Goal: Task Accomplishment & Management: Use online tool/utility

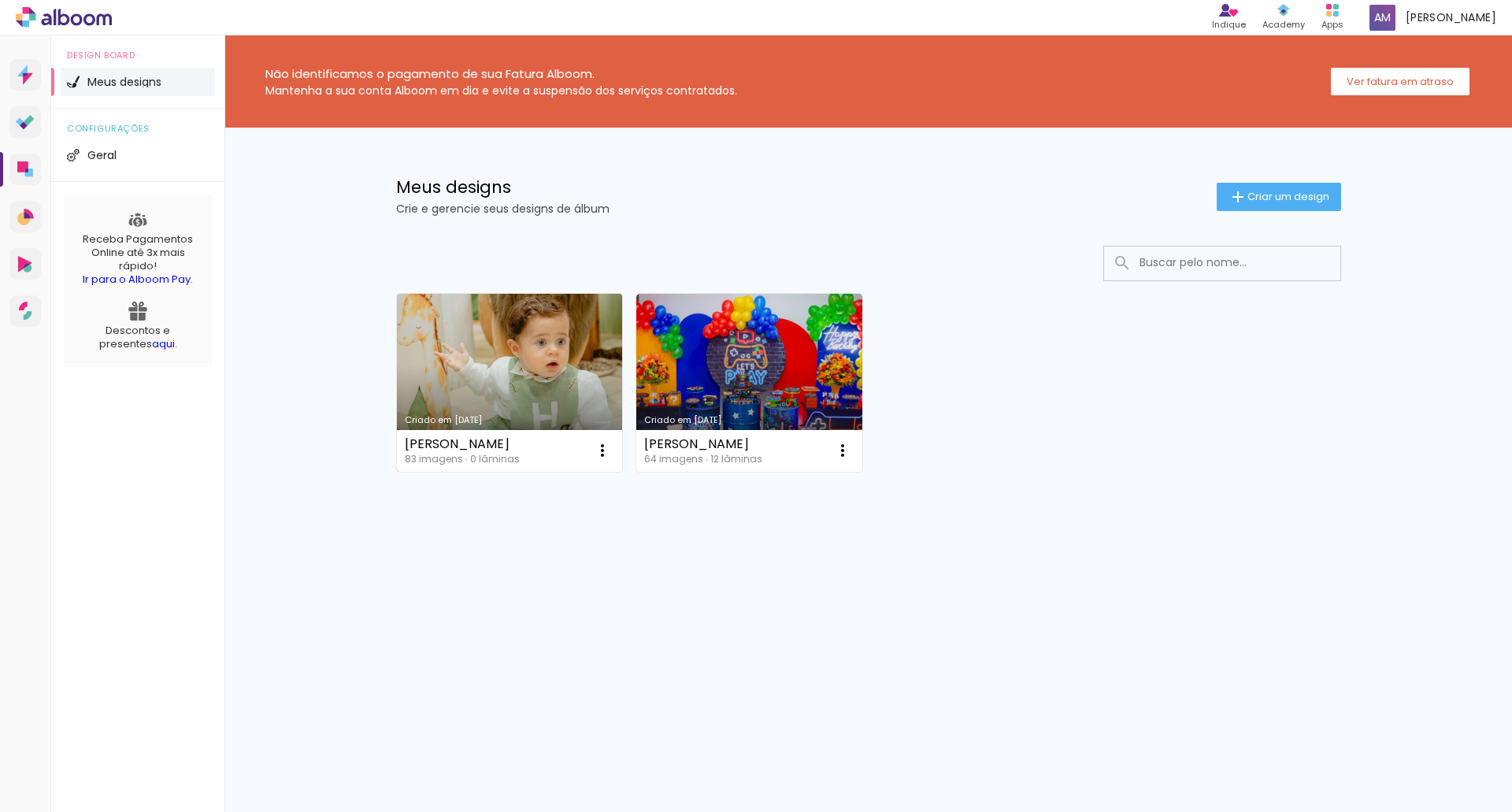
click at [545, 382] on link "Criado em [DATE]" at bounding box center [510, 382] width 226 height 178
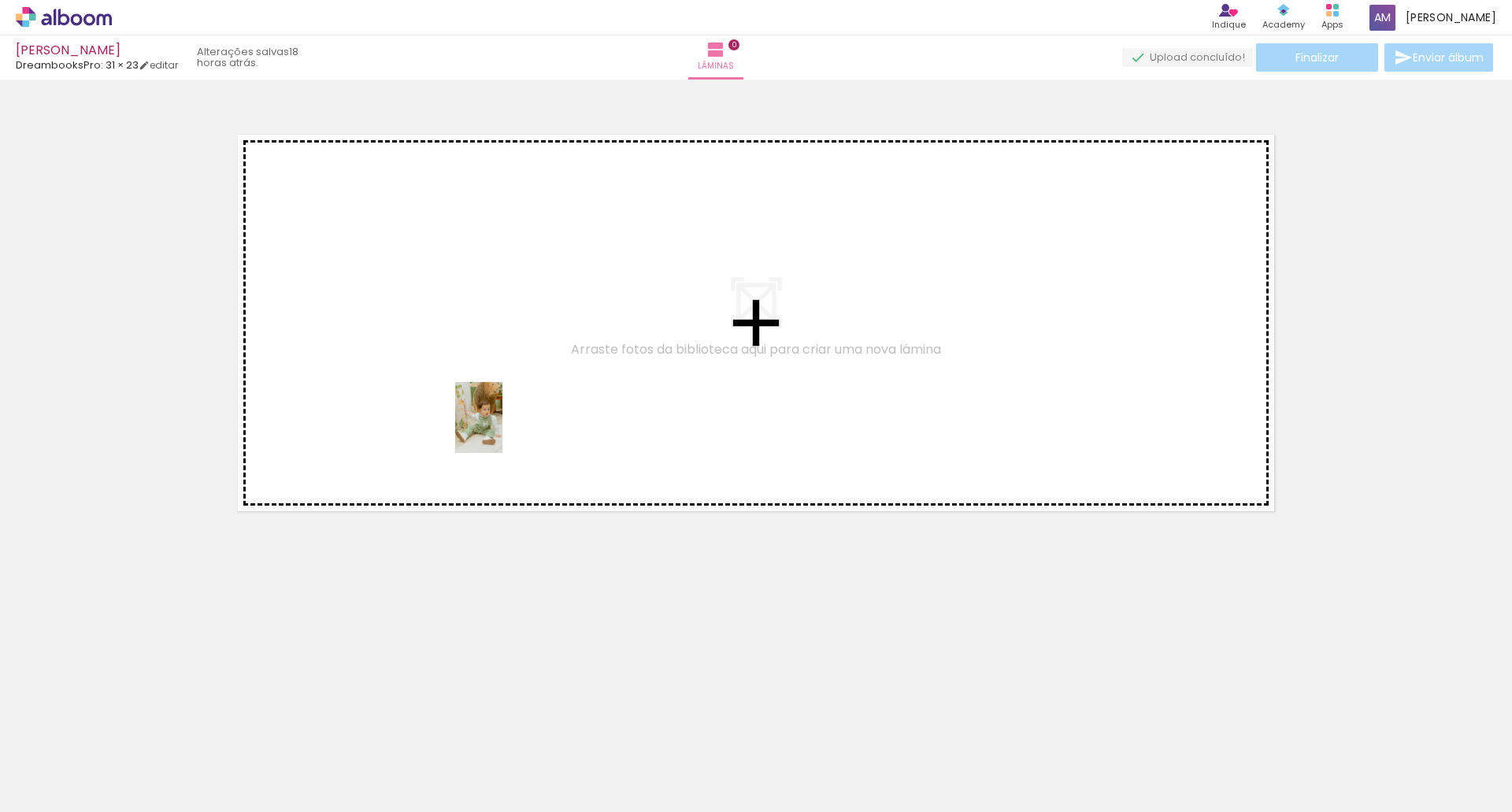
drag, startPoint x: 170, startPoint y: 755, endPoint x: 502, endPoint y: 429, distance: 465.3
click at [502, 429] on quentale-workspace at bounding box center [756, 406] width 1512 height 812
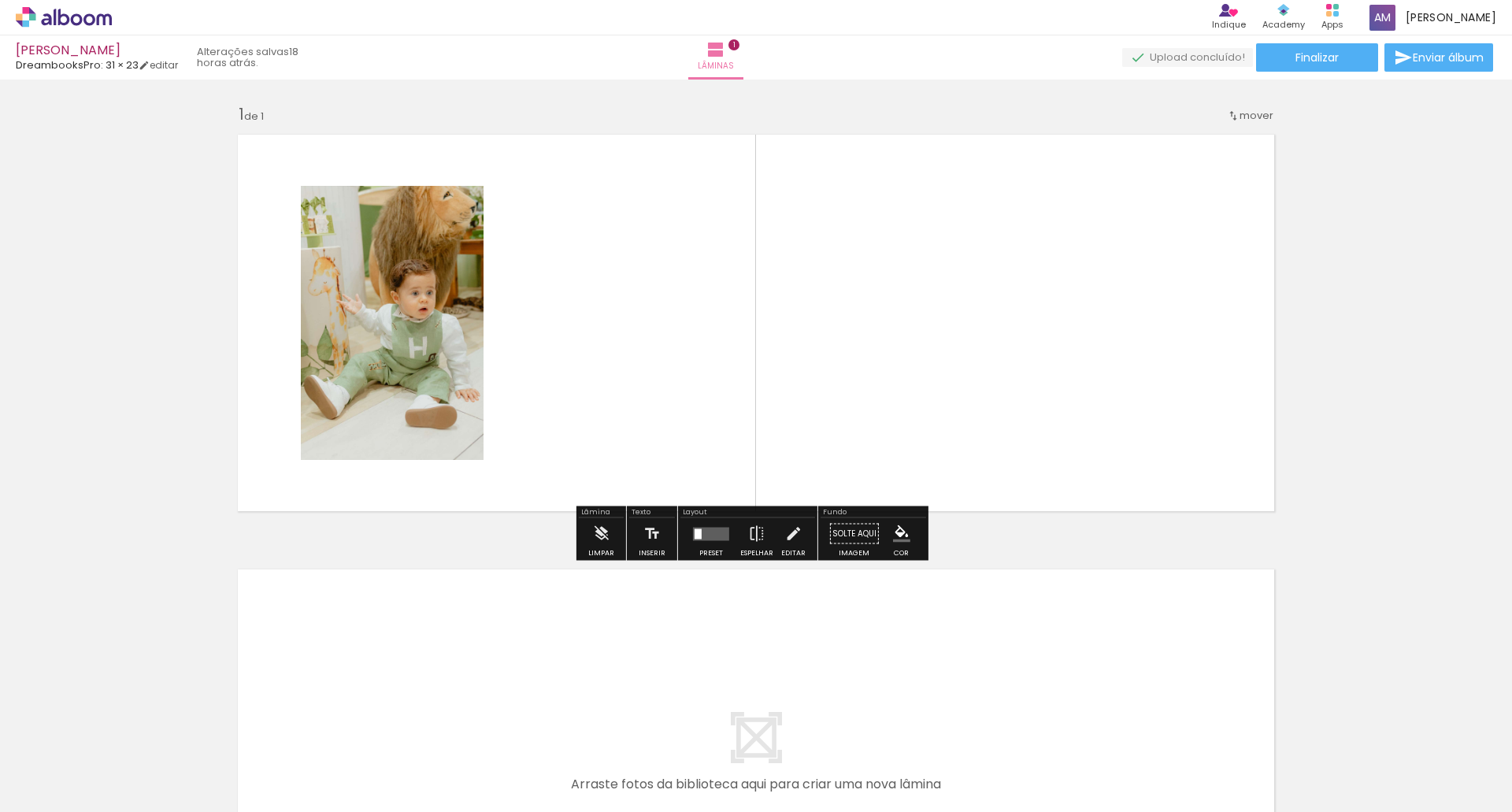
click at [181, 766] on div at bounding box center [158, 759] width 47 height 71
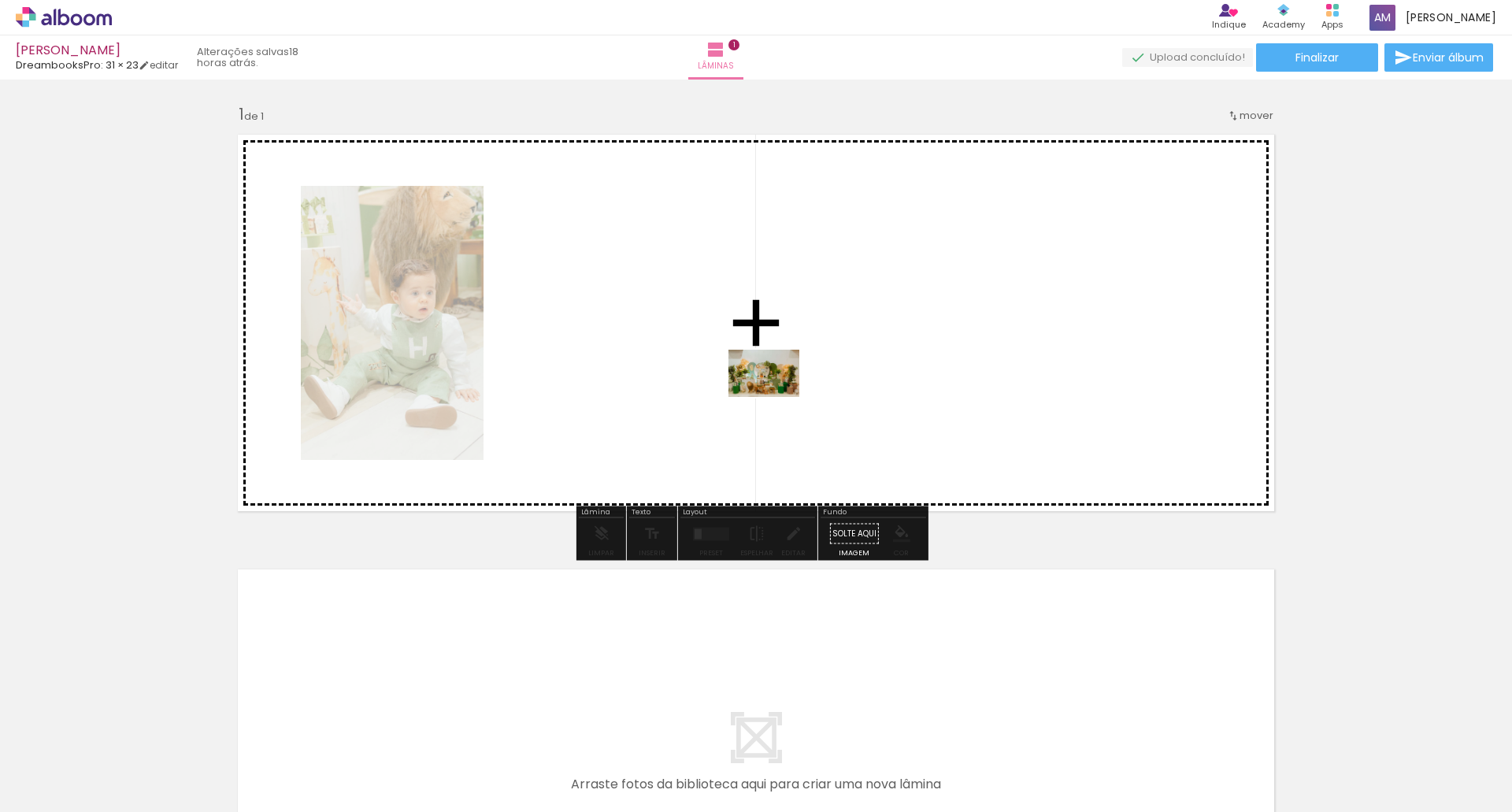
drag, startPoint x: 775, startPoint y: 774, endPoint x: 775, endPoint y: 397, distance: 377.0
click at [775, 397] on quentale-workspace at bounding box center [756, 406] width 1512 height 812
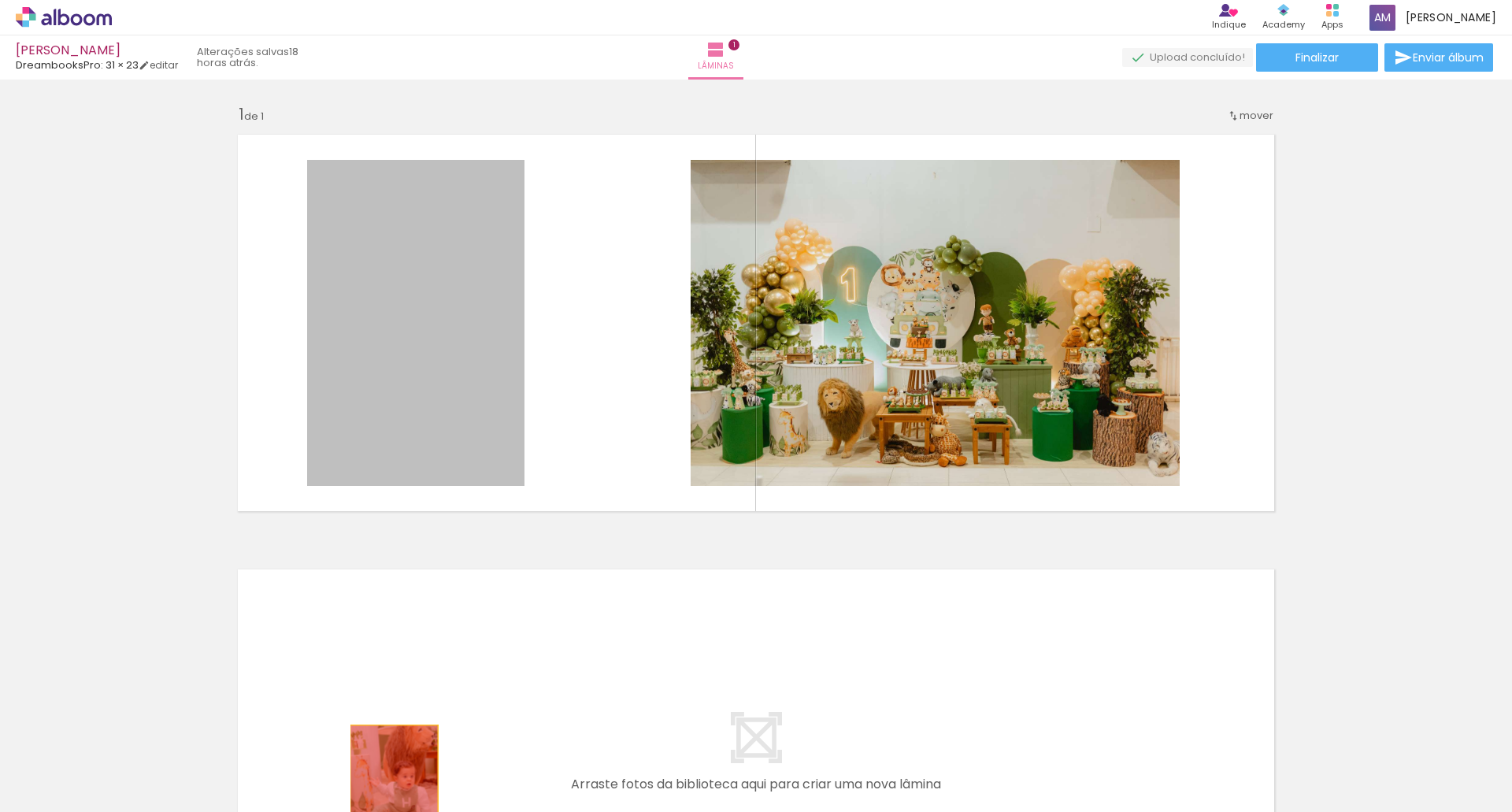
drag, startPoint x: 404, startPoint y: 342, endPoint x: 388, endPoint y: 791, distance: 449.3
click at [388, 791] on quentale-workspace at bounding box center [756, 406] width 1512 height 812
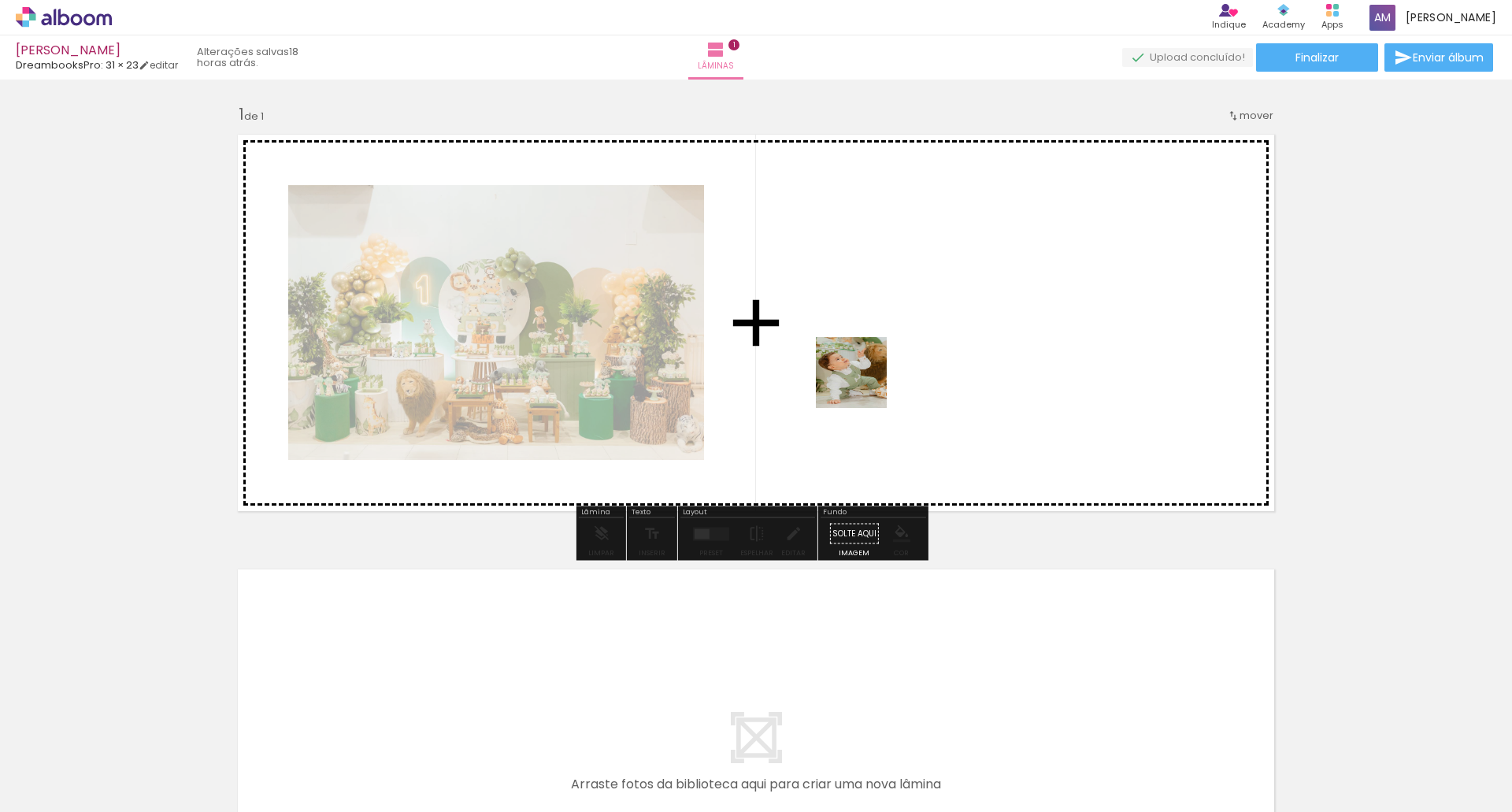
drag, startPoint x: 439, startPoint y: 770, endPoint x: 868, endPoint y: 377, distance: 581.8
click at [868, 377] on quentale-workspace at bounding box center [756, 406] width 1512 height 812
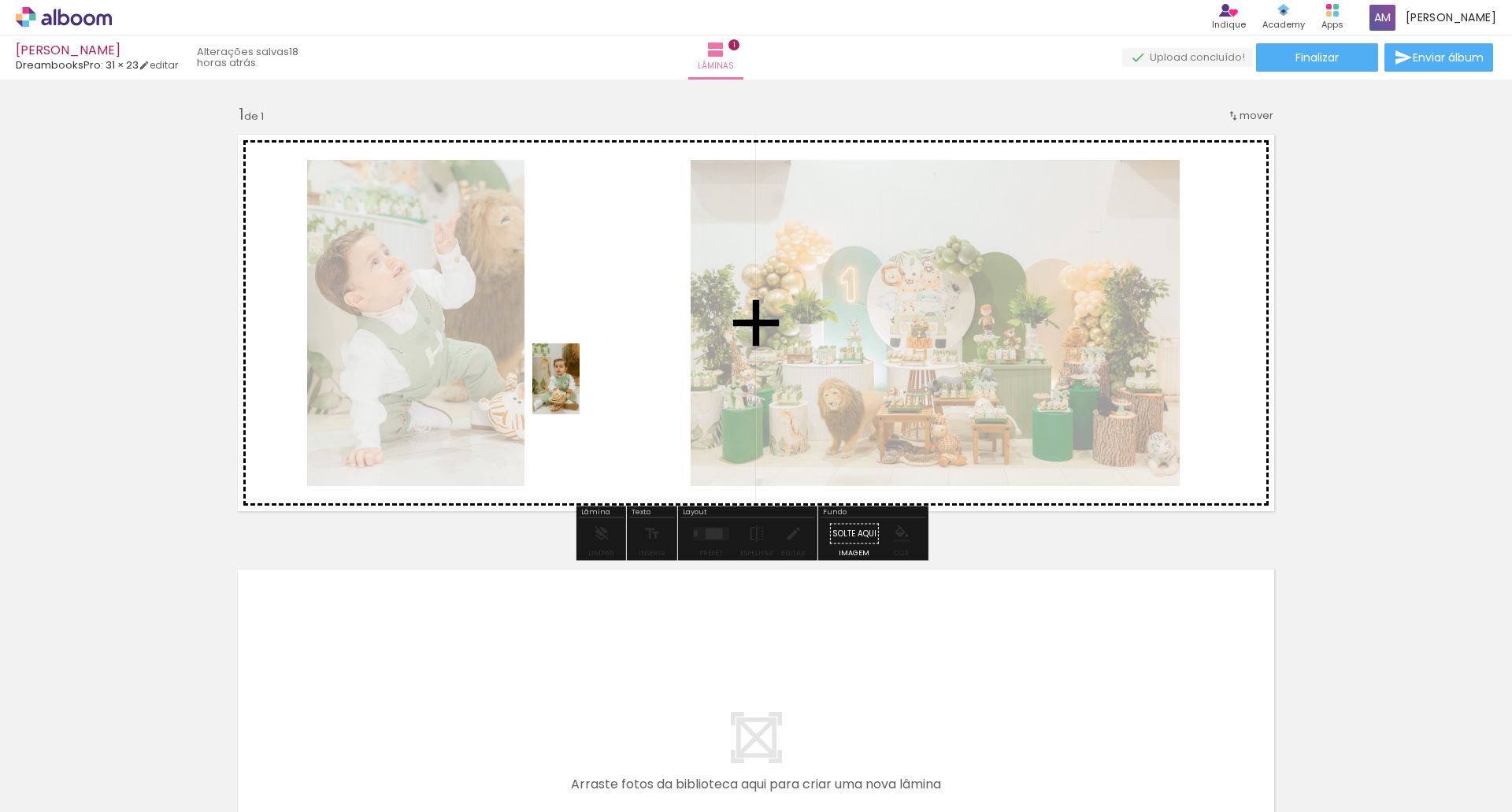
drag, startPoint x: 247, startPoint y: 772, endPoint x: 579, endPoint y: 391, distance: 505.4
click at [579, 391] on quentale-workspace at bounding box center [756, 406] width 1512 height 812
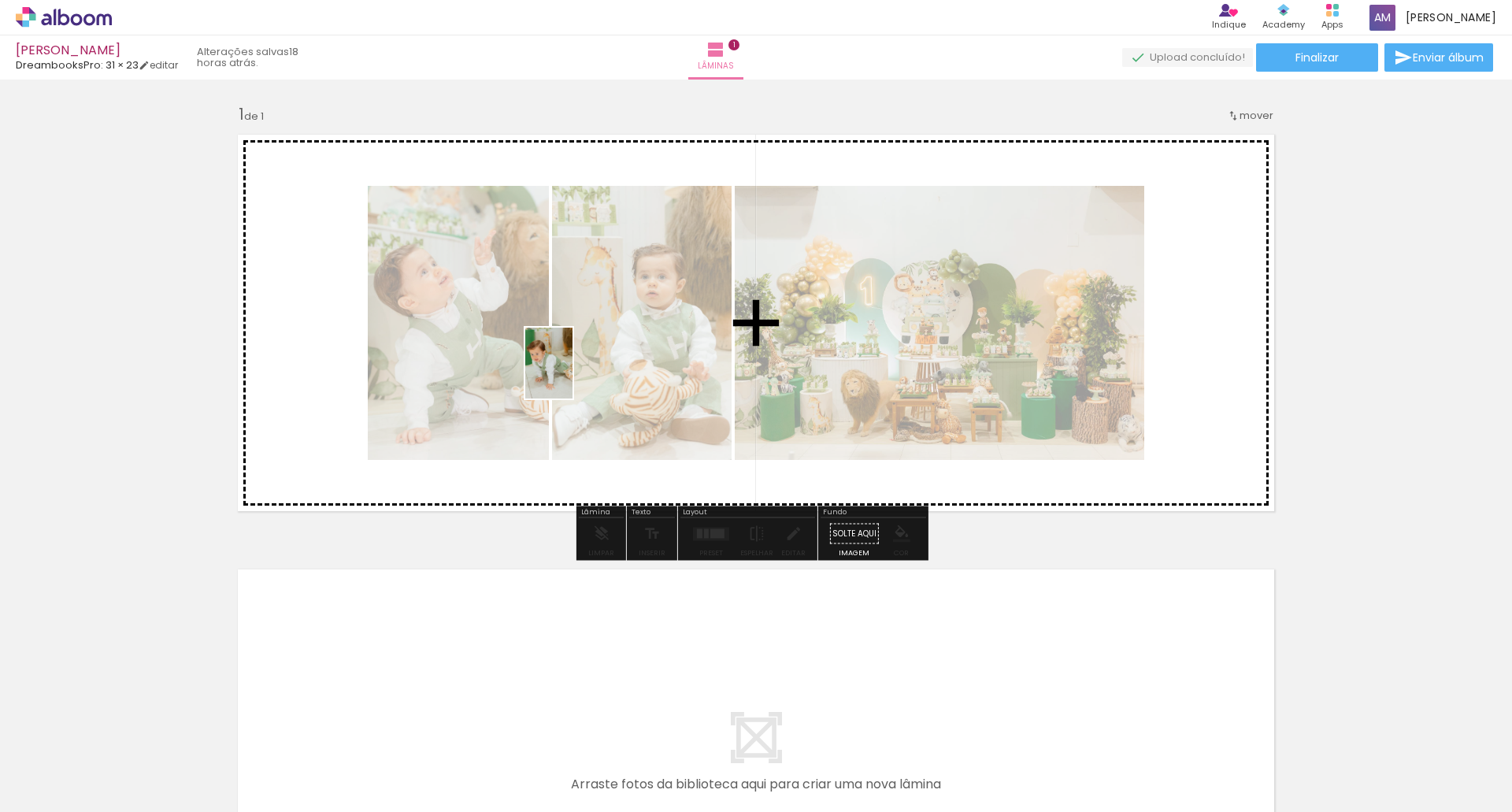
drag, startPoint x: 533, startPoint y: 781, endPoint x: 572, endPoint y: 375, distance: 407.9
click at [572, 375] on quentale-workspace at bounding box center [756, 406] width 1512 height 812
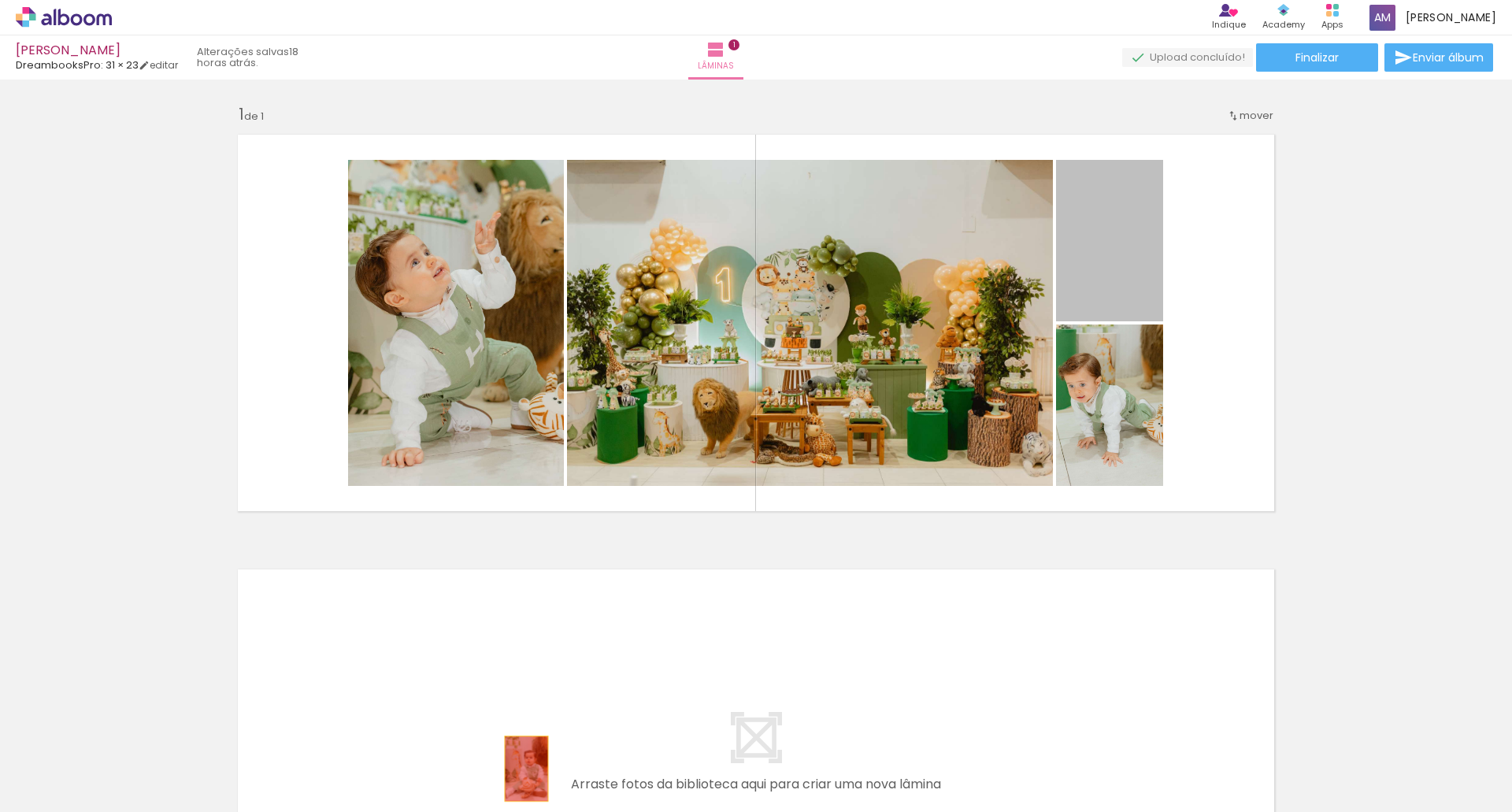
drag, startPoint x: 1095, startPoint y: 257, endPoint x: 498, endPoint y: 766, distance: 784.5
click at [498, 766] on quentale-workspace at bounding box center [756, 406] width 1512 height 812
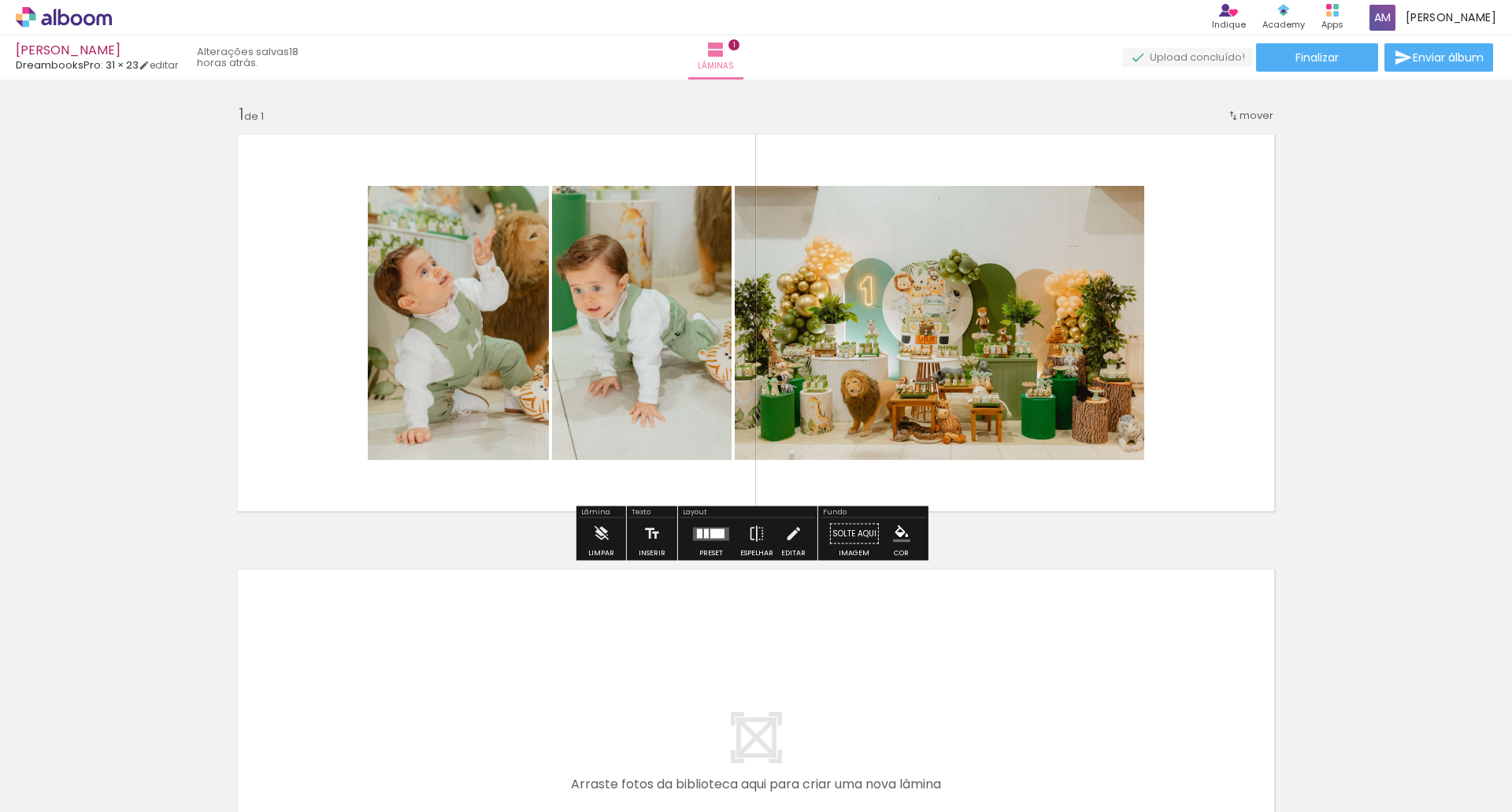
click at [710, 533] on div at bounding box center [718, 533] width 15 height 9
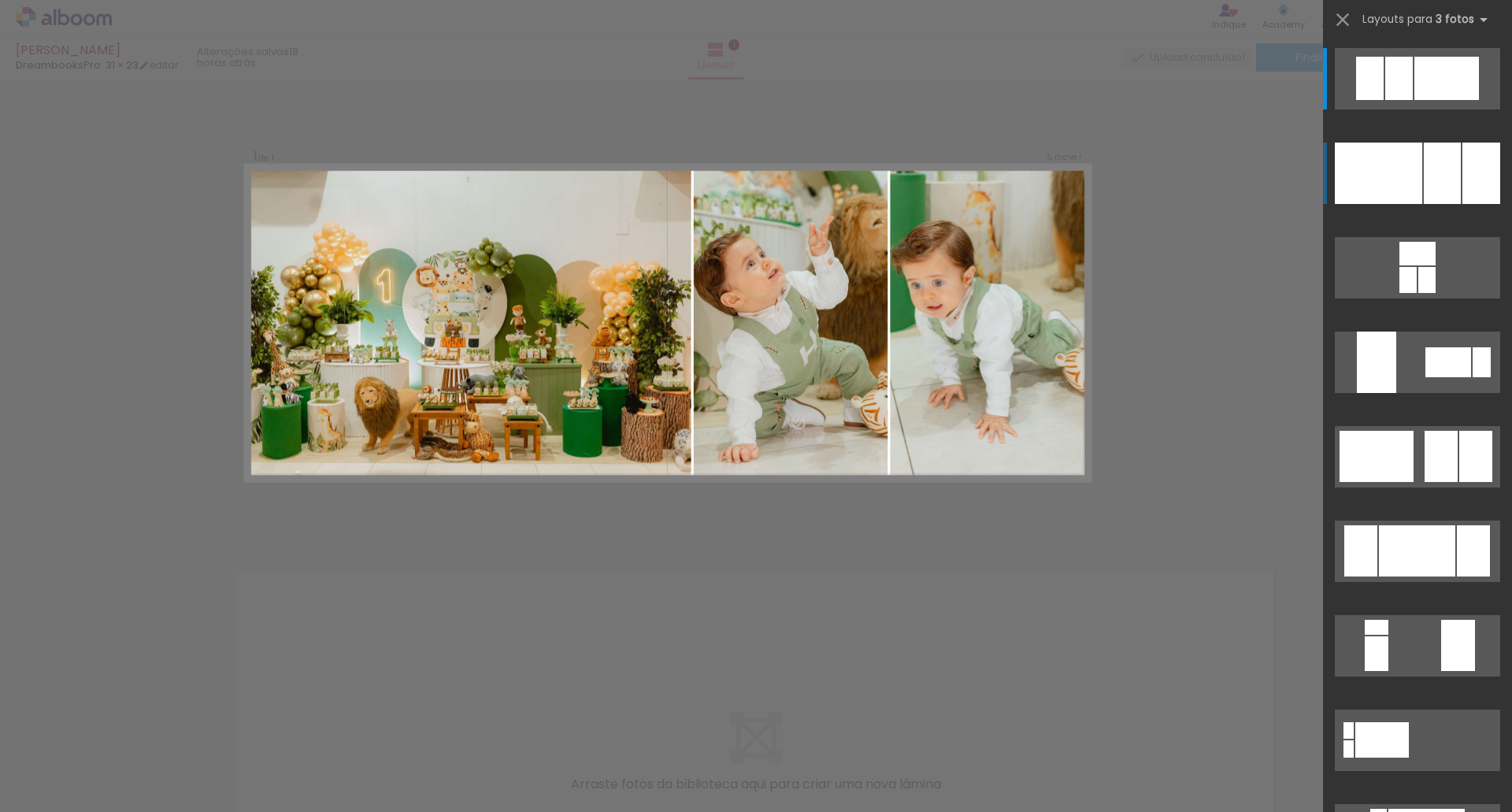
click at [1376, 173] on div at bounding box center [1378, 172] width 87 height 61
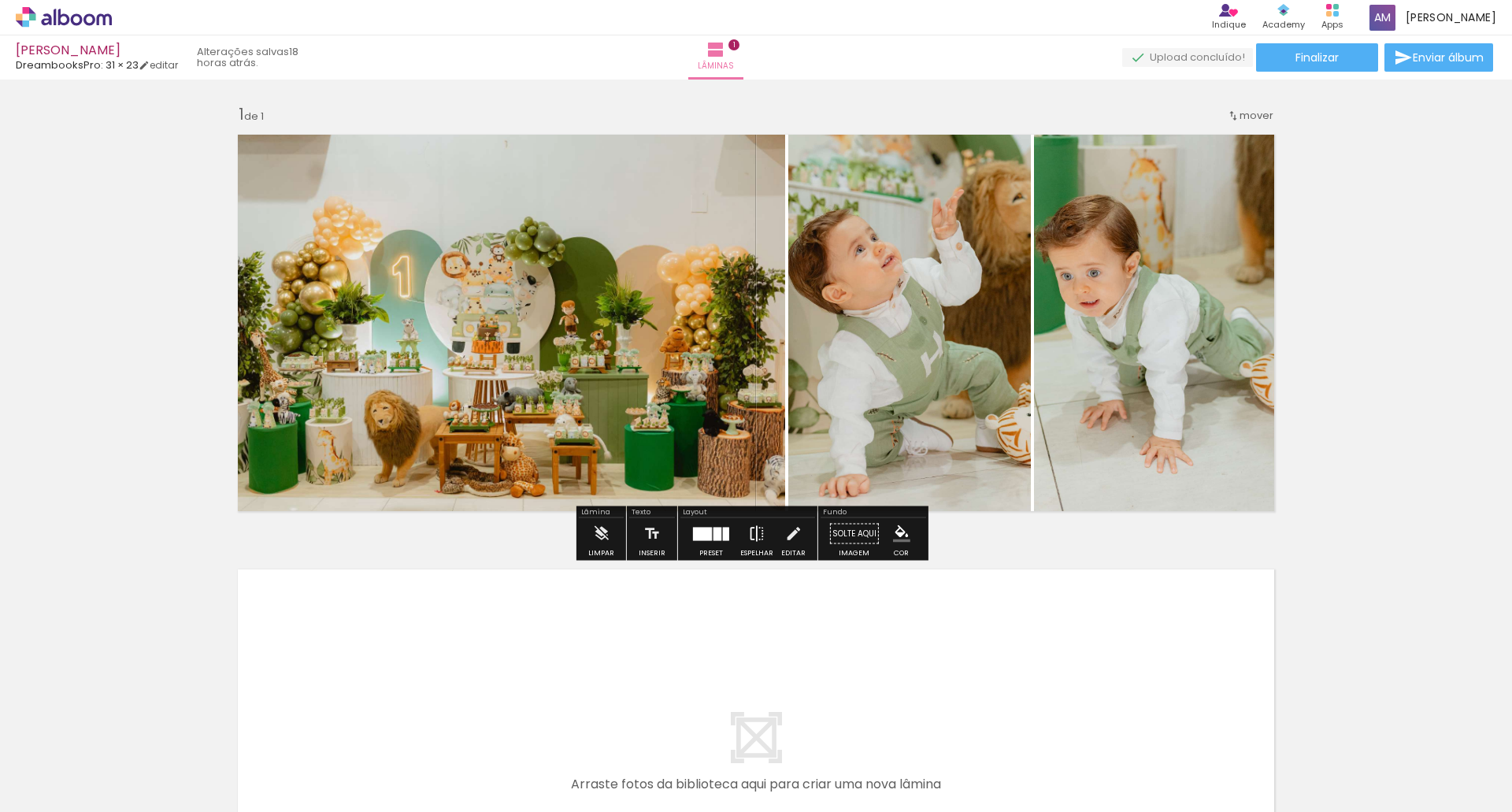
click at [760, 539] on iron-icon at bounding box center [756, 534] width 17 height 32
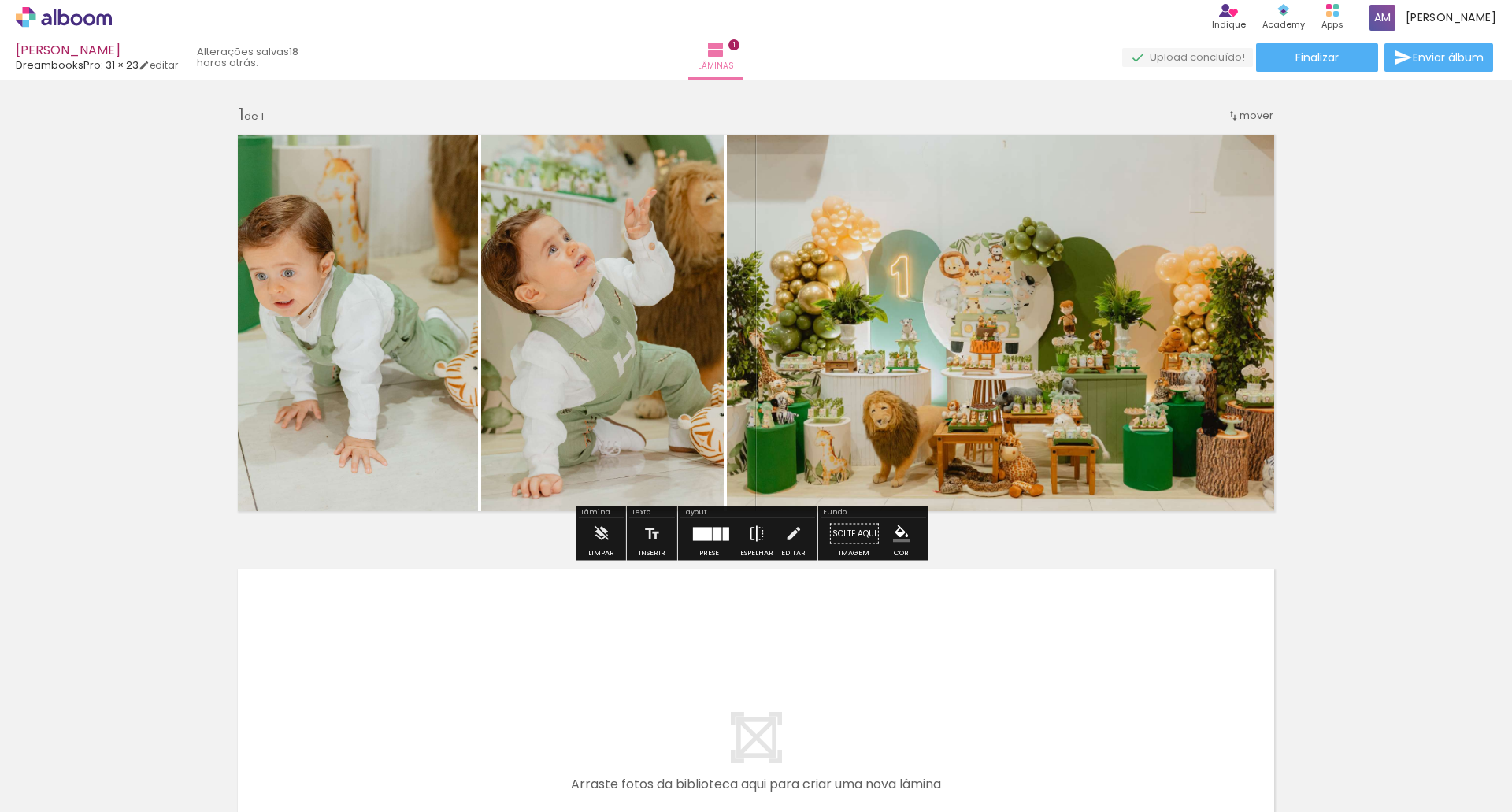
click at [750, 540] on iron-icon at bounding box center [756, 534] width 17 height 32
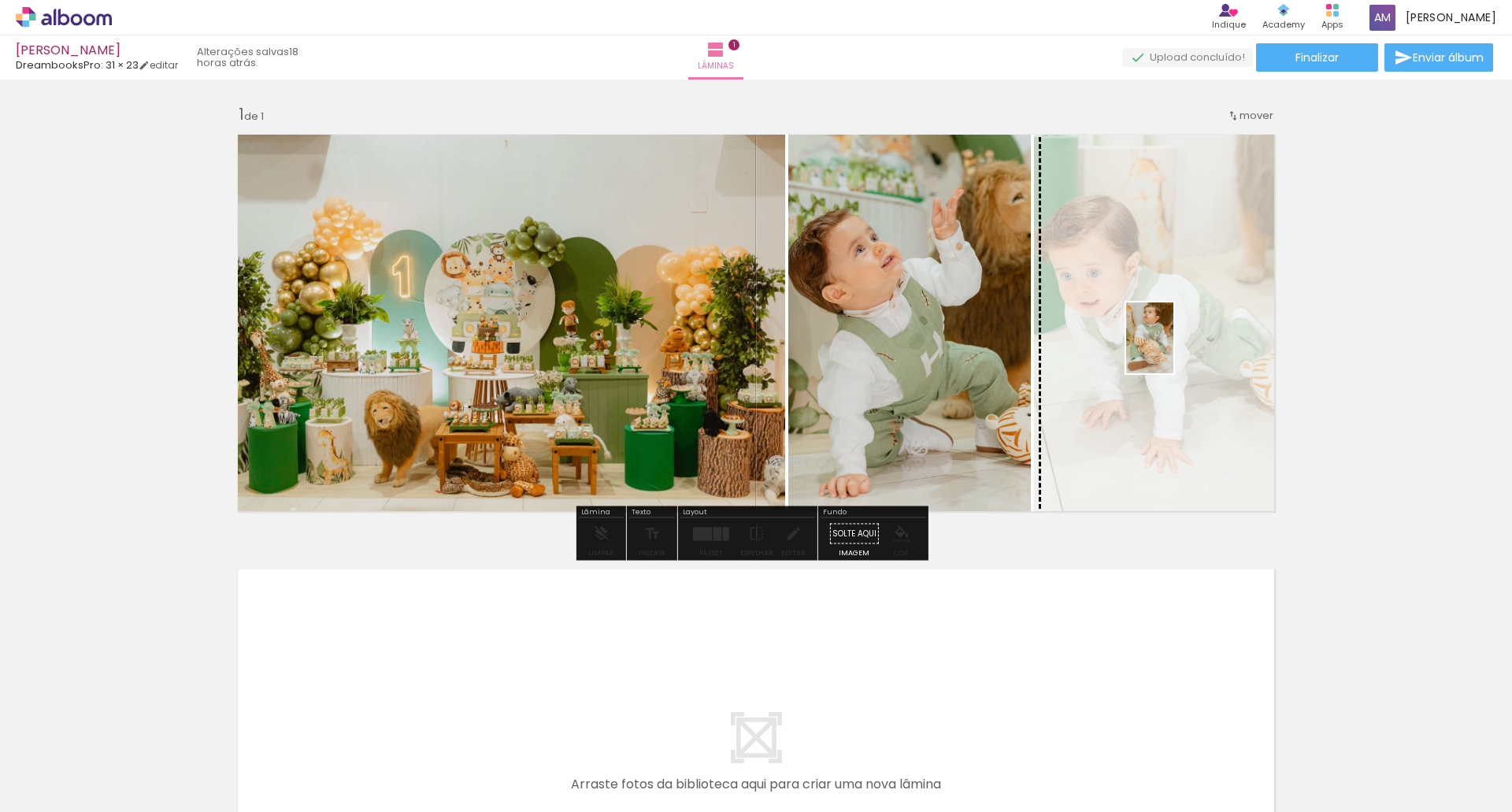
drag, startPoint x: 342, startPoint y: 758, endPoint x: 1173, endPoint y: 350, distance: 925.8
click at [1173, 350] on quentale-workspace at bounding box center [756, 406] width 1512 height 812
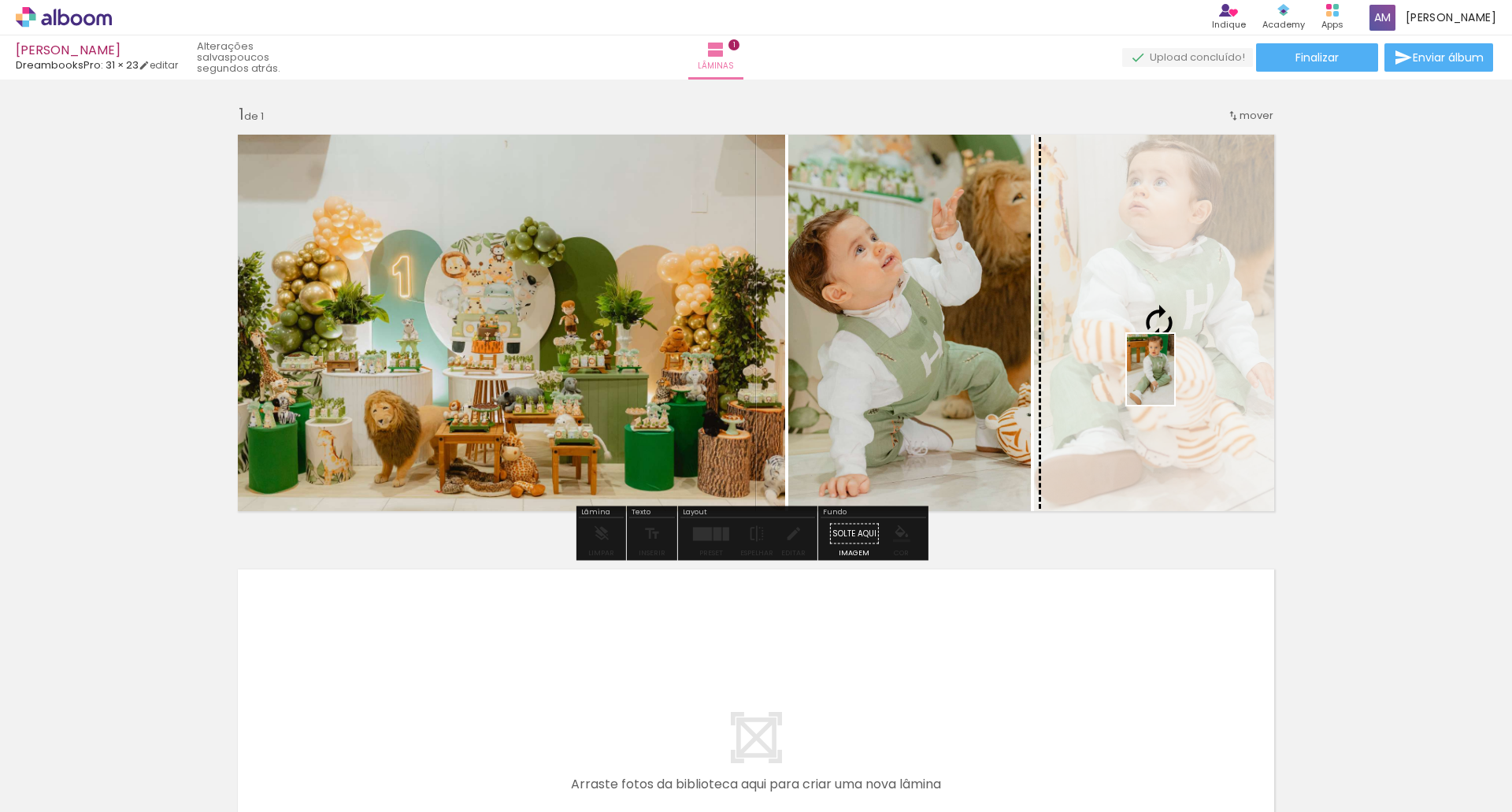
drag, startPoint x: 607, startPoint y: 766, endPoint x: 1174, endPoint y: 381, distance: 685.4
click at [1174, 381] on quentale-workspace at bounding box center [756, 406] width 1512 height 812
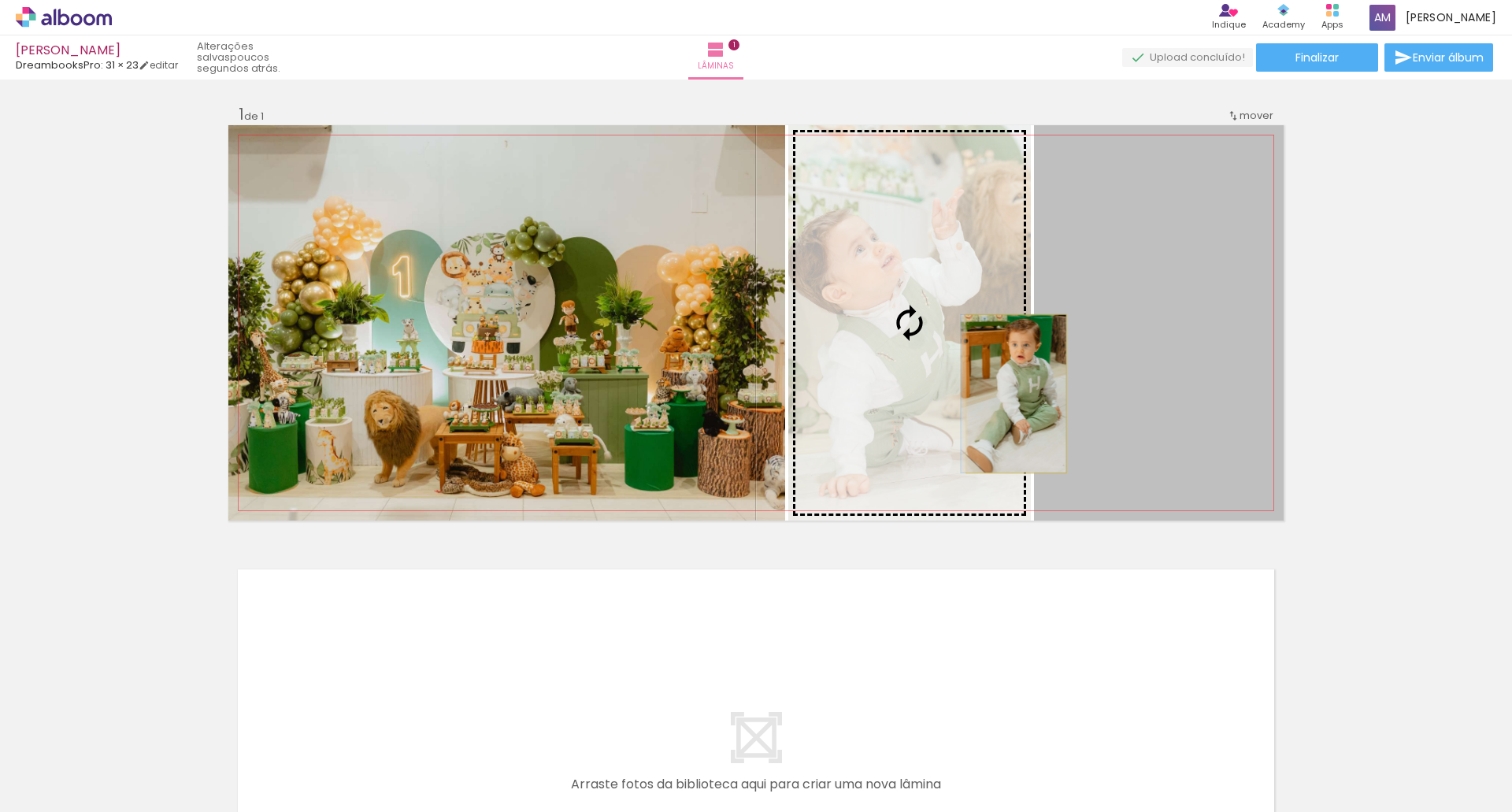
drag, startPoint x: 1164, startPoint y: 389, endPoint x: 1010, endPoint y: 394, distance: 154.1
click at [0, 0] on slot at bounding box center [0, 0] width 0 height 0
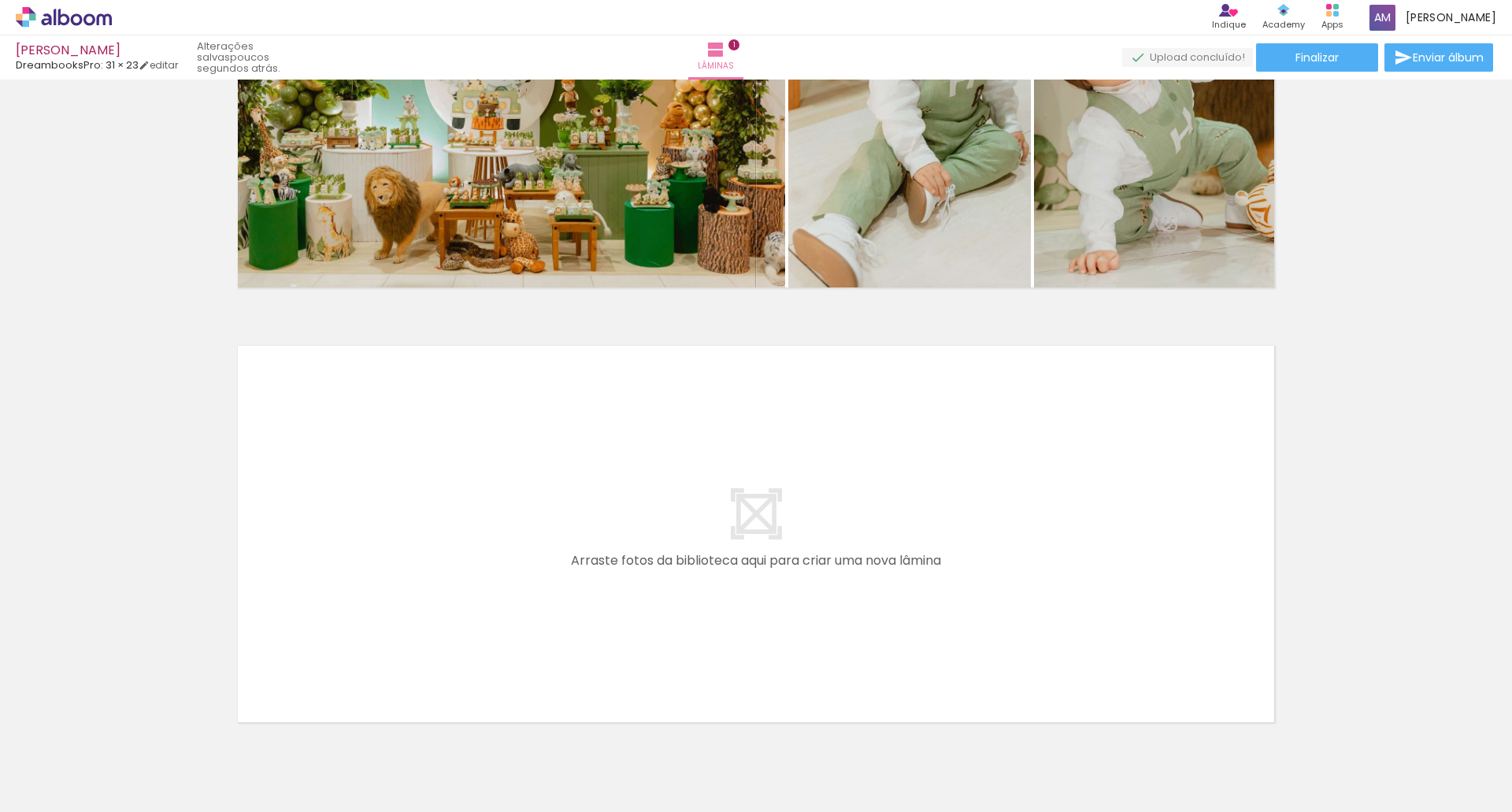
scroll to position [236, 0]
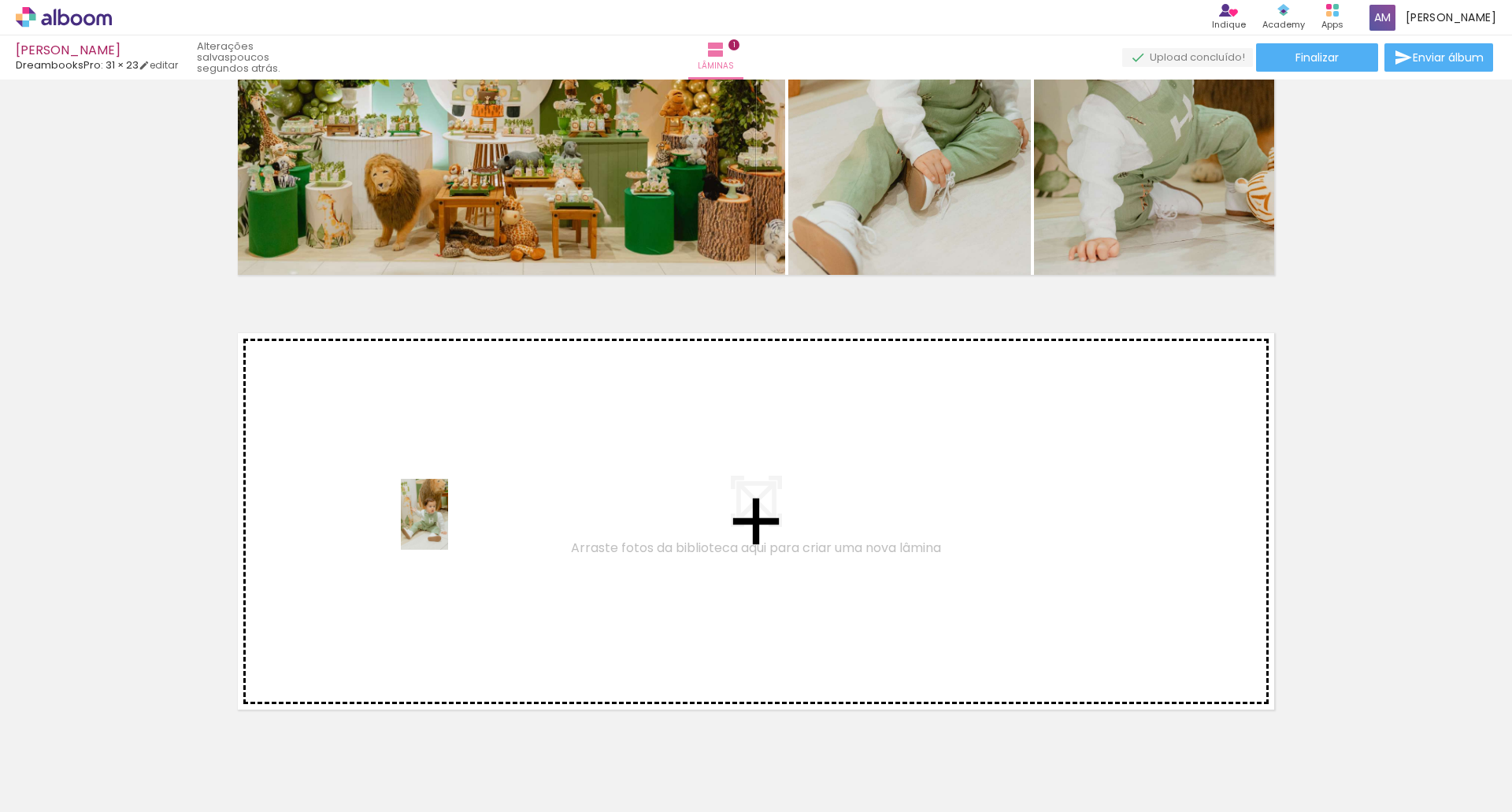
drag, startPoint x: 164, startPoint y: 775, endPoint x: 448, endPoint y: 526, distance: 377.7
click at [448, 526] on quentale-workspace at bounding box center [756, 406] width 1512 height 812
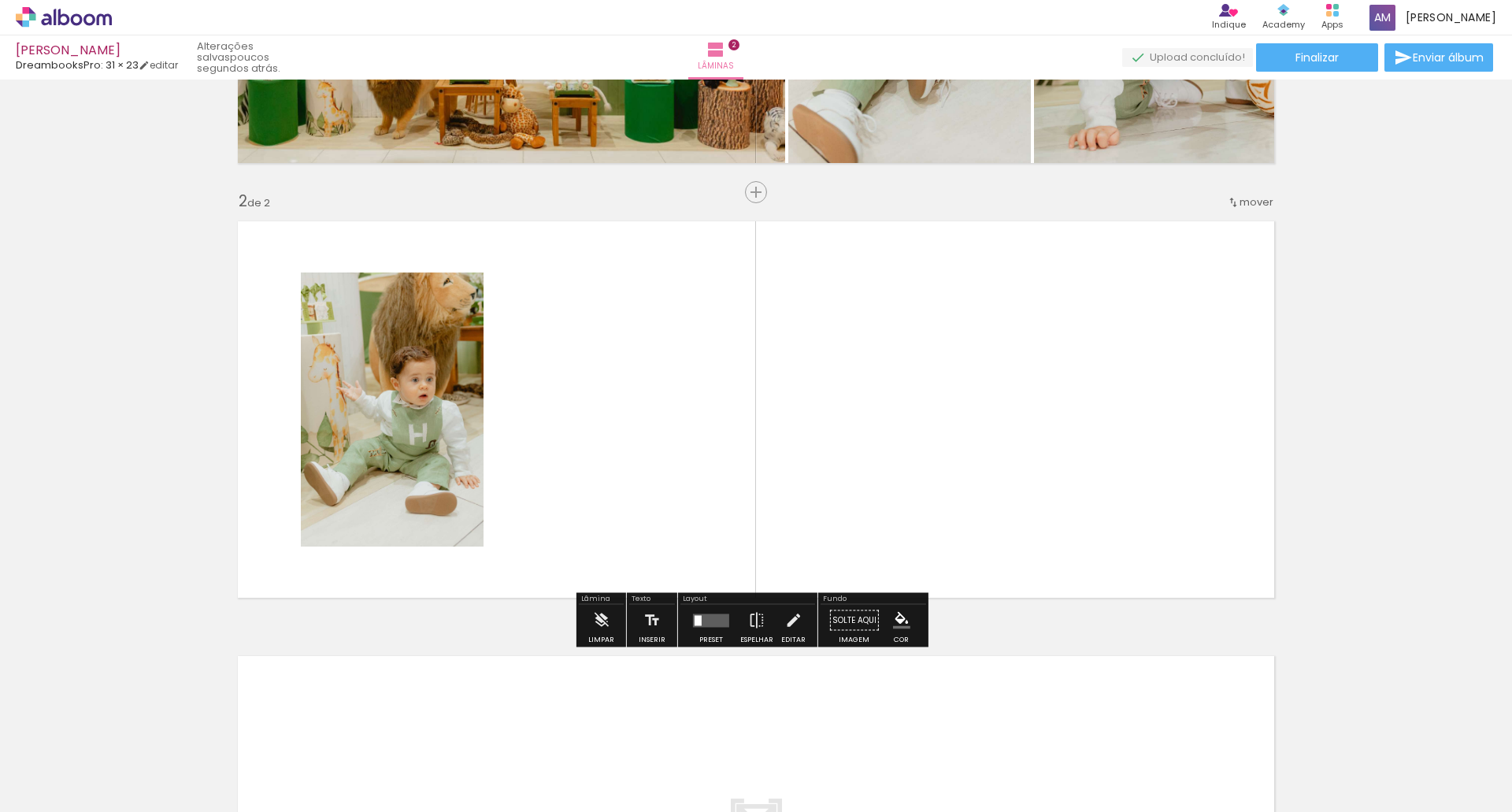
scroll to position [362, 0]
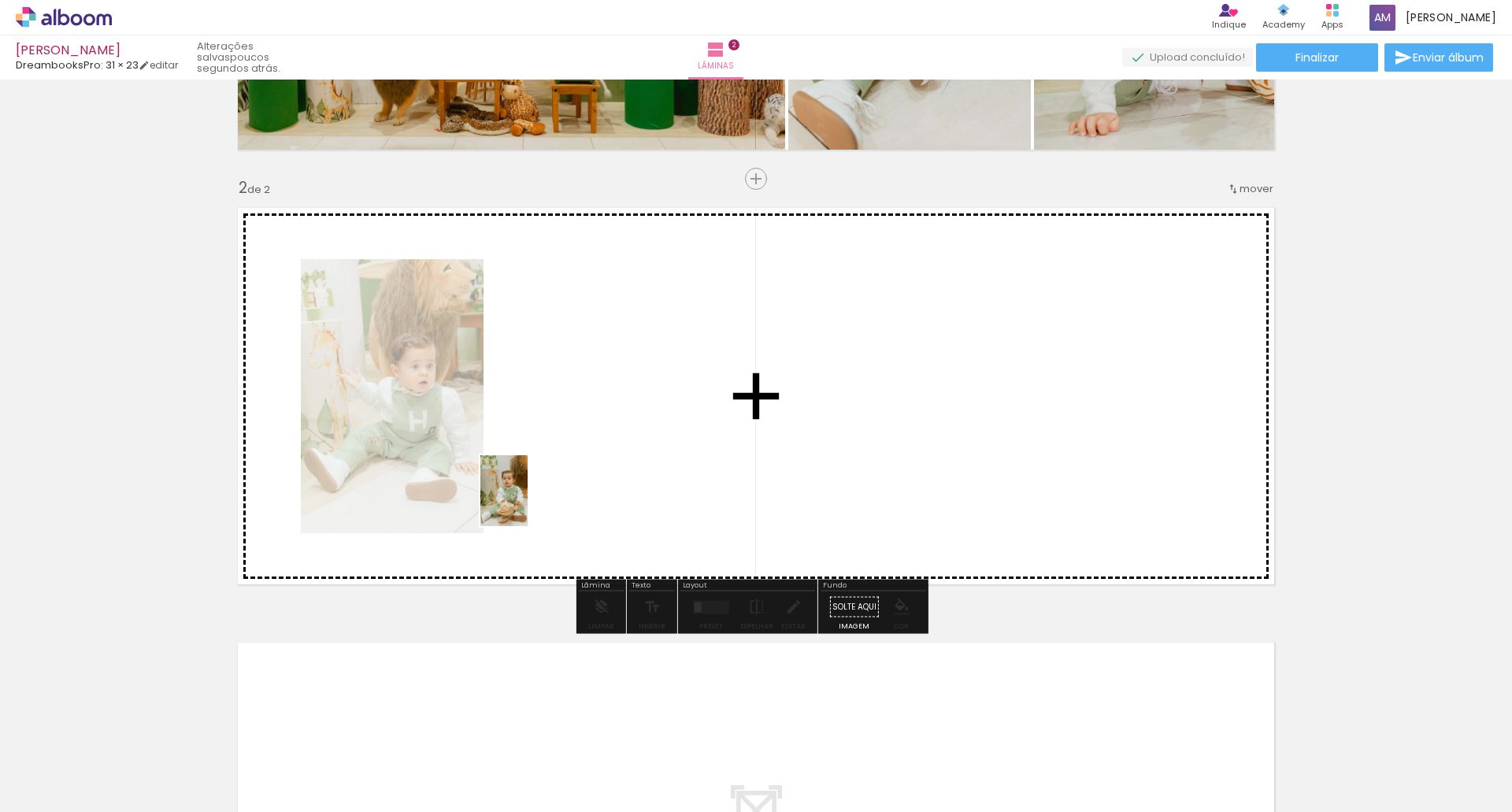
drag, startPoint x: 266, startPoint y: 770, endPoint x: 527, endPoint y: 502, distance: 374.1
click at [527, 502] on quentale-workspace at bounding box center [756, 406] width 1512 height 812
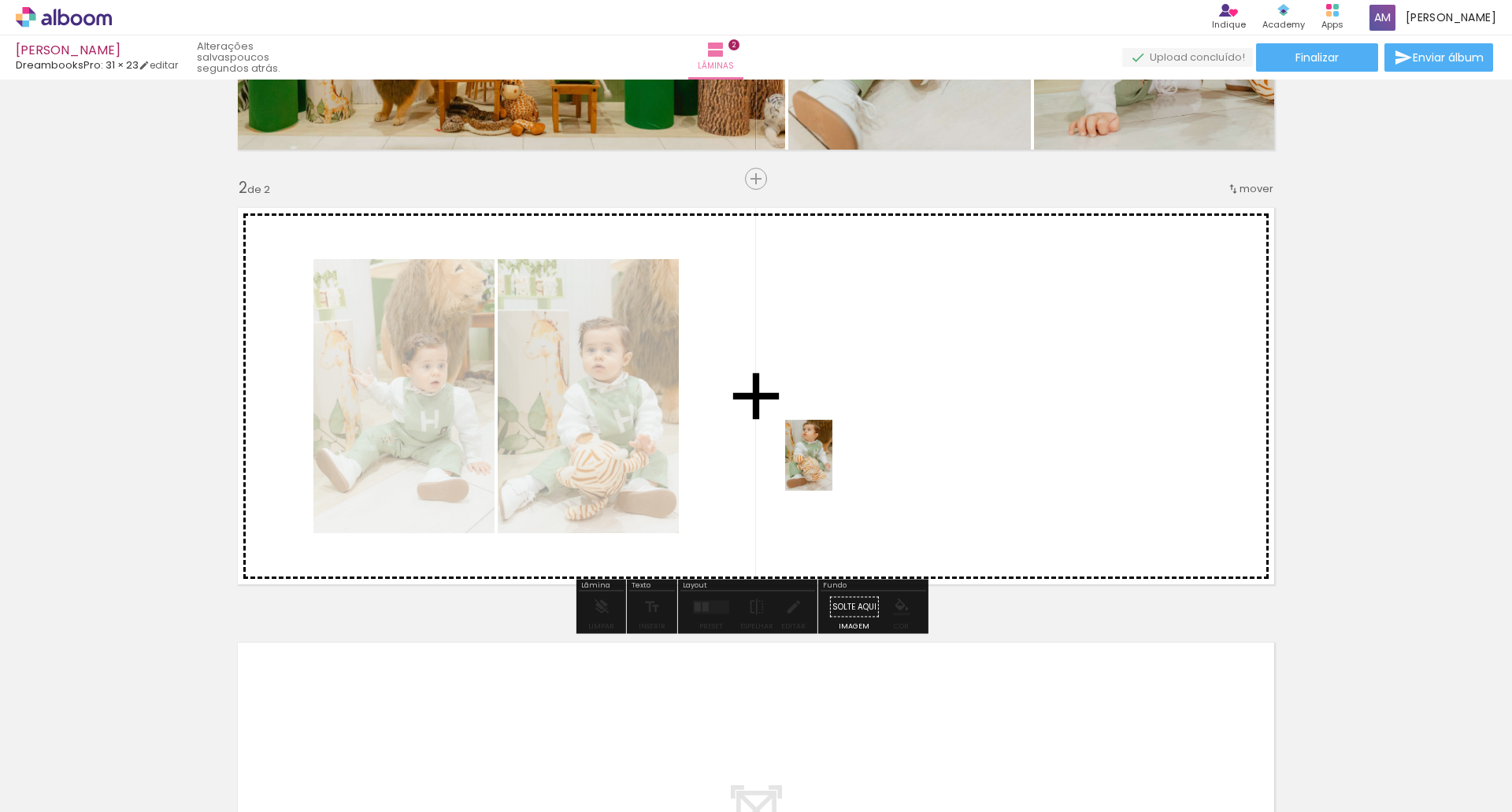
drag, startPoint x: 357, startPoint y: 769, endPoint x: 833, endPoint y: 468, distance: 563.2
click at [833, 468] on quentale-workspace at bounding box center [756, 406] width 1512 height 812
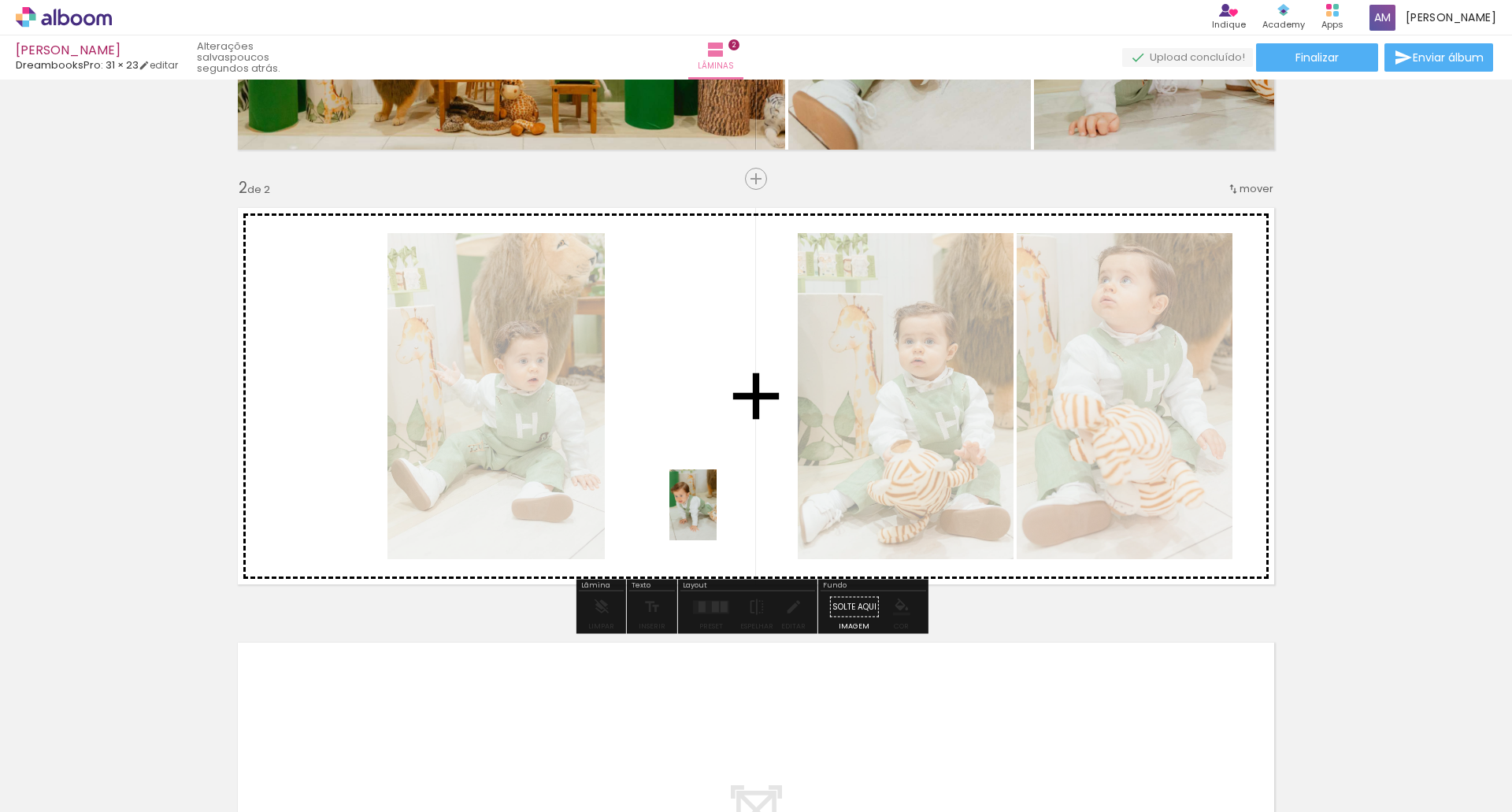
drag, startPoint x: 514, startPoint y: 780, endPoint x: 717, endPoint y: 517, distance: 332.2
click at [717, 517] on quentale-workspace at bounding box center [756, 406] width 1512 height 812
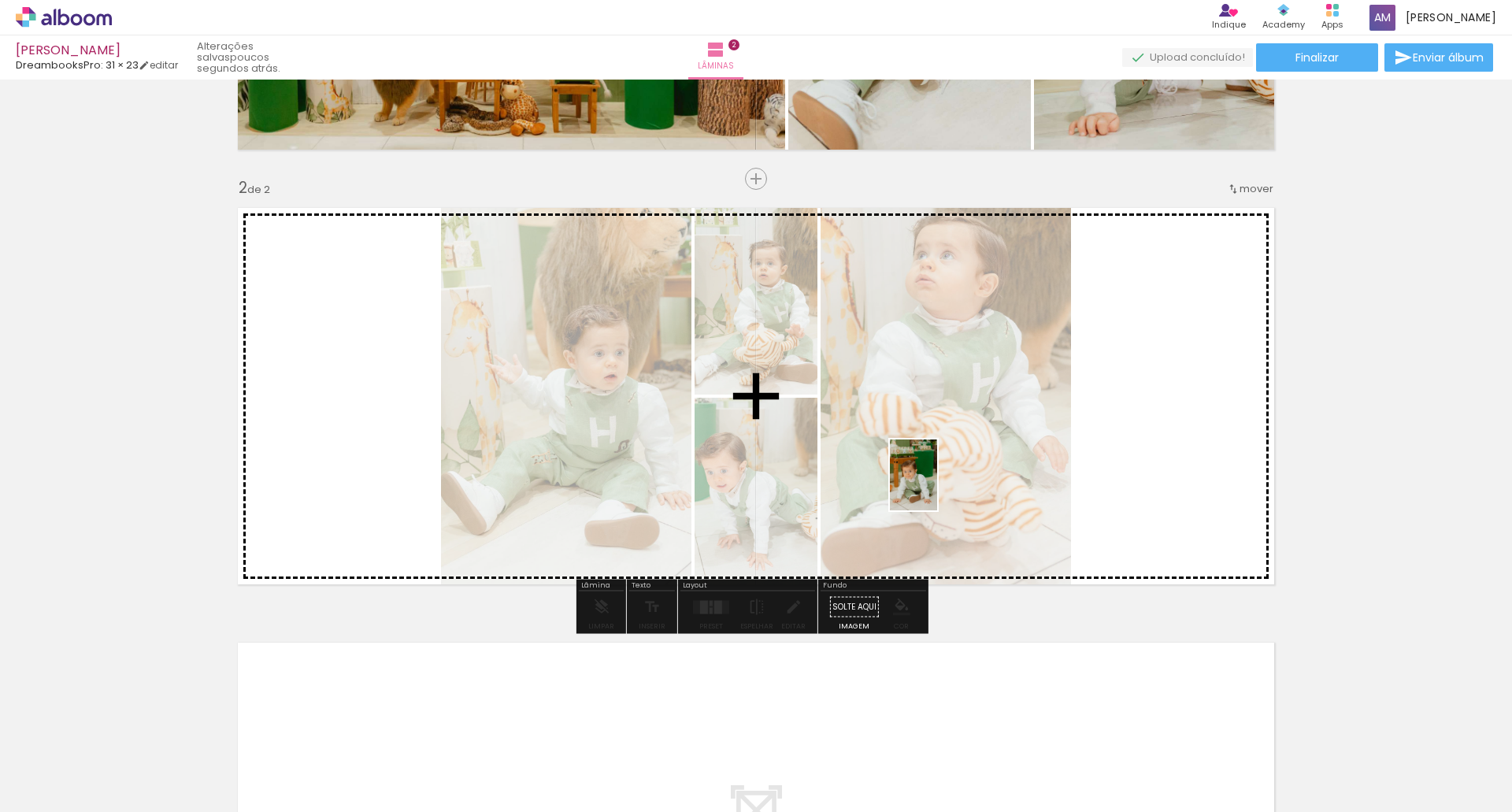
drag, startPoint x: 699, startPoint y: 771, endPoint x: 937, endPoint y: 487, distance: 370.5
click at [937, 487] on quentale-workspace at bounding box center [756, 406] width 1512 height 812
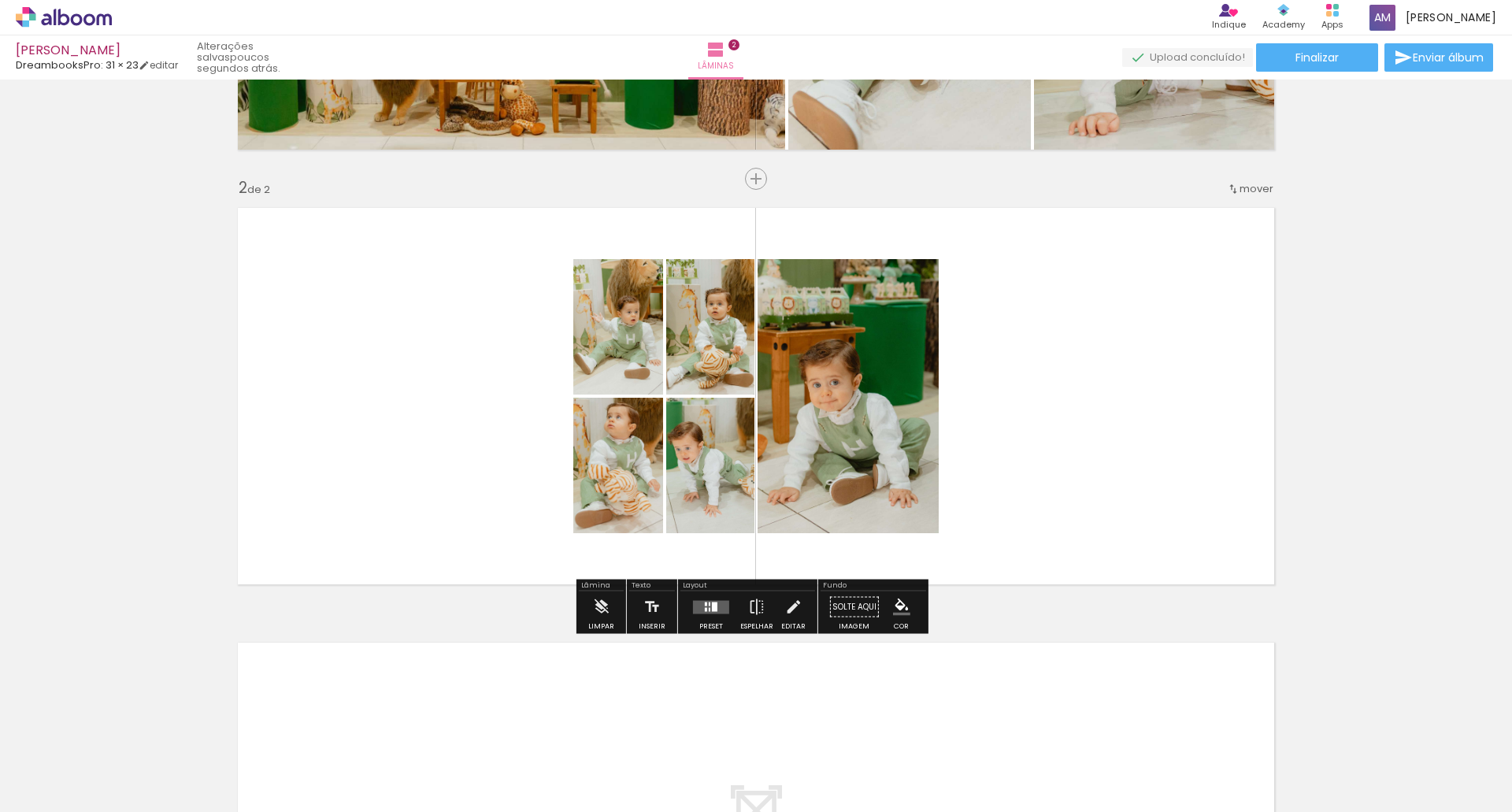
click at [718, 618] on div at bounding box center [710, 607] width 43 height 32
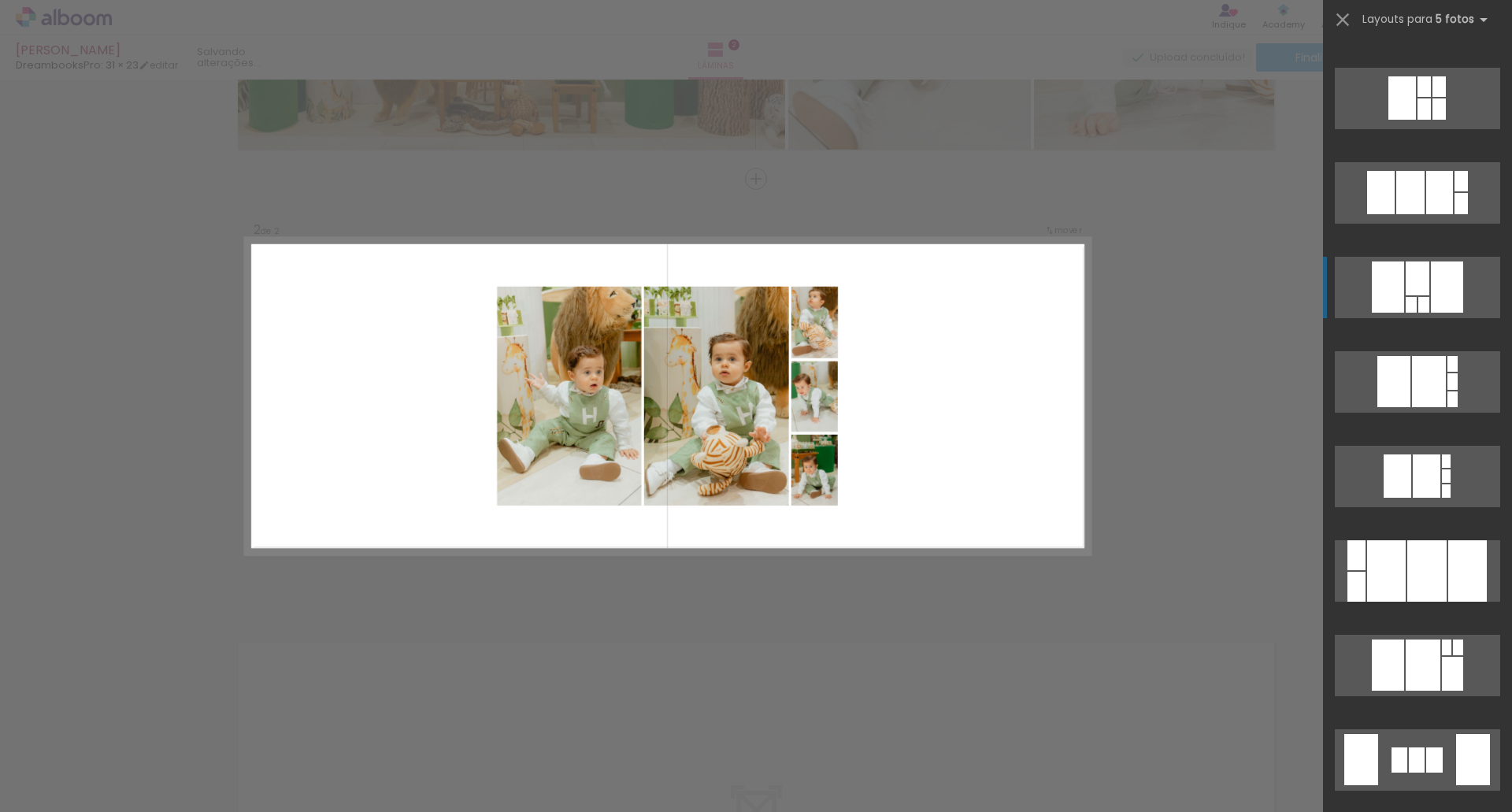
scroll to position [1496, 0]
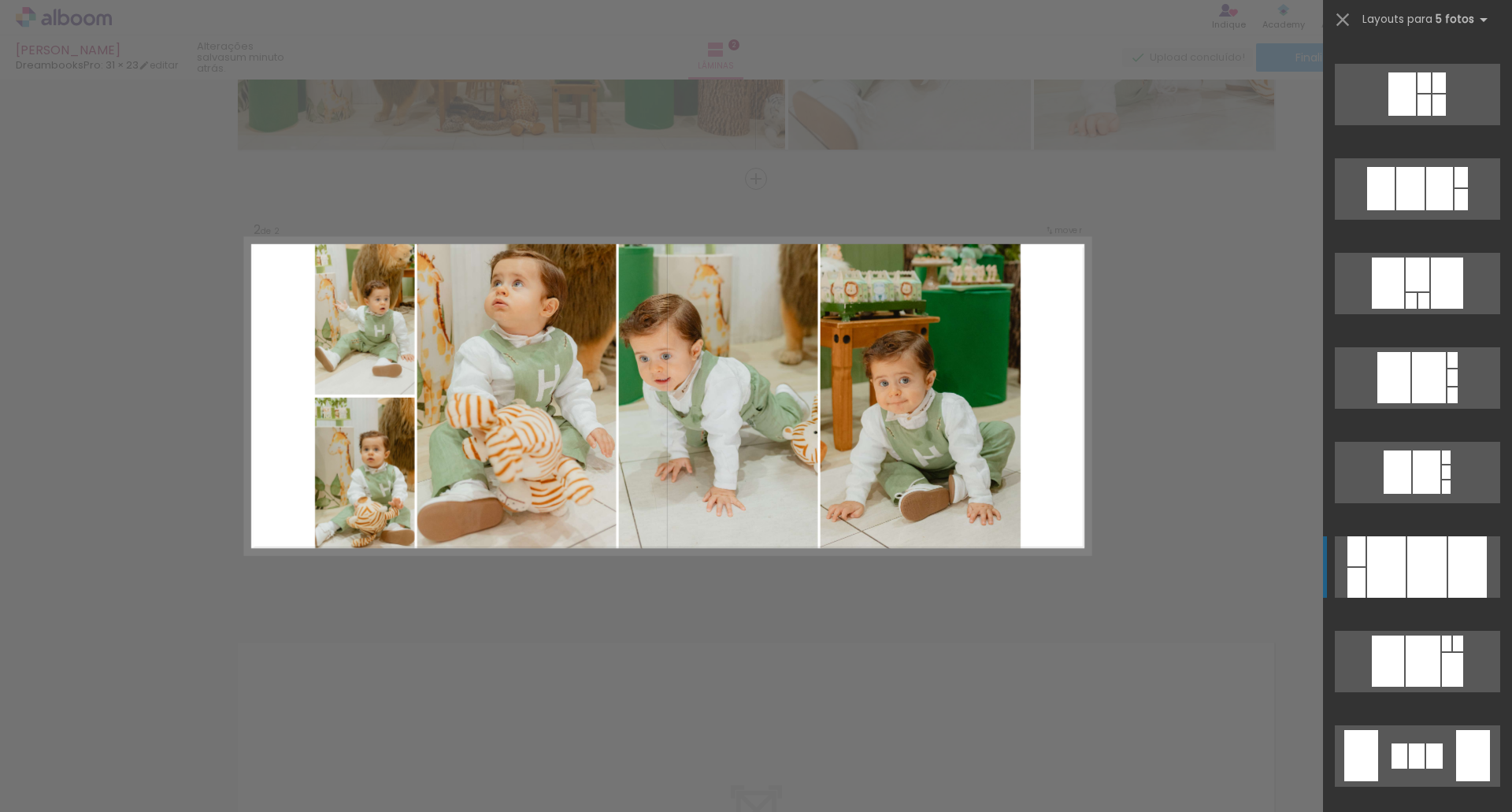
click at [1407, 564] on div at bounding box center [1426, 567] width 39 height 61
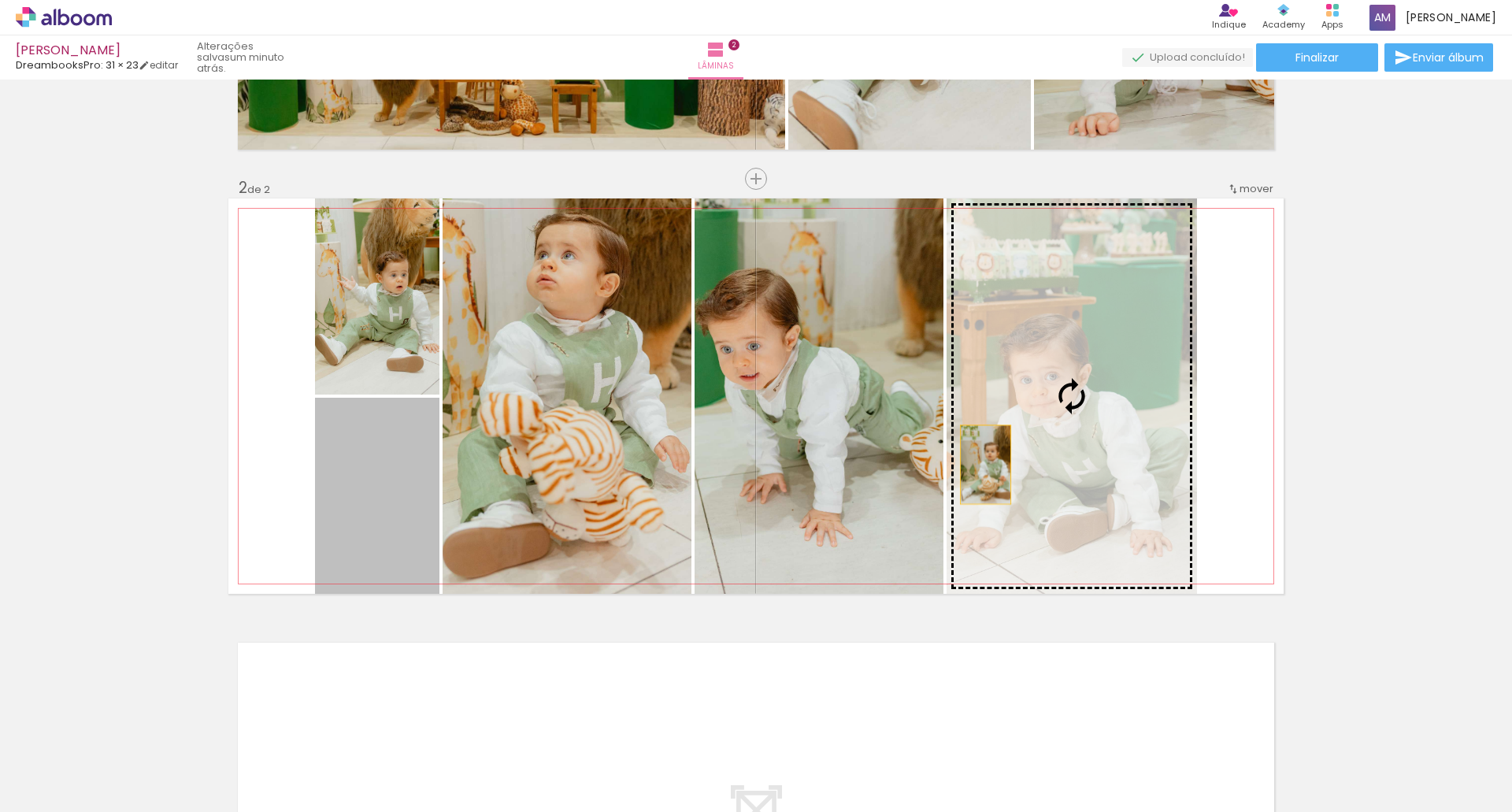
drag, startPoint x: 392, startPoint y: 524, endPoint x: 979, endPoint y: 465, distance: 590.0
click at [0, 0] on slot at bounding box center [0, 0] width 0 height 0
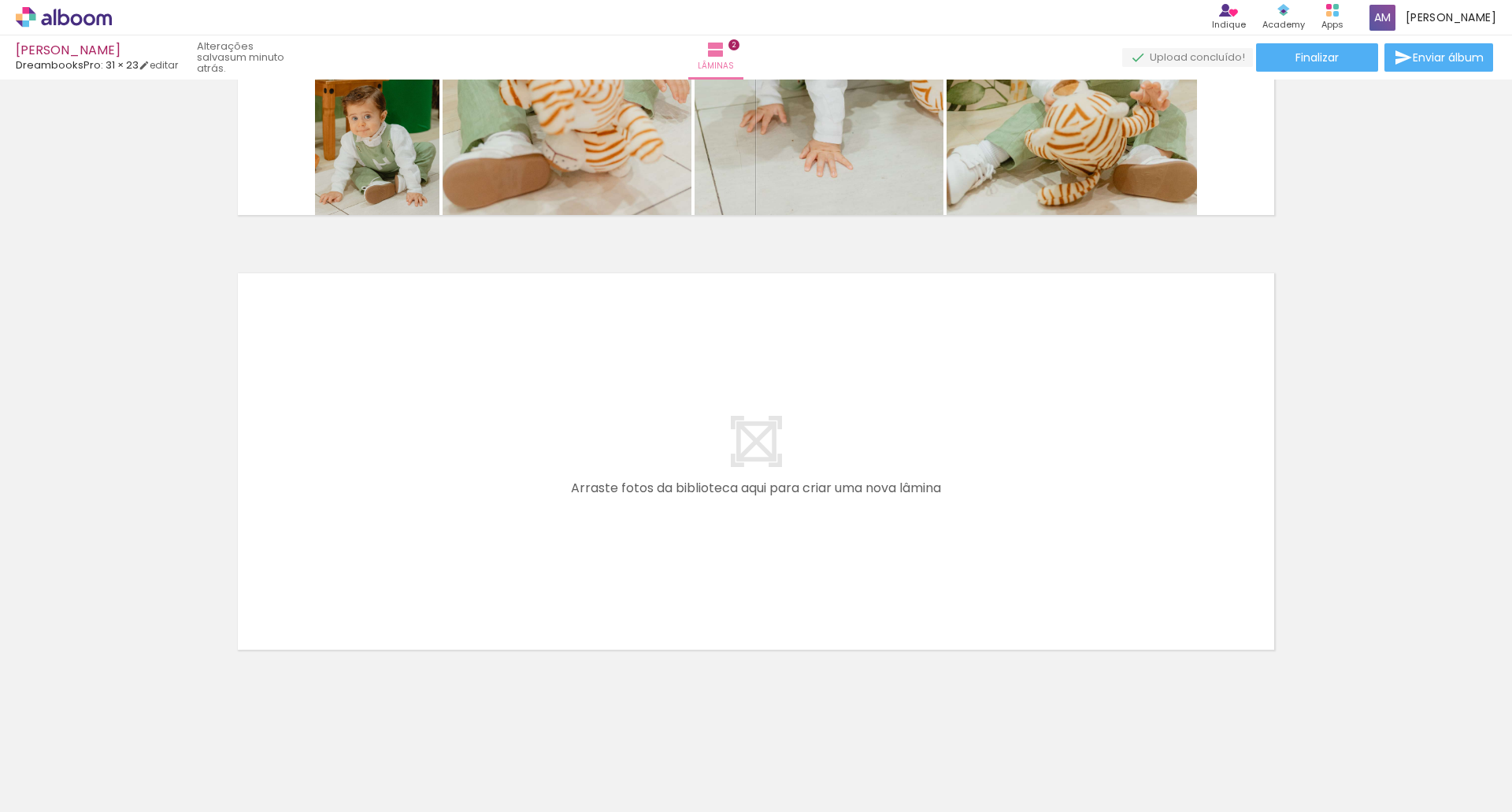
scroll to position [732, 0]
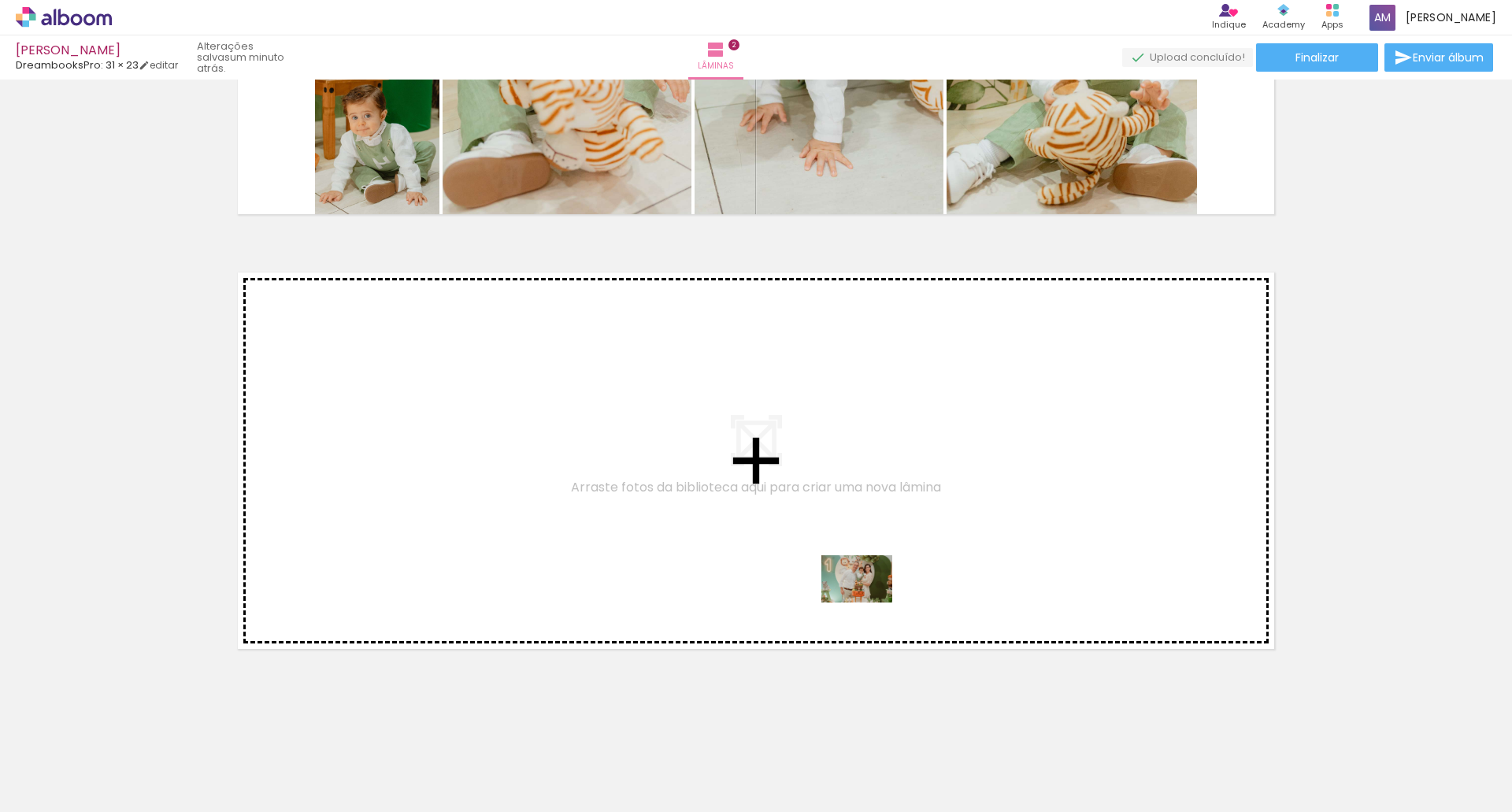
drag, startPoint x: 871, startPoint y: 776, endPoint x: 868, endPoint y: 602, distance: 174.0
click at [868, 602] on quentale-workspace at bounding box center [756, 406] width 1512 height 812
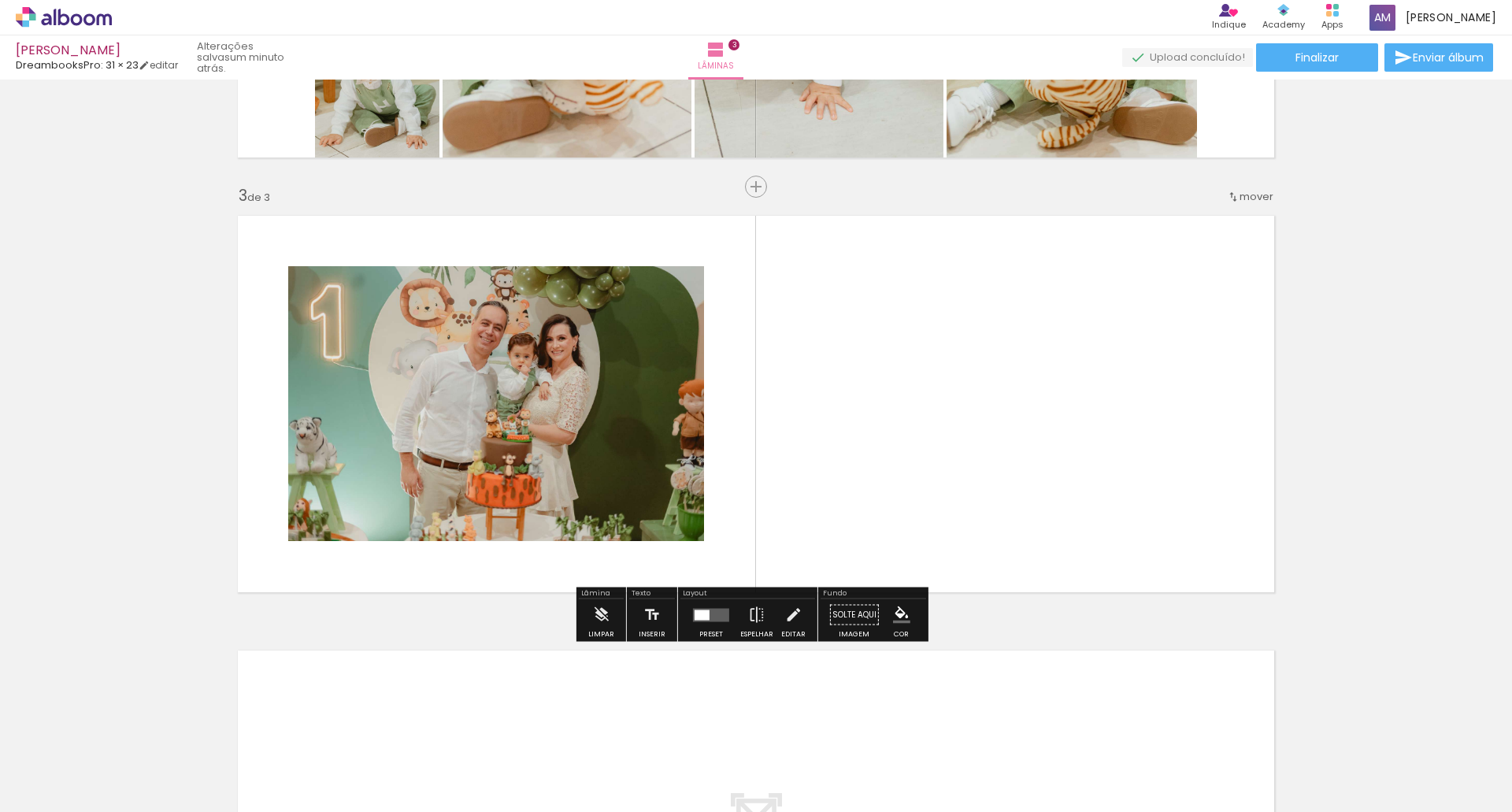
scroll to position [797, 0]
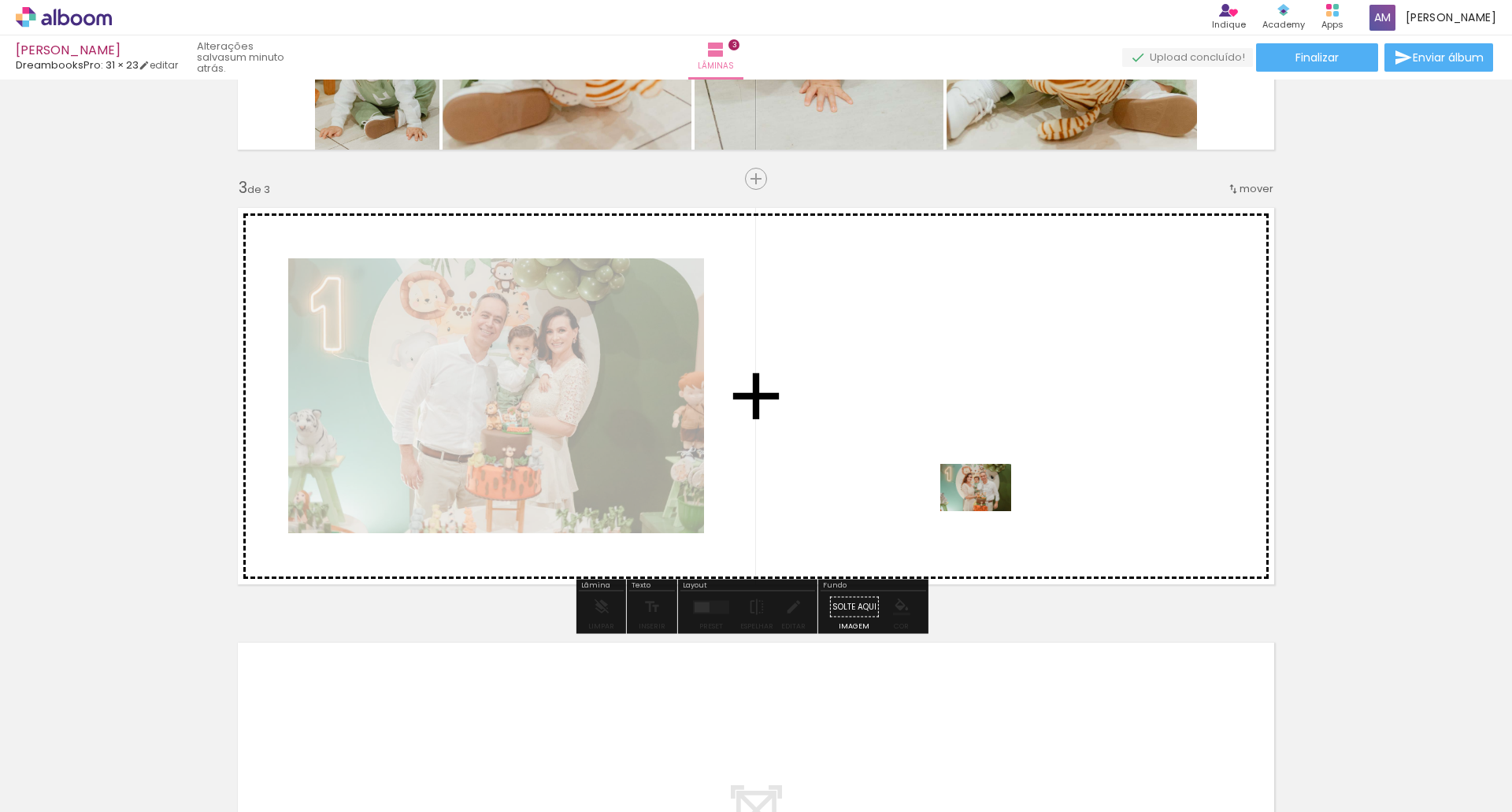
drag, startPoint x: 947, startPoint y: 765, endPoint x: 987, endPoint y: 511, distance: 257.1
click at [987, 511] on quentale-workspace at bounding box center [756, 406] width 1512 height 812
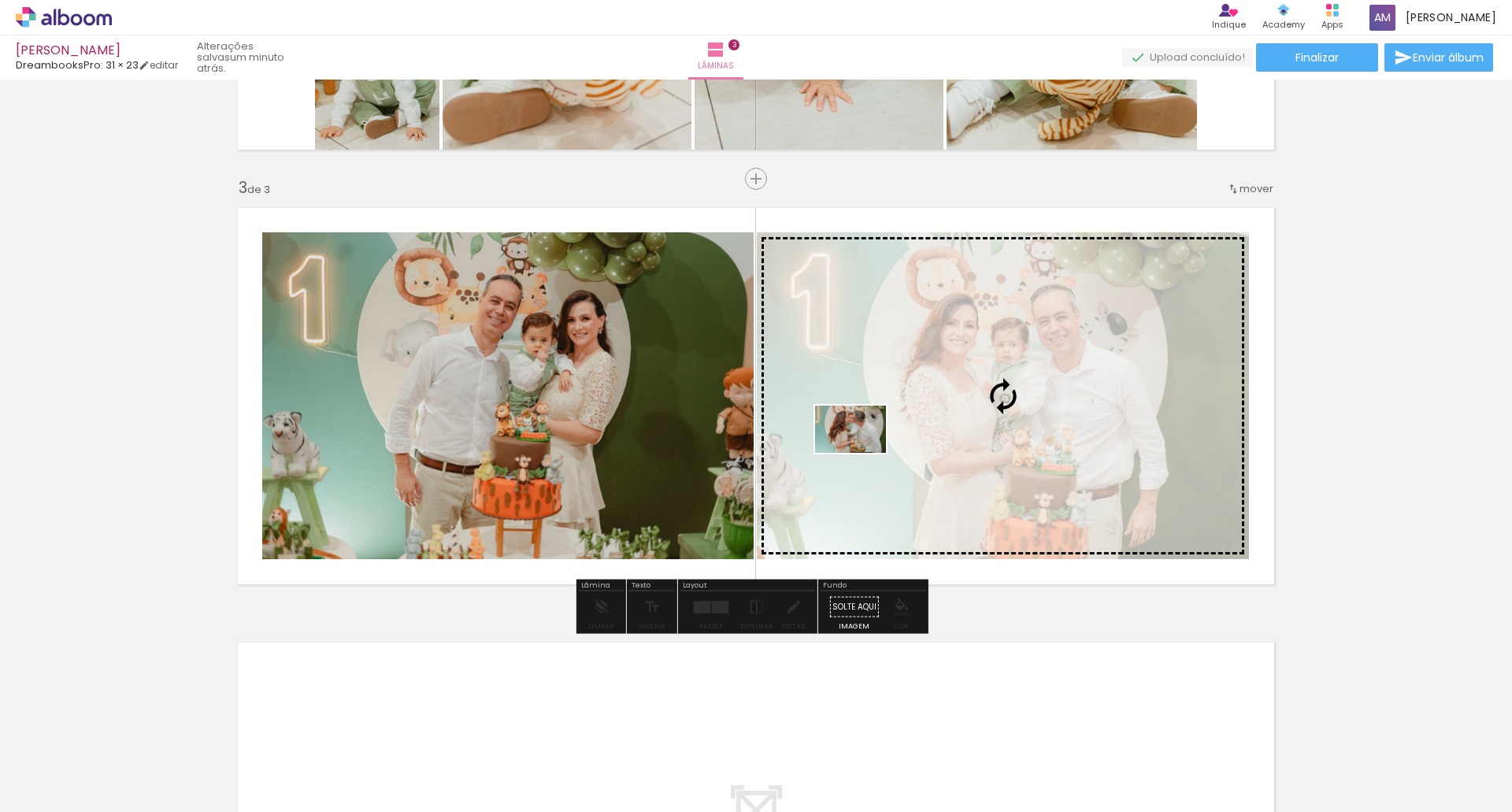
drag, startPoint x: 1063, startPoint y: 775, endPoint x: 863, endPoint y: 453, distance: 379.1
click at [863, 453] on quentale-workspace at bounding box center [756, 406] width 1512 height 812
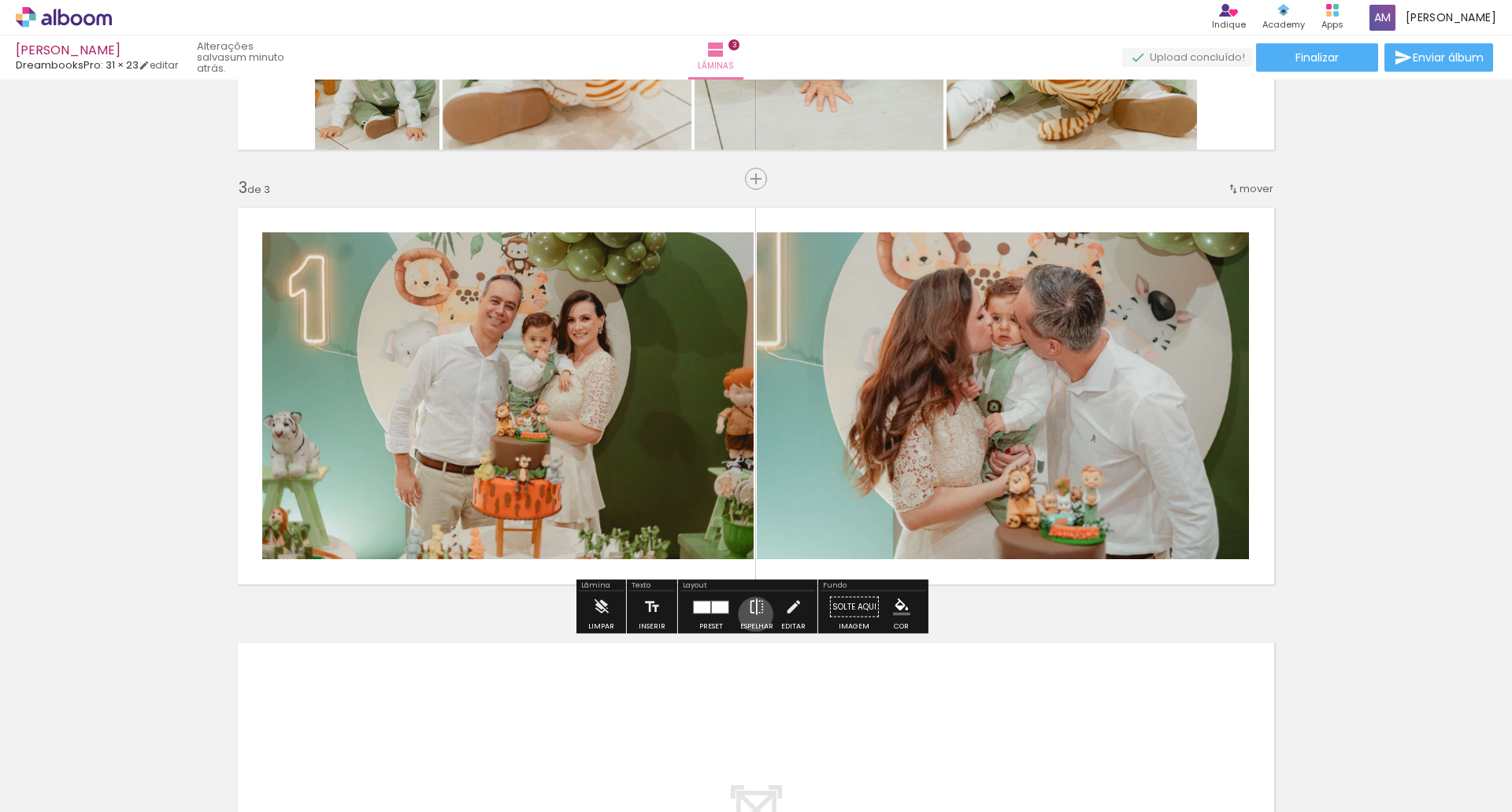
click at [752, 614] on iron-icon at bounding box center [756, 607] width 17 height 32
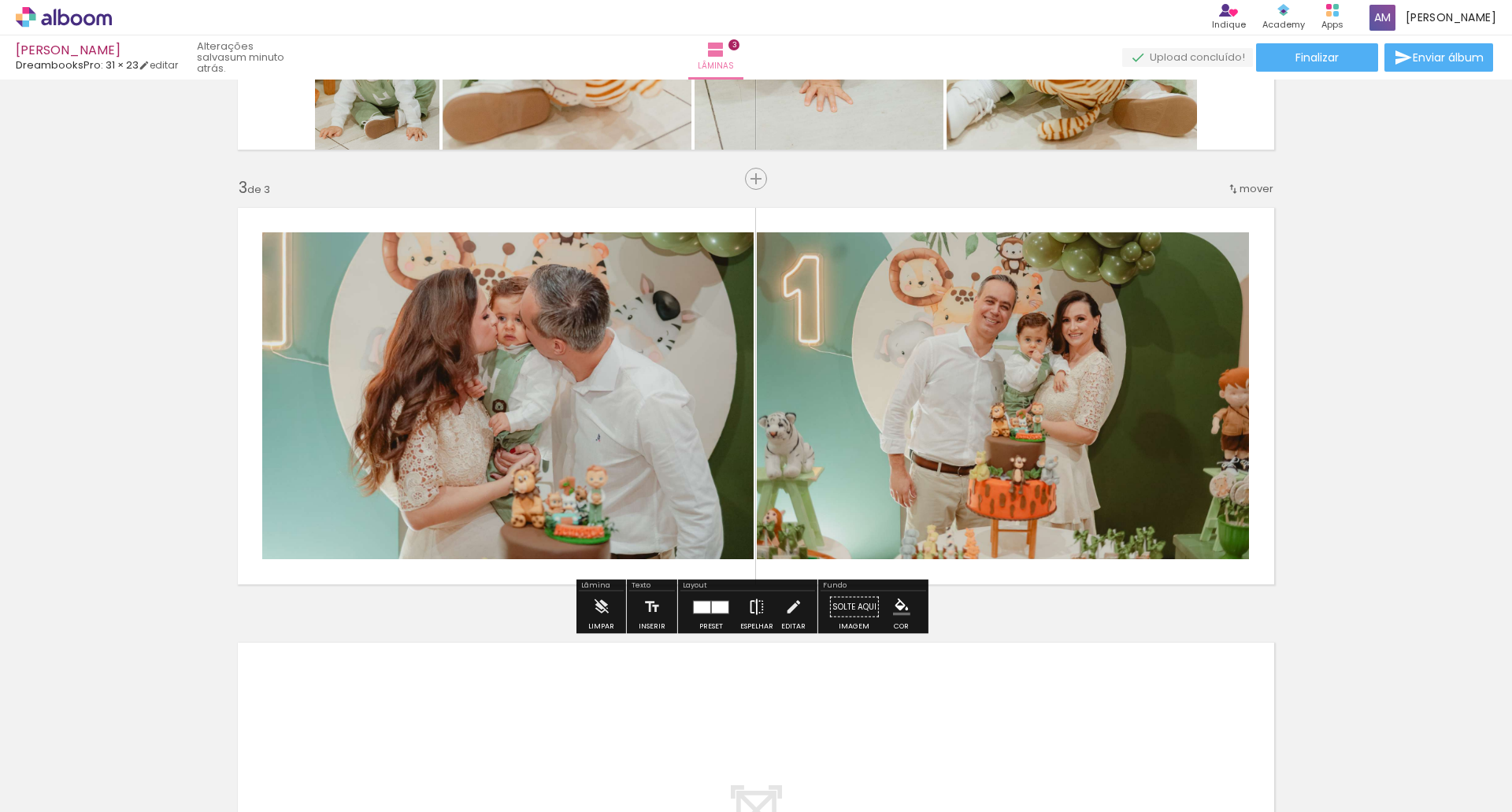
click at [752, 601] on iron-icon at bounding box center [756, 607] width 17 height 32
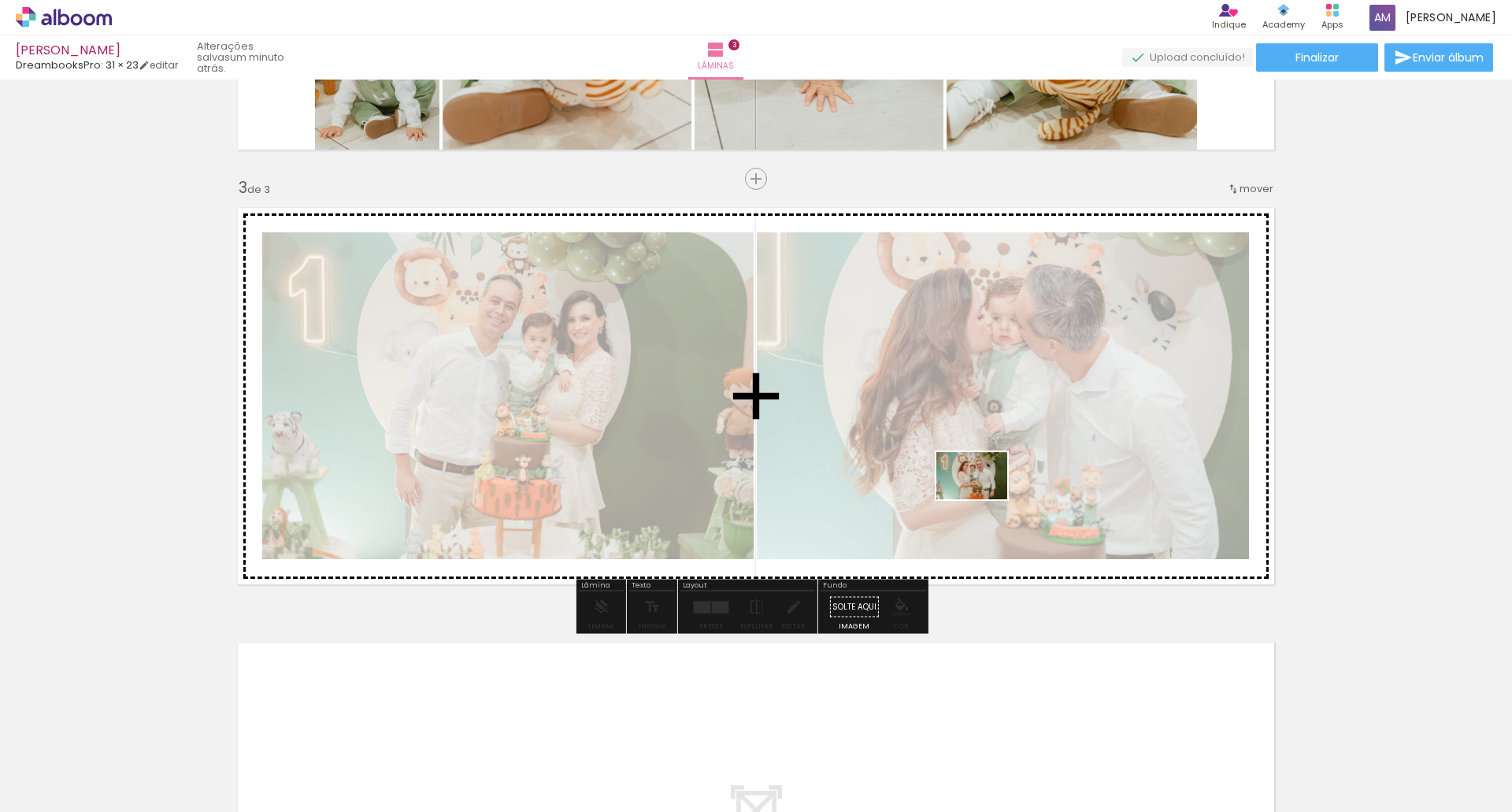
drag, startPoint x: 961, startPoint y: 756, endPoint x: 984, endPoint y: 499, distance: 258.0
click at [984, 499] on quentale-workspace at bounding box center [756, 406] width 1512 height 812
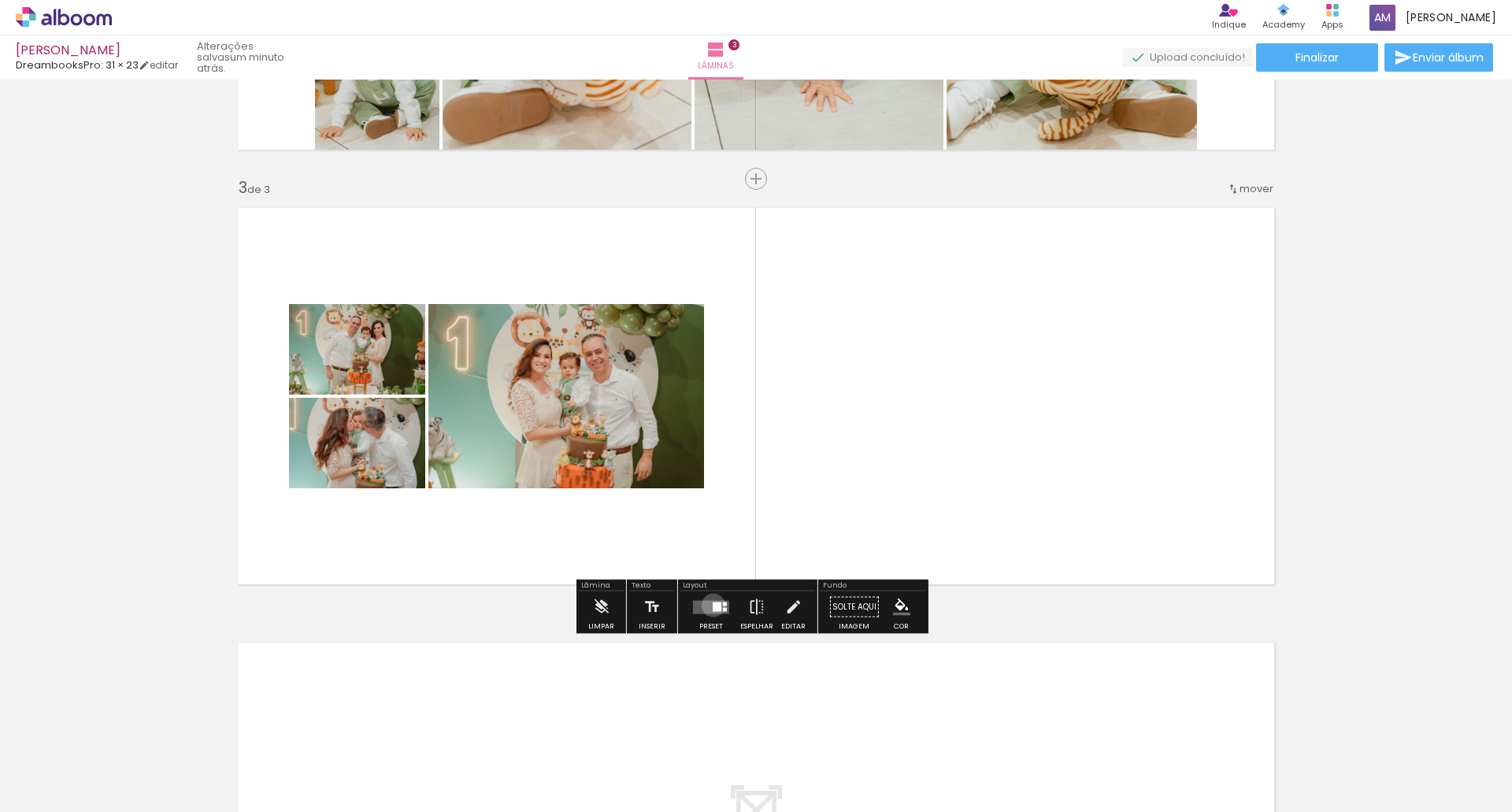
click at [712, 605] on div at bounding box center [717, 606] width 9 height 9
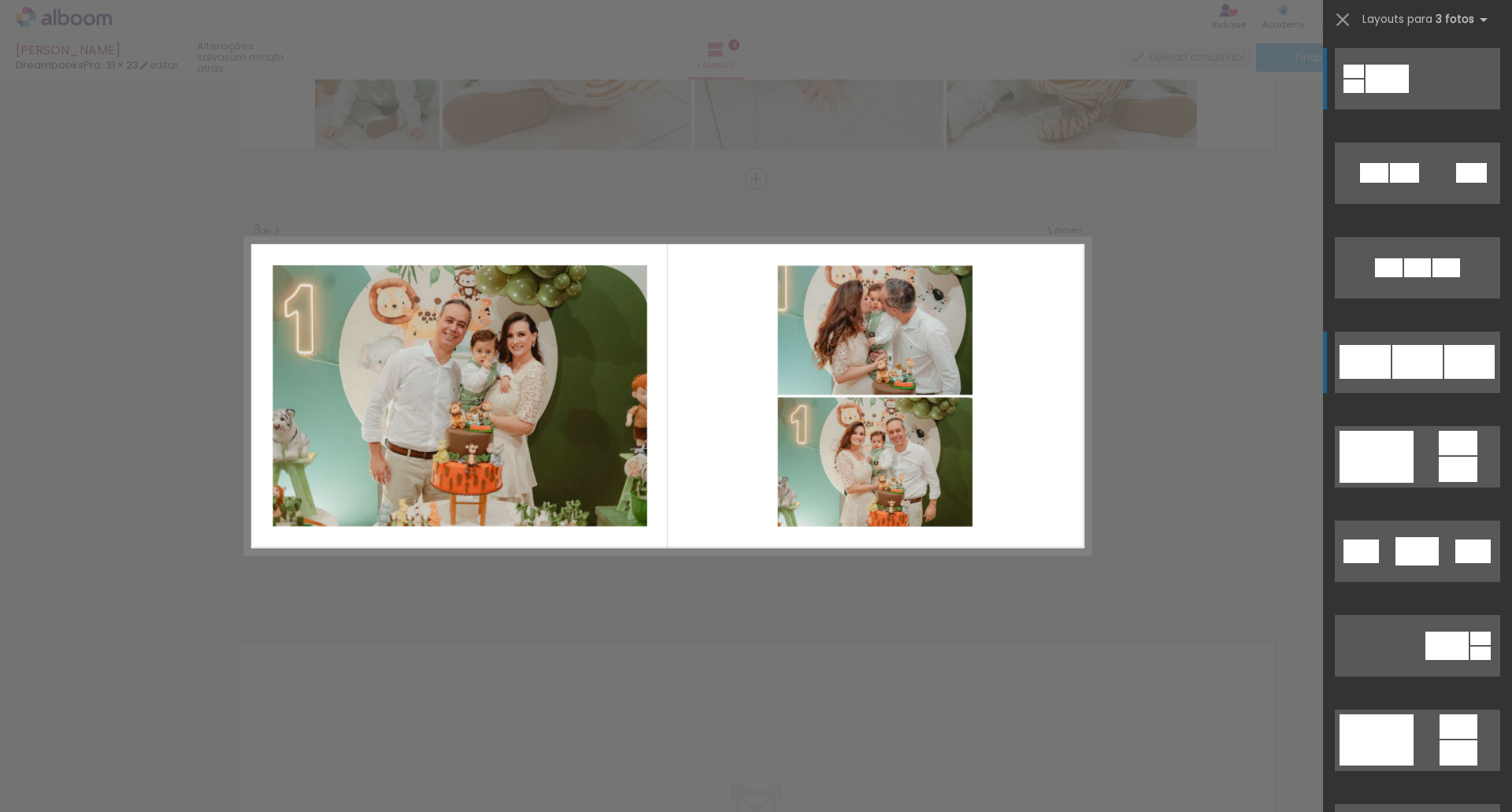
scroll to position [796, 0]
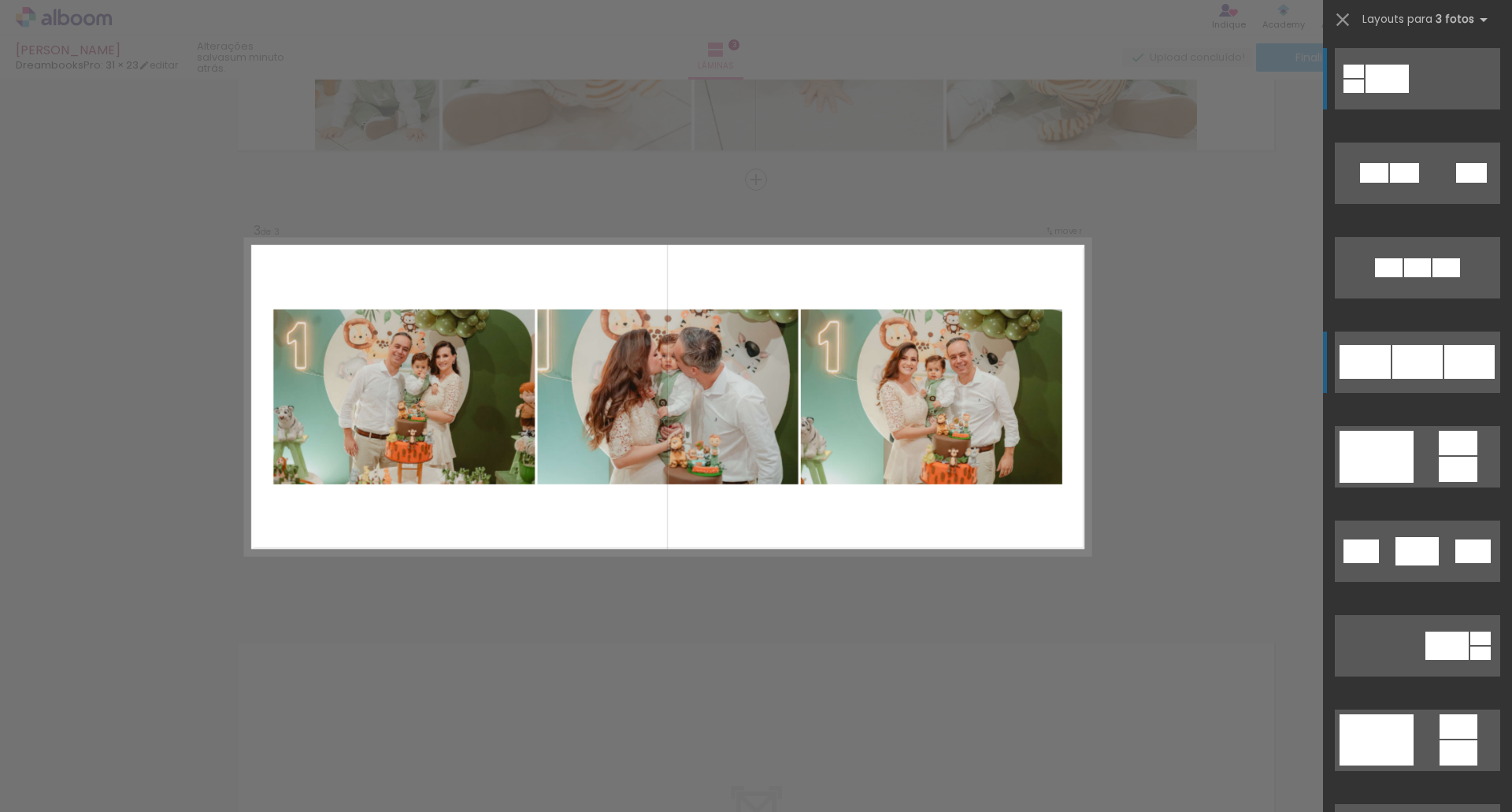
click at [1456, 183] on div at bounding box center [1471, 173] width 31 height 20
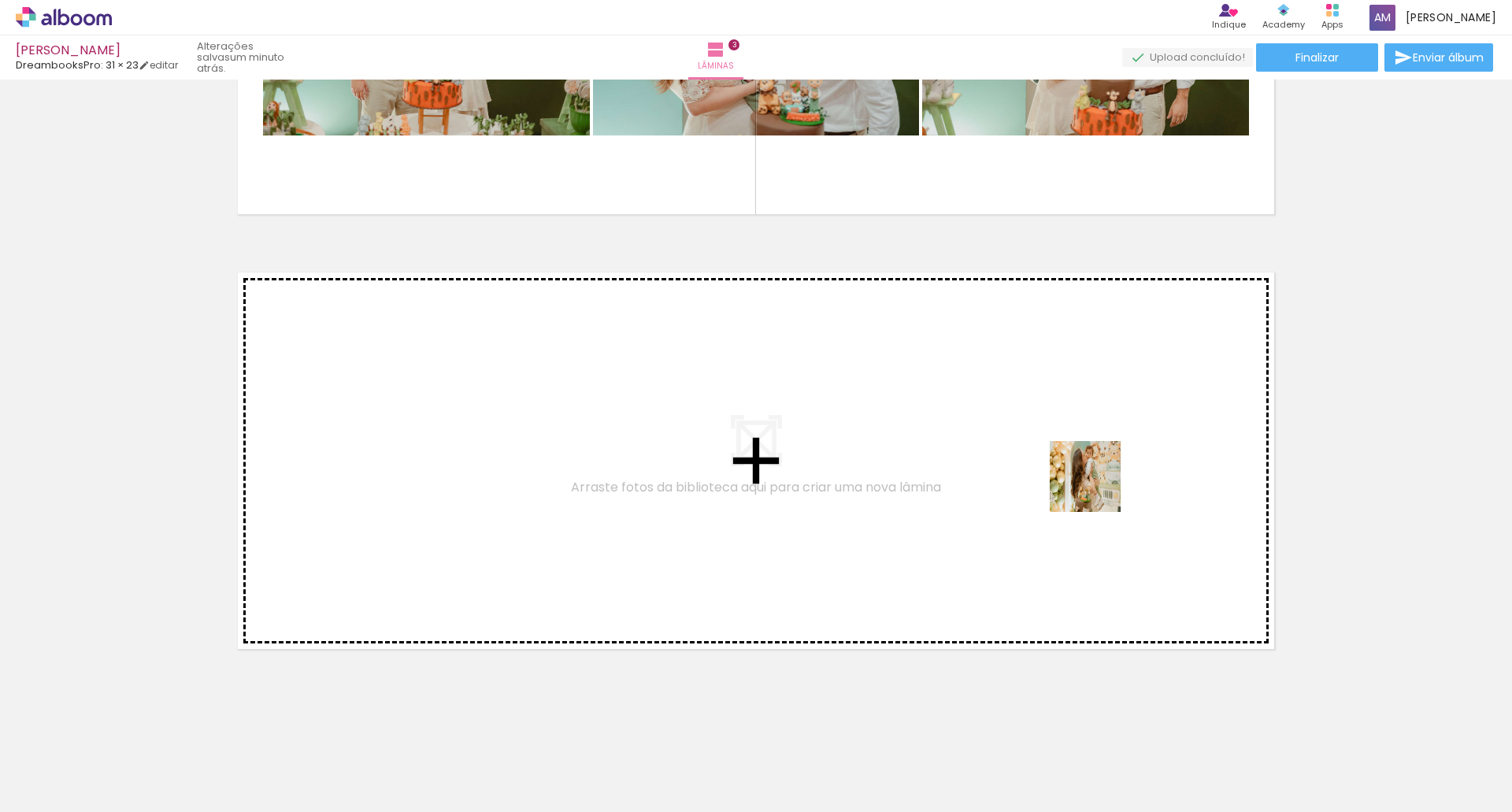
drag, startPoint x: 1139, startPoint y: 755, endPoint x: 1097, endPoint y: 488, distance: 270.3
click at [1097, 488] on quentale-workspace at bounding box center [756, 406] width 1512 height 812
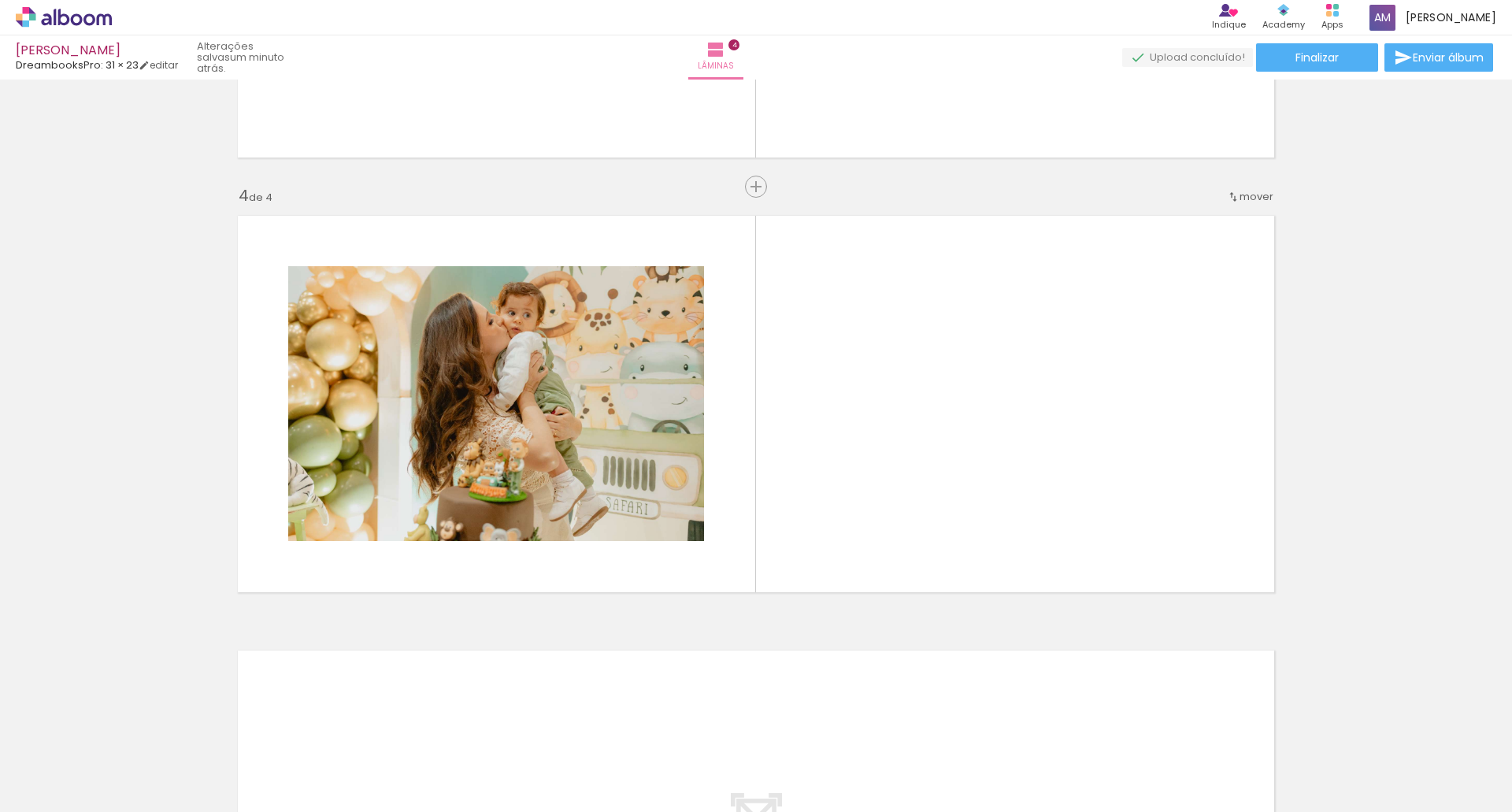
scroll to position [1231, 0]
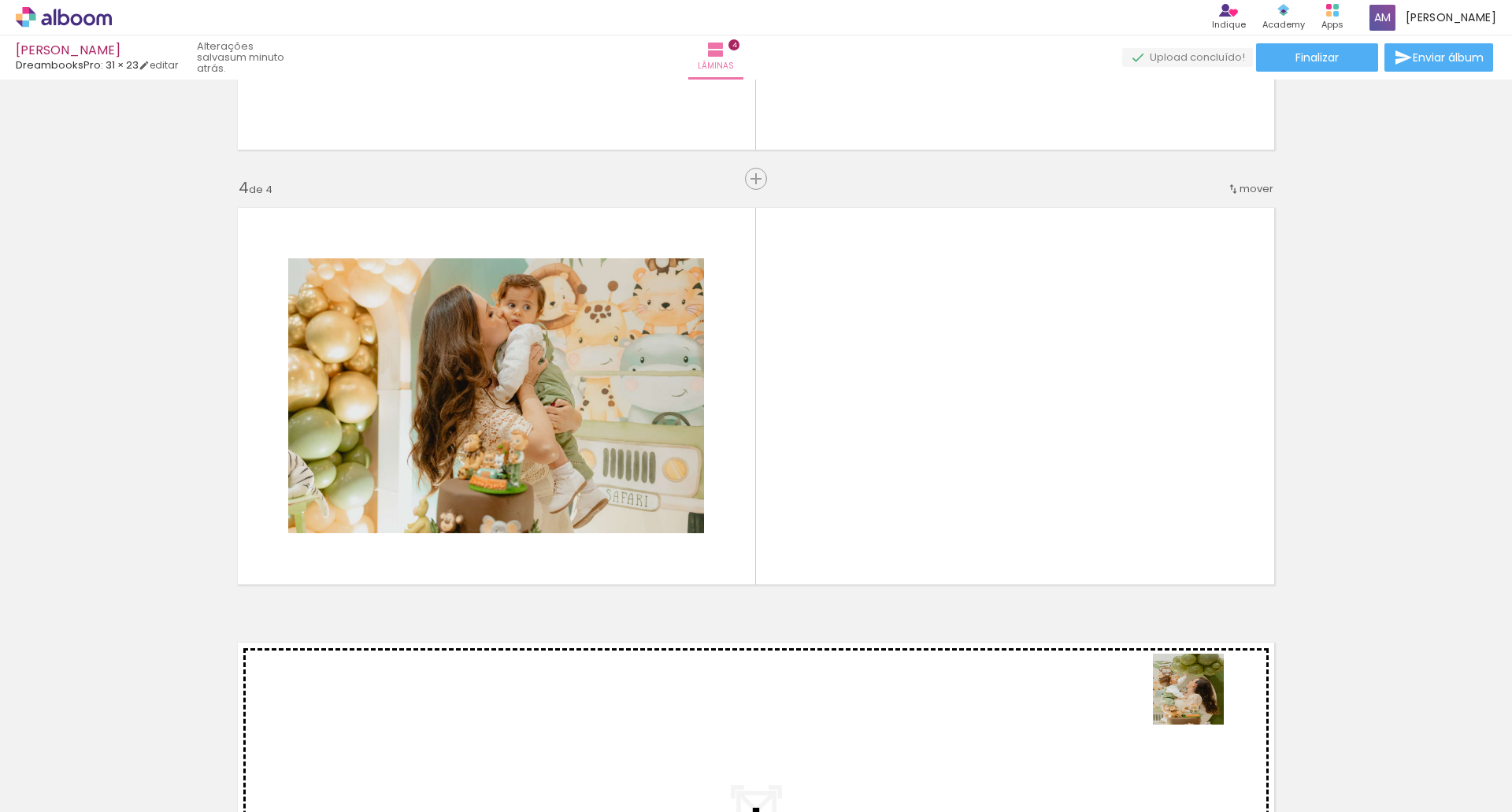
drag, startPoint x: 1213, startPoint y: 762, endPoint x: 1122, endPoint y: 468, distance: 307.8
click at [1122, 468] on quentale-workspace at bounding box center [756, 406] width 1512 height 812
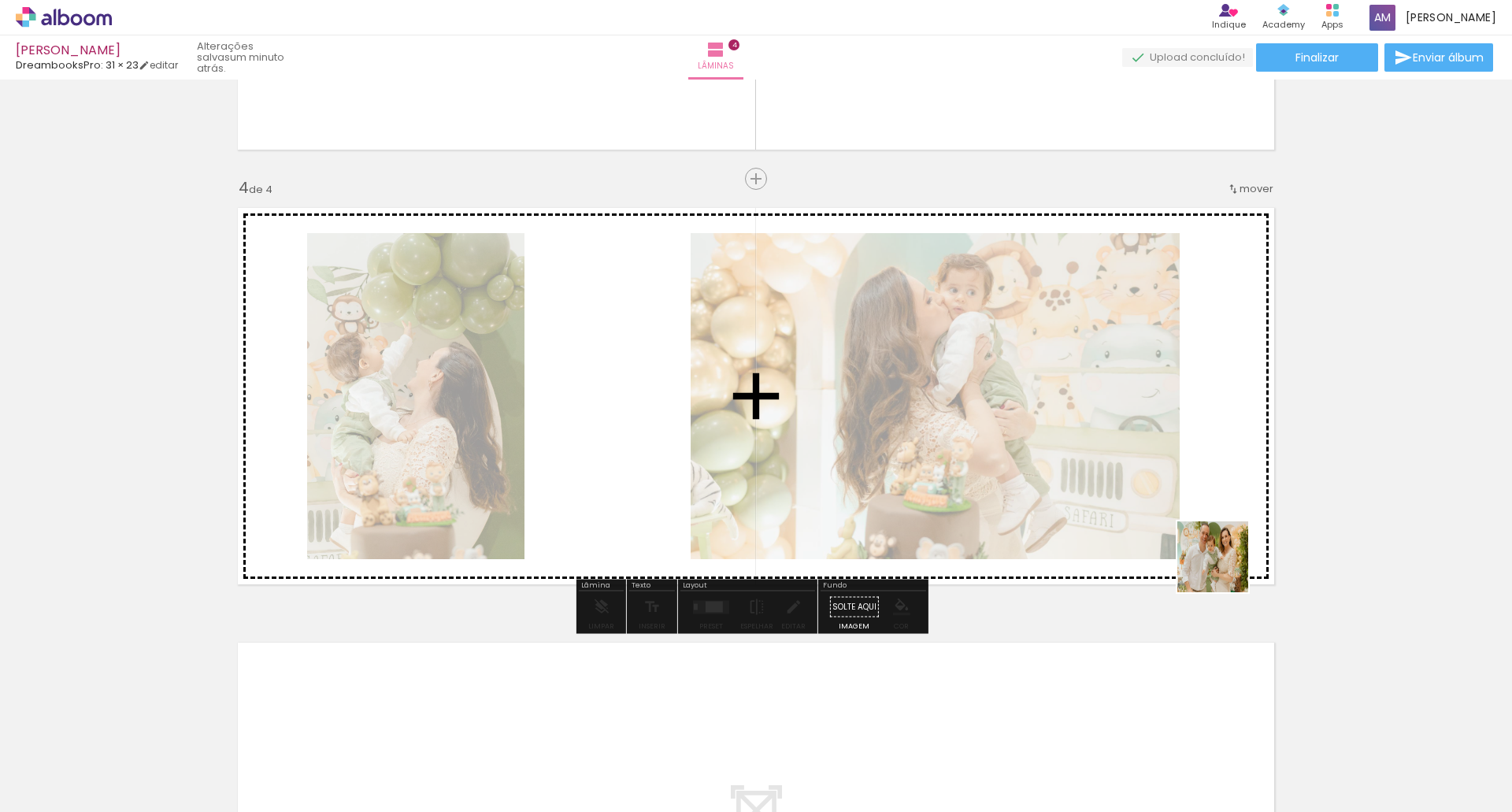
drag, startPoint x: 1302, startPoint y: 774, endPoint x: 1224, endPoint y: 569, distance: 219.3
click at [1224, 569] on quentale-workspace at bounding box center [756, 406] width 1512 height 812
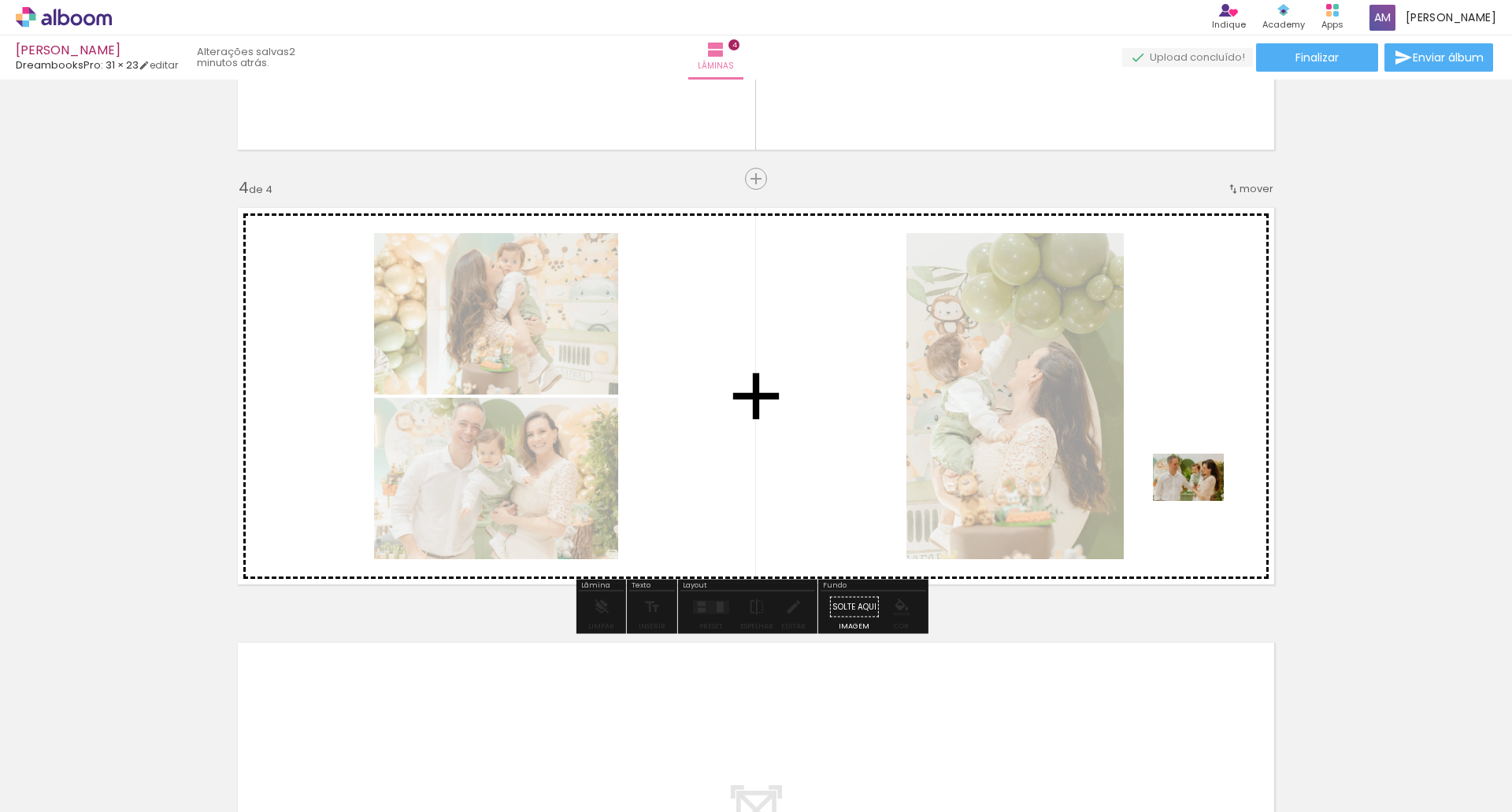
drag, startPoint x: 1395, startPoint y: 773, endPoint x: 1200, endPoint y: 501, distance: 334.7
click at [1200, 501] on quentale-workspace at bounding box center [756, 406] width 1512 height 812
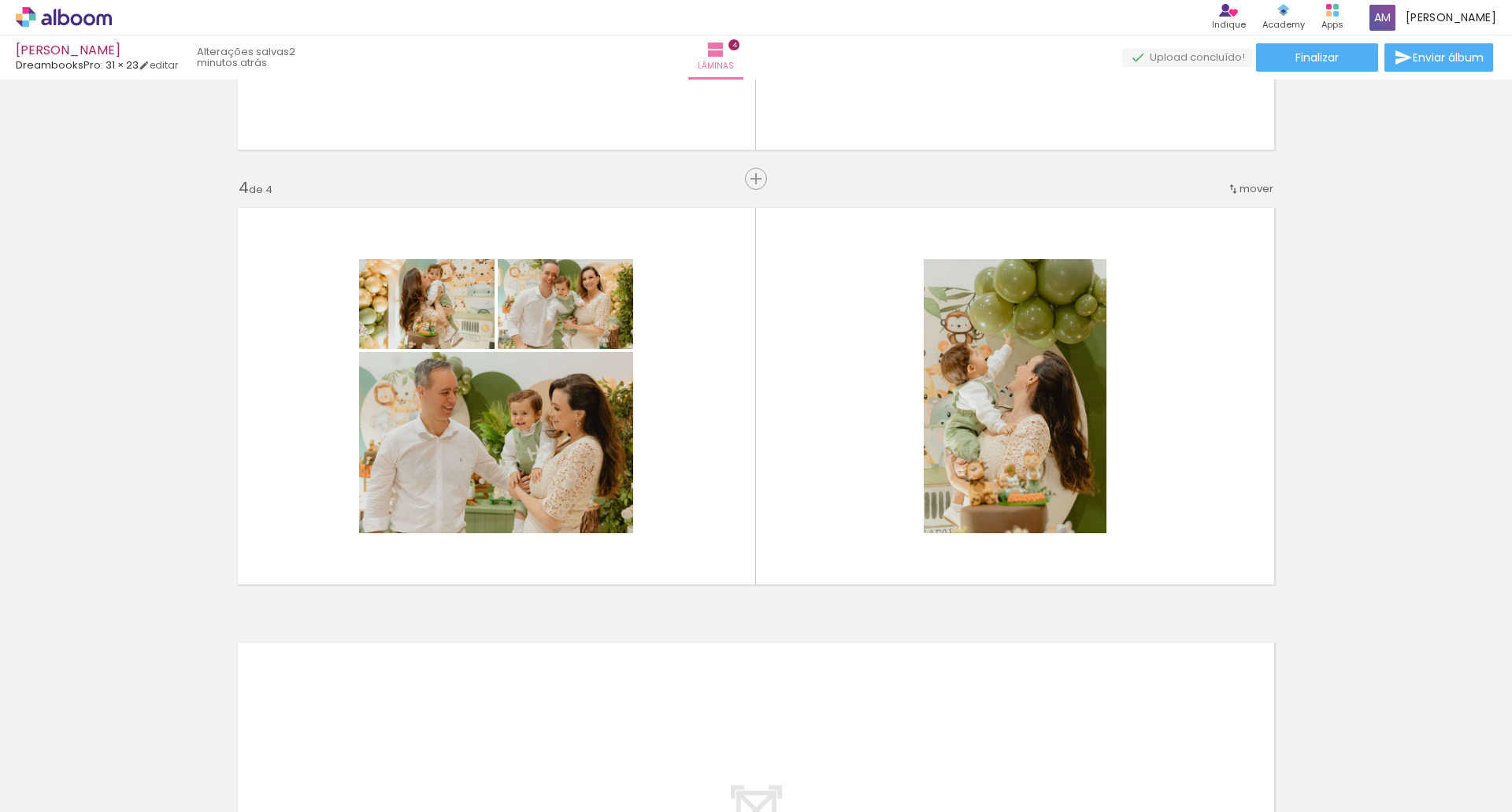
scroll to position [0, 1018]
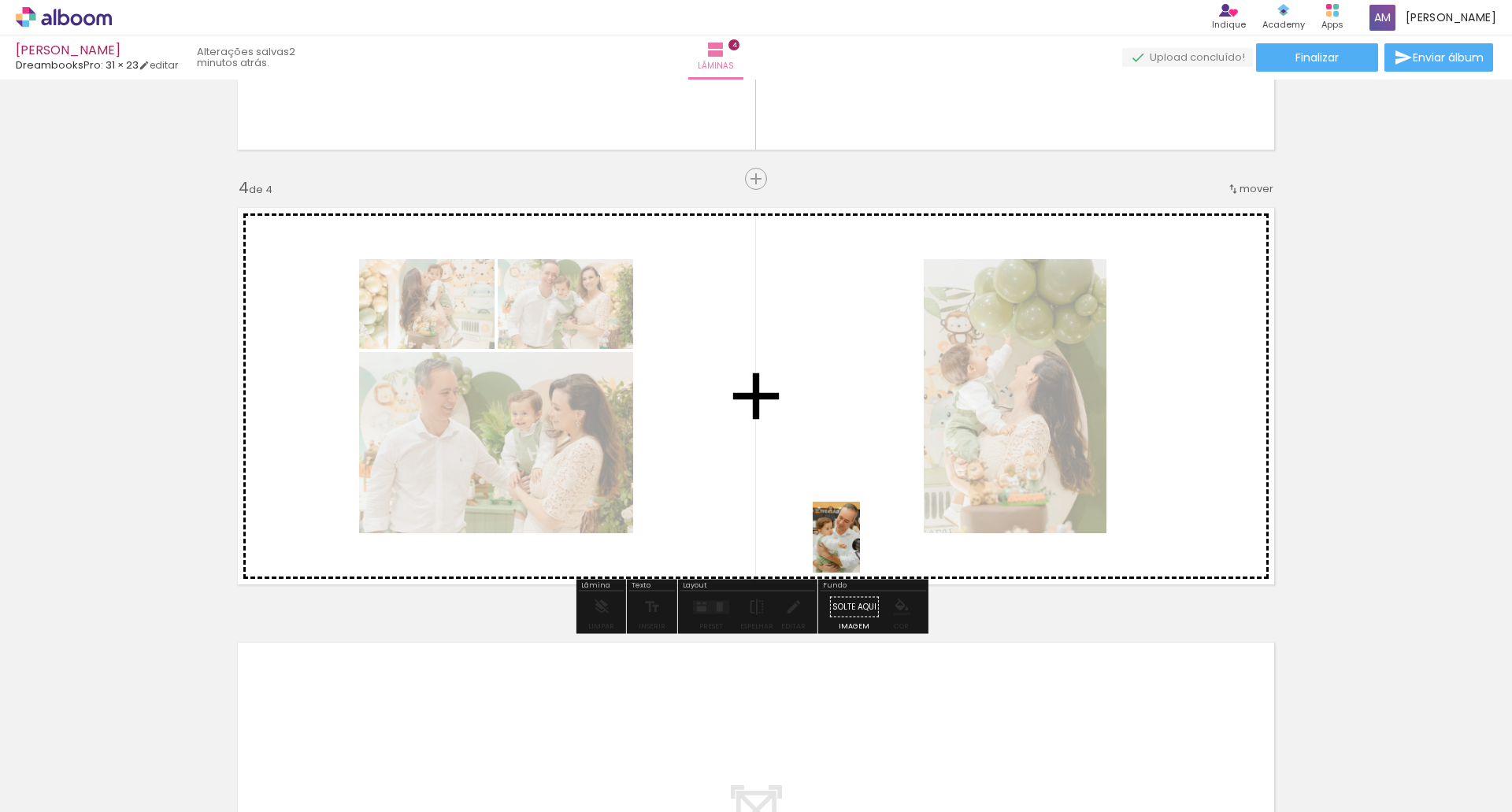
drag, startPoint x: 826, startPoint y: 775, endPoint x: 860, endPoint y: 549, distance: 228.5
click at [860, 549] on quentale-workspace at bounding box center [756, 406] width 1512 height 812
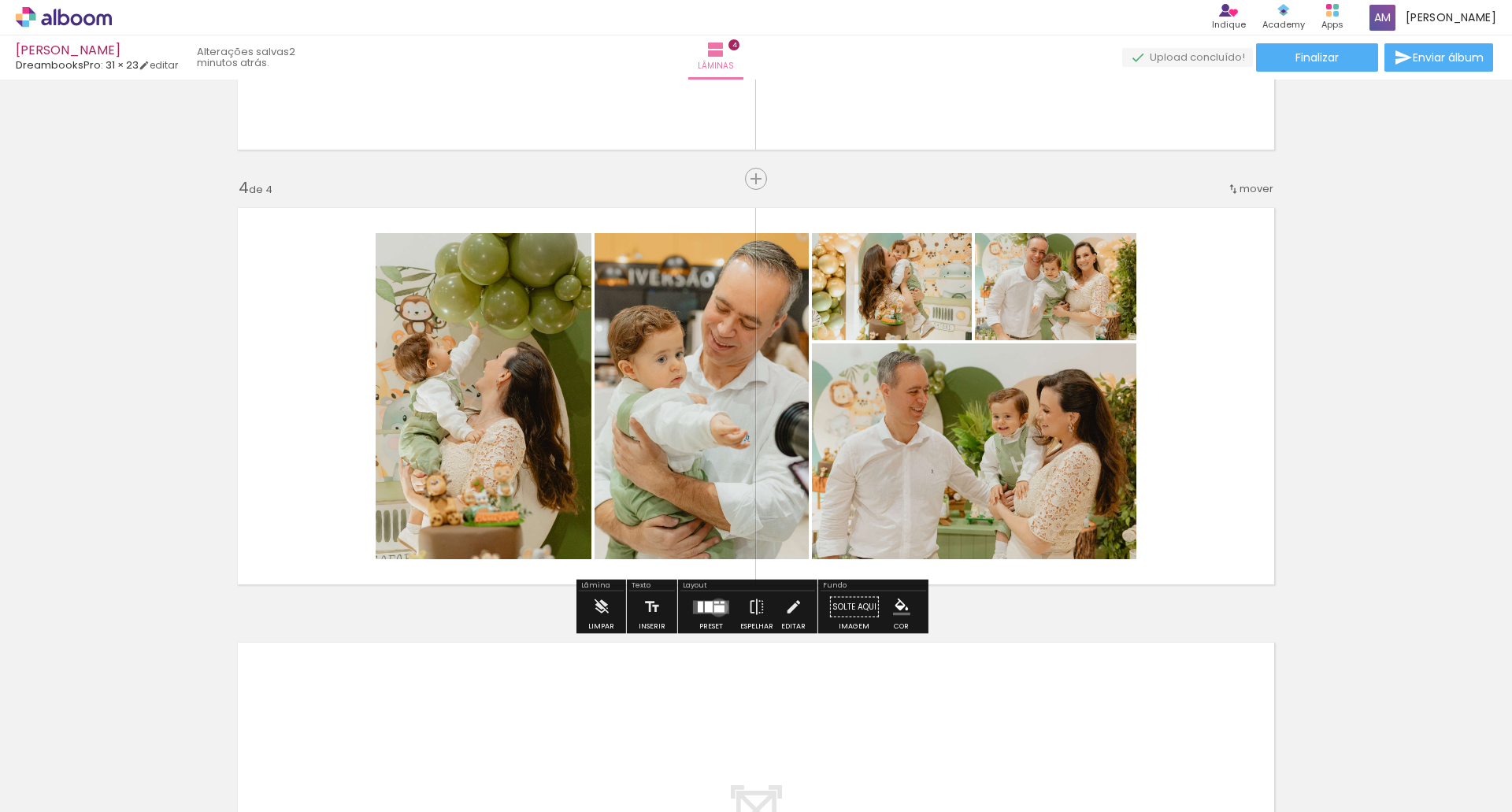
click at [715, 607] on div at bounding box center [719, 609] width 10 height 7
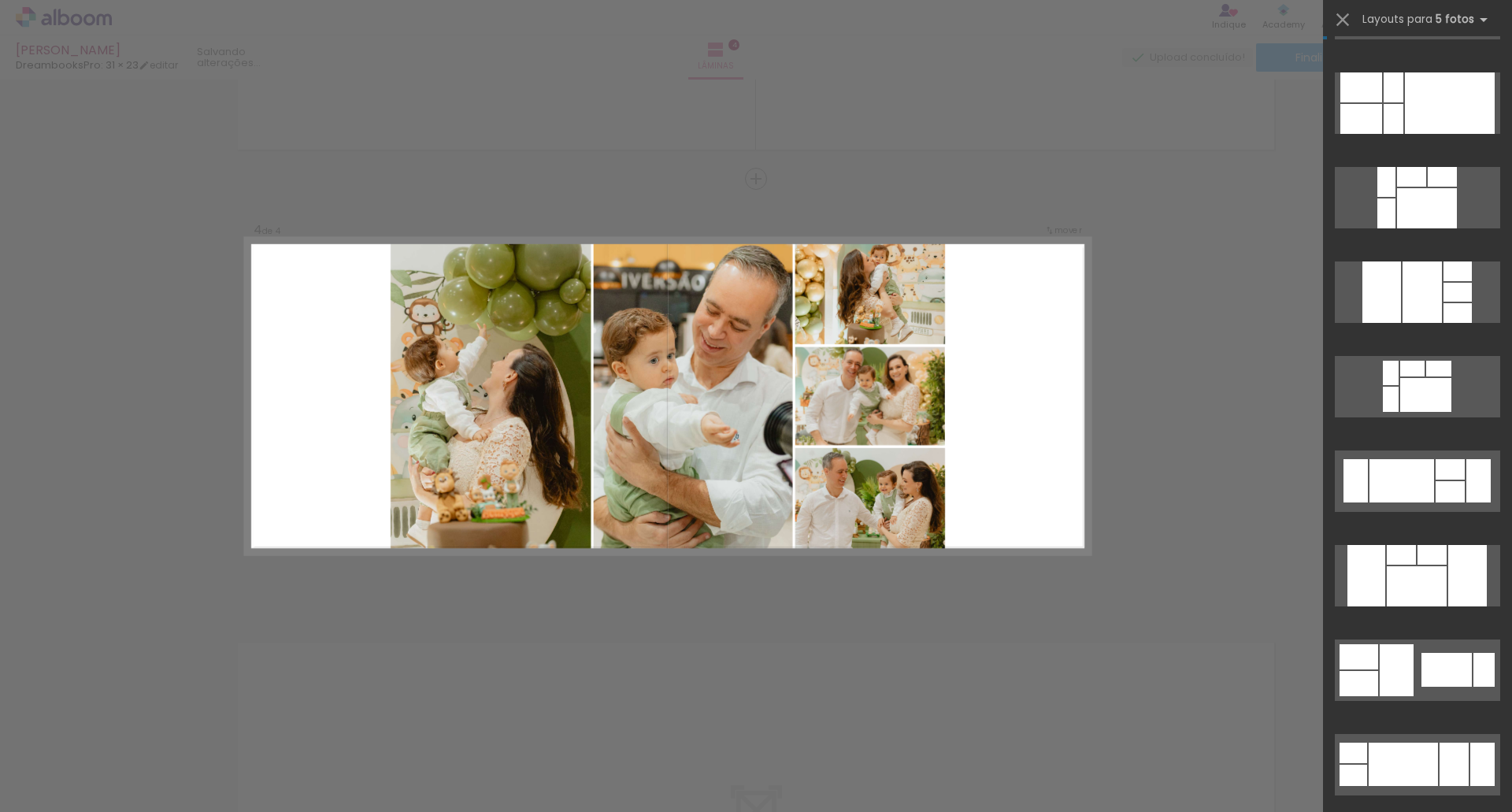
scroll to position [394, 0]
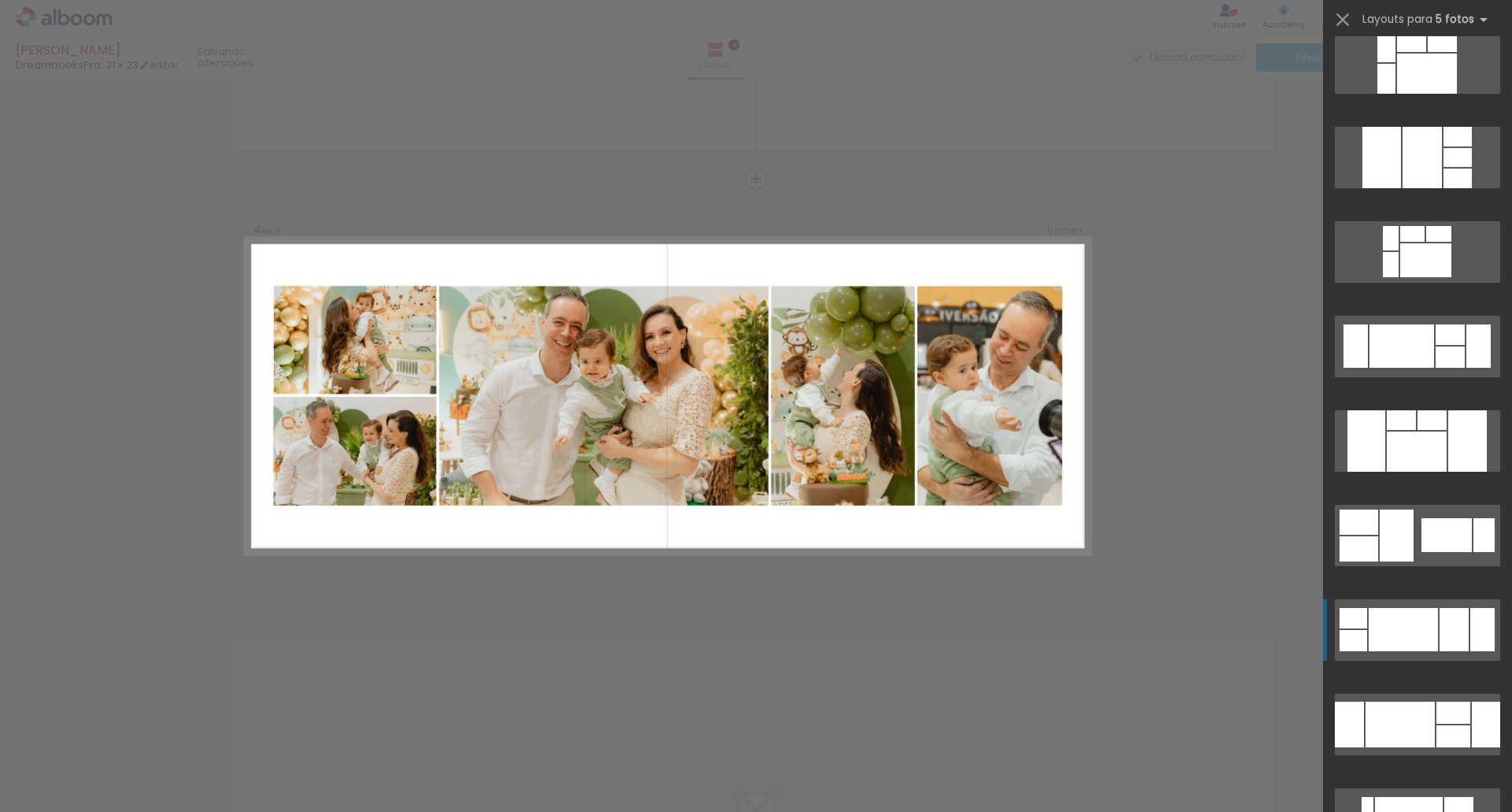
click at [1401, 52] on div at bounding box center [1411, 42] width 29 height 20
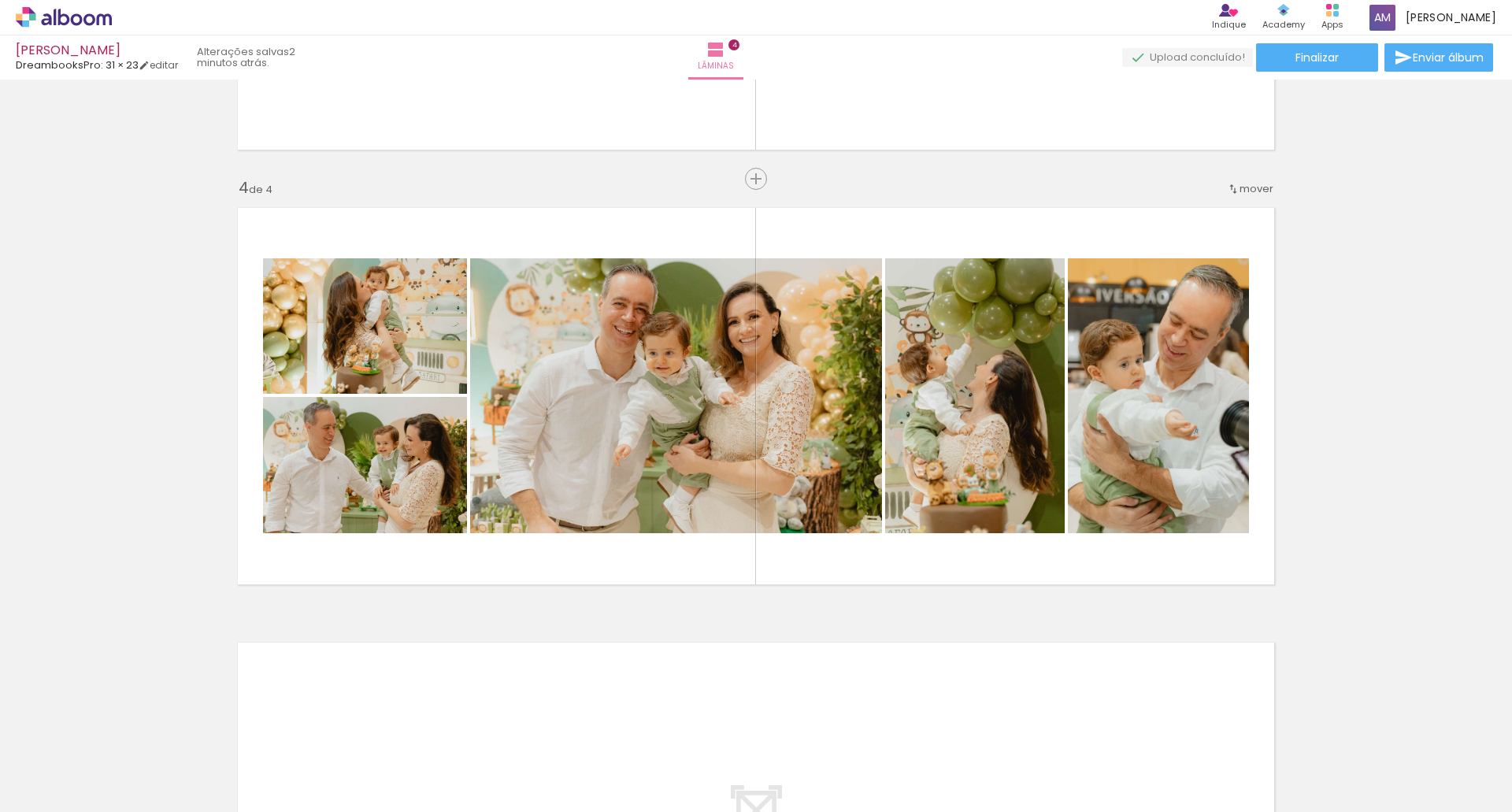
scroll to position [838, 0]
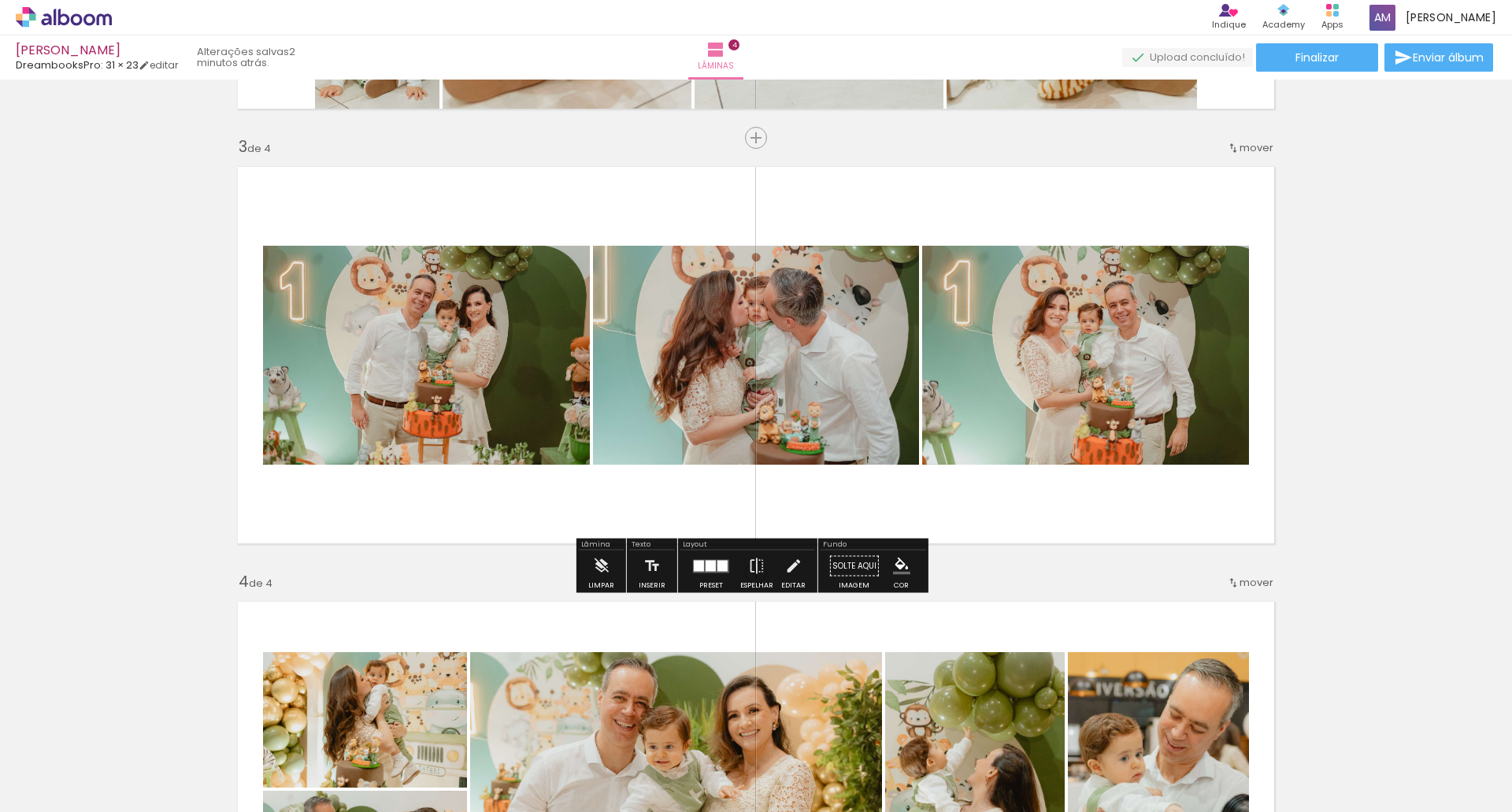
click at [706, 563] on div at bounding box center [710, 566] width 10 height 11
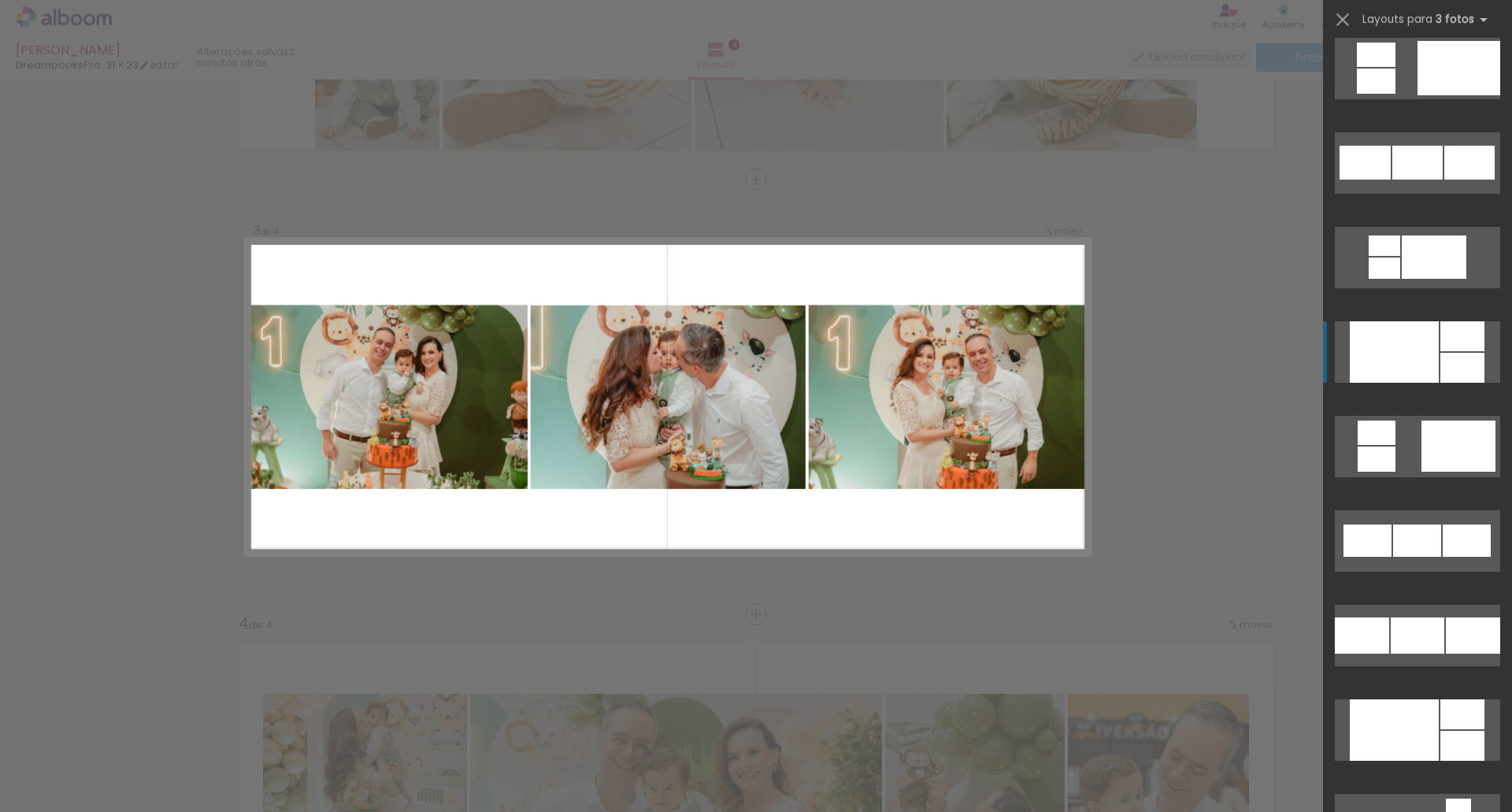
scroll to position [1544, 0]
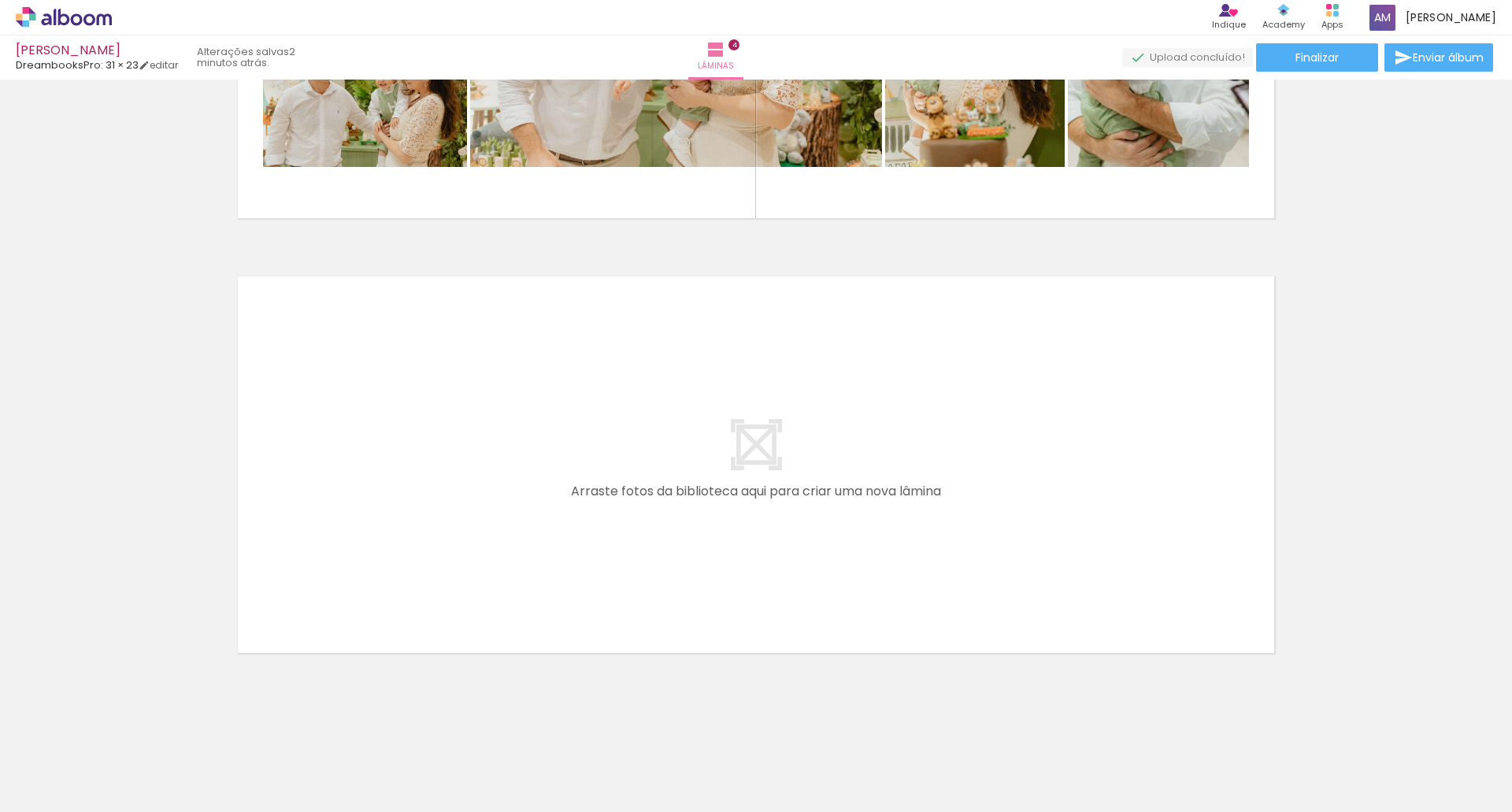
scroll to position [1601, 0]
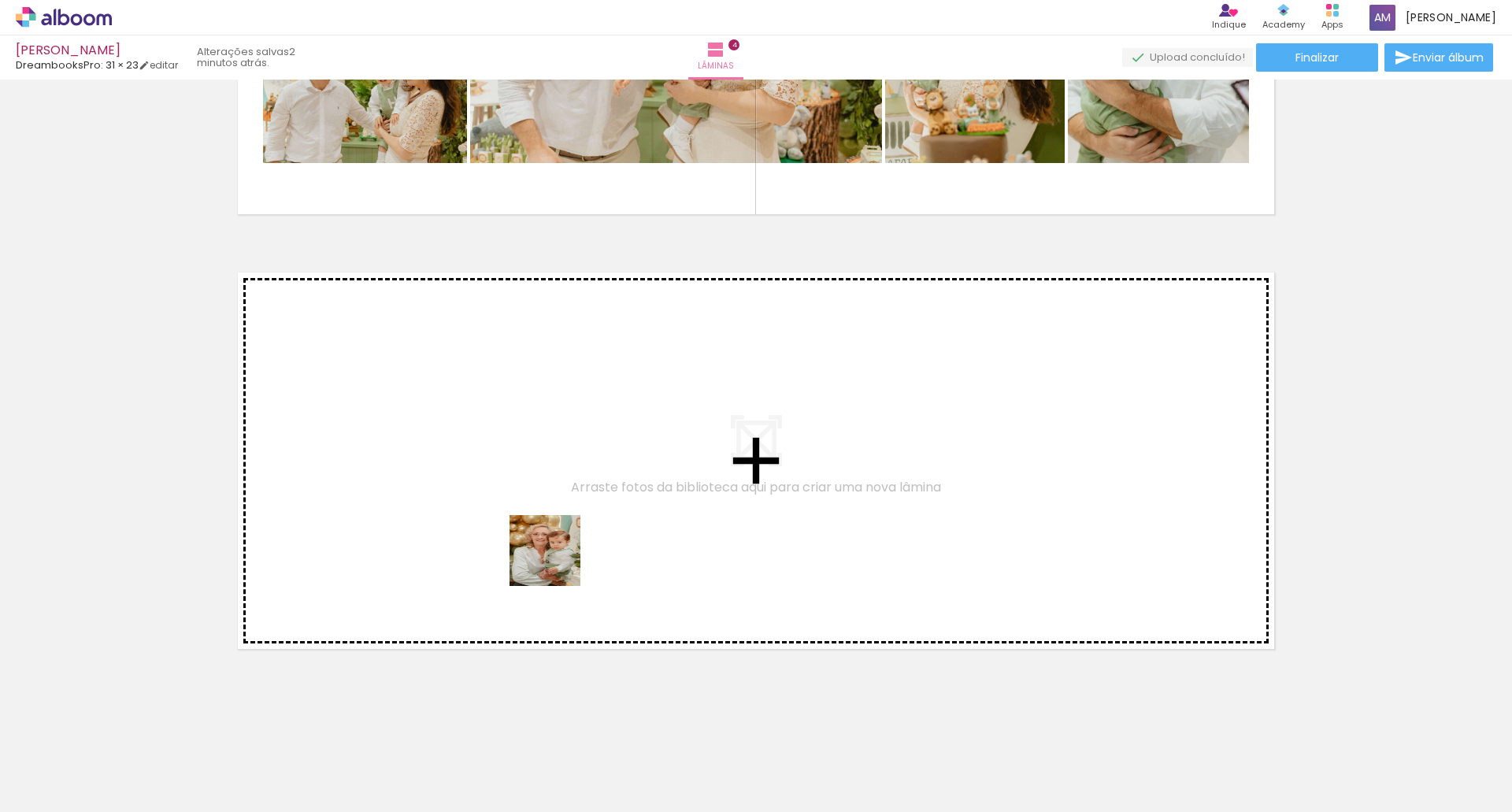
drag, startPoint x: 482, startPoint y: 742, endPoint x: 557, endPoint y: 560, distance: 196.8
click at [557, 560] on quentale-workspace at bounding box center [756, 406] width 1512 height 812
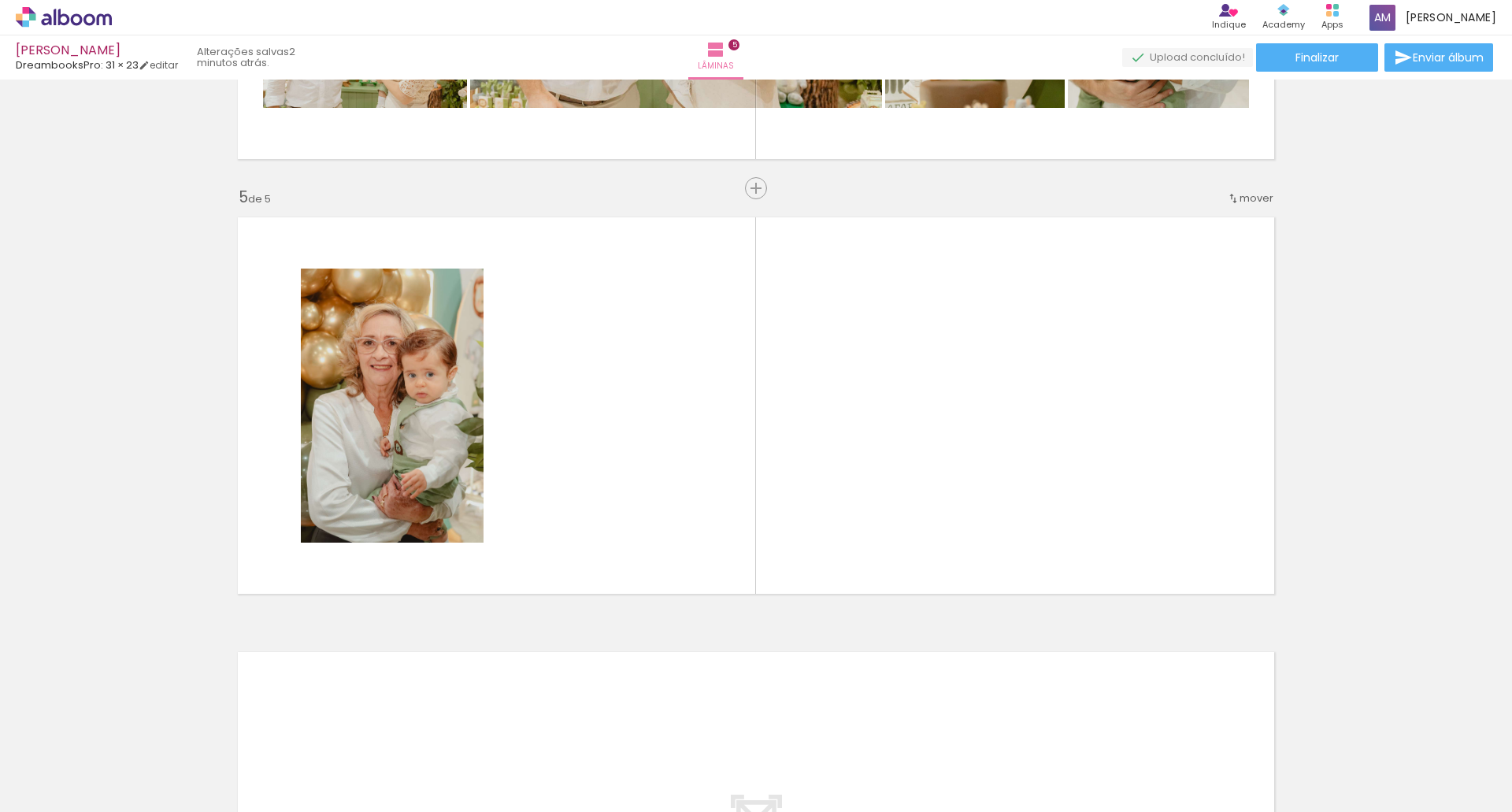
scroll to position [1666, 0]
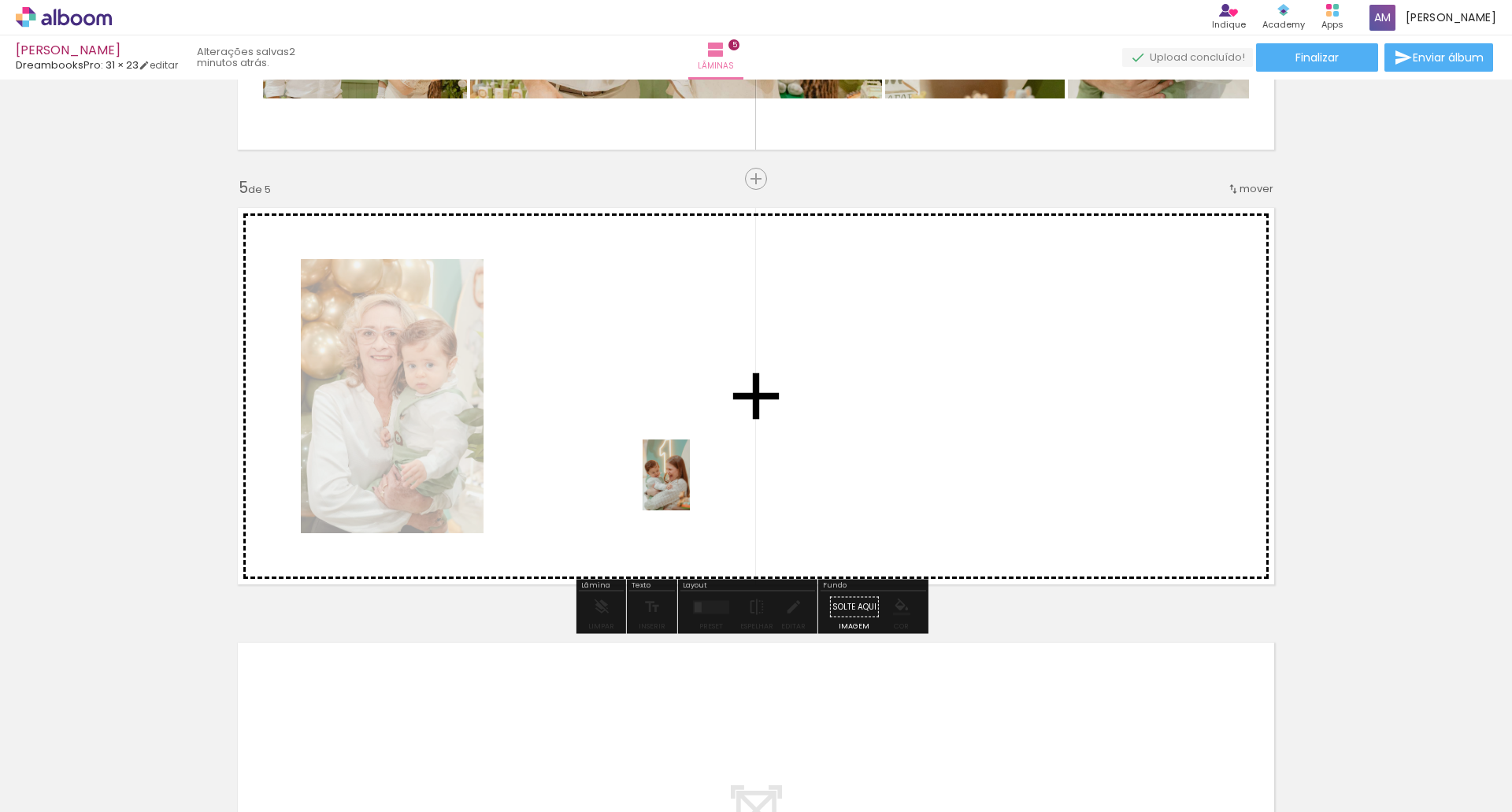
drag, startPoint x: 550, startPoint y: 791, endPoint x: 690, endPoint y: 487, distance: 334.7
click at [690, 487] on quentale-workspace at bounding box center [756, 406] width 1512 height 812
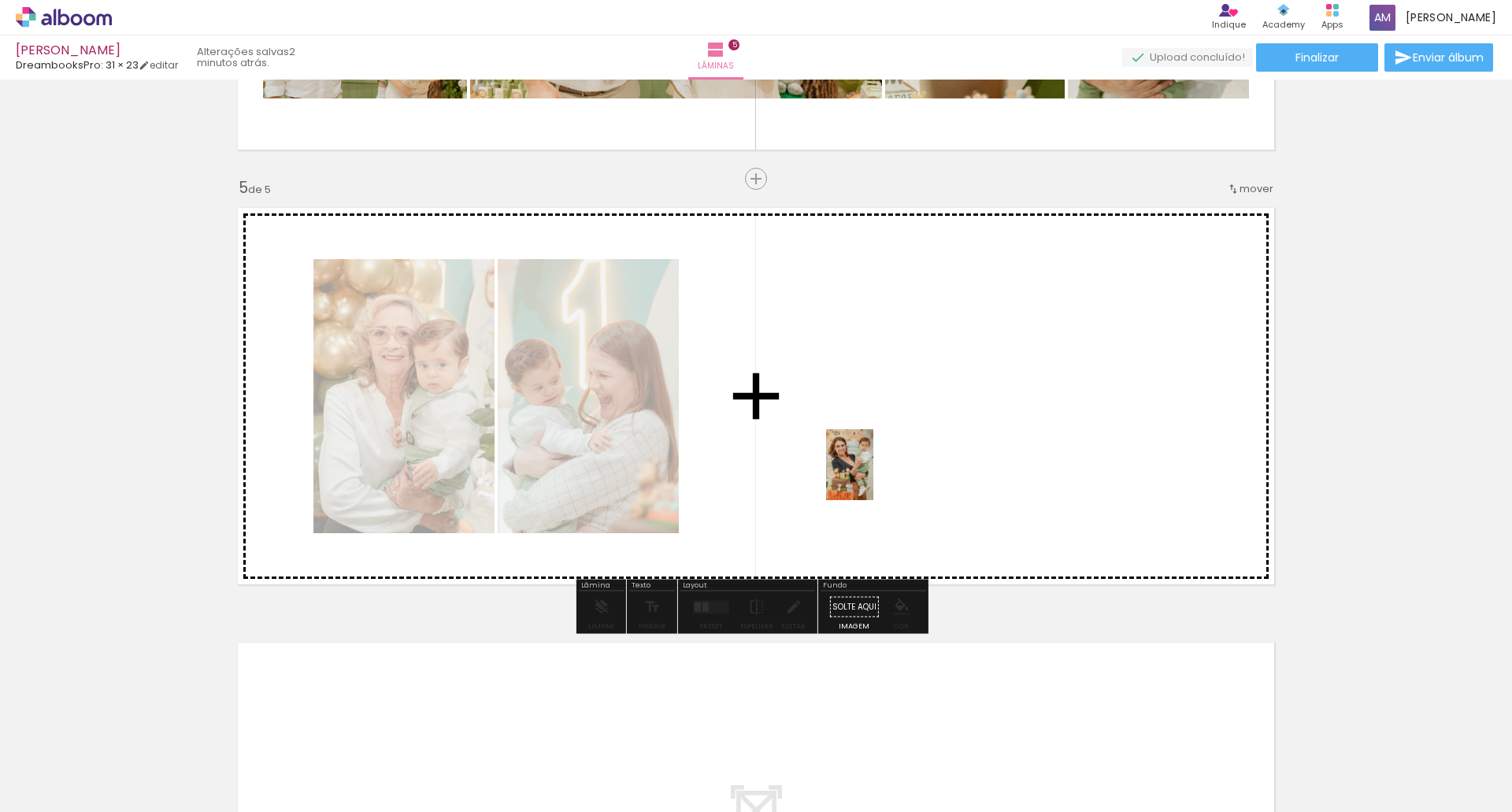
drag, startPoint x: 659, startPoint y: 778, endPoint x: 873, endPoint y: 477, distance: 369.3
click at [873, 477] on quentale-workspace at bounding box center [756, 406] width 1512 height 812
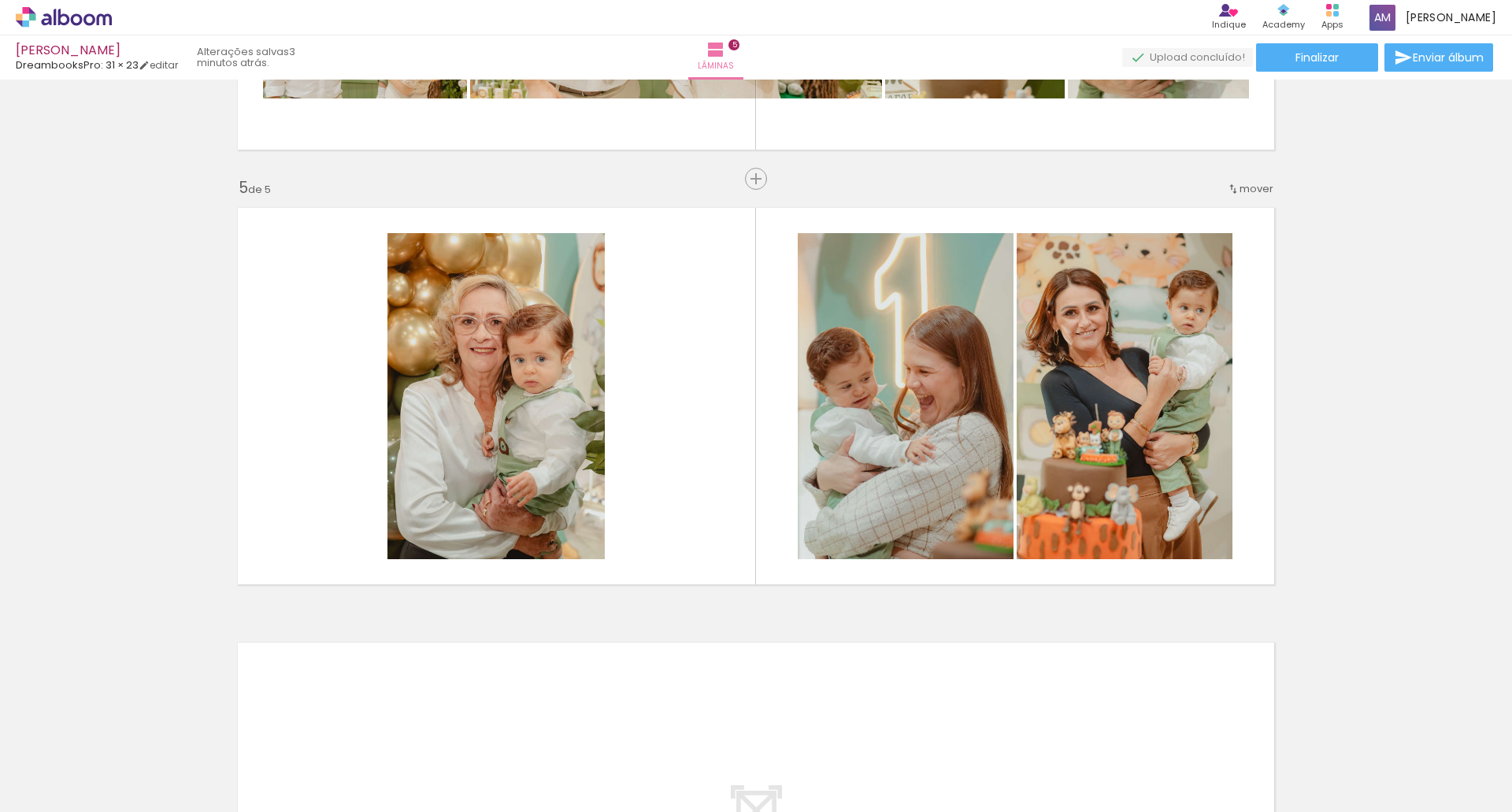
scroll to position [0, 1479]
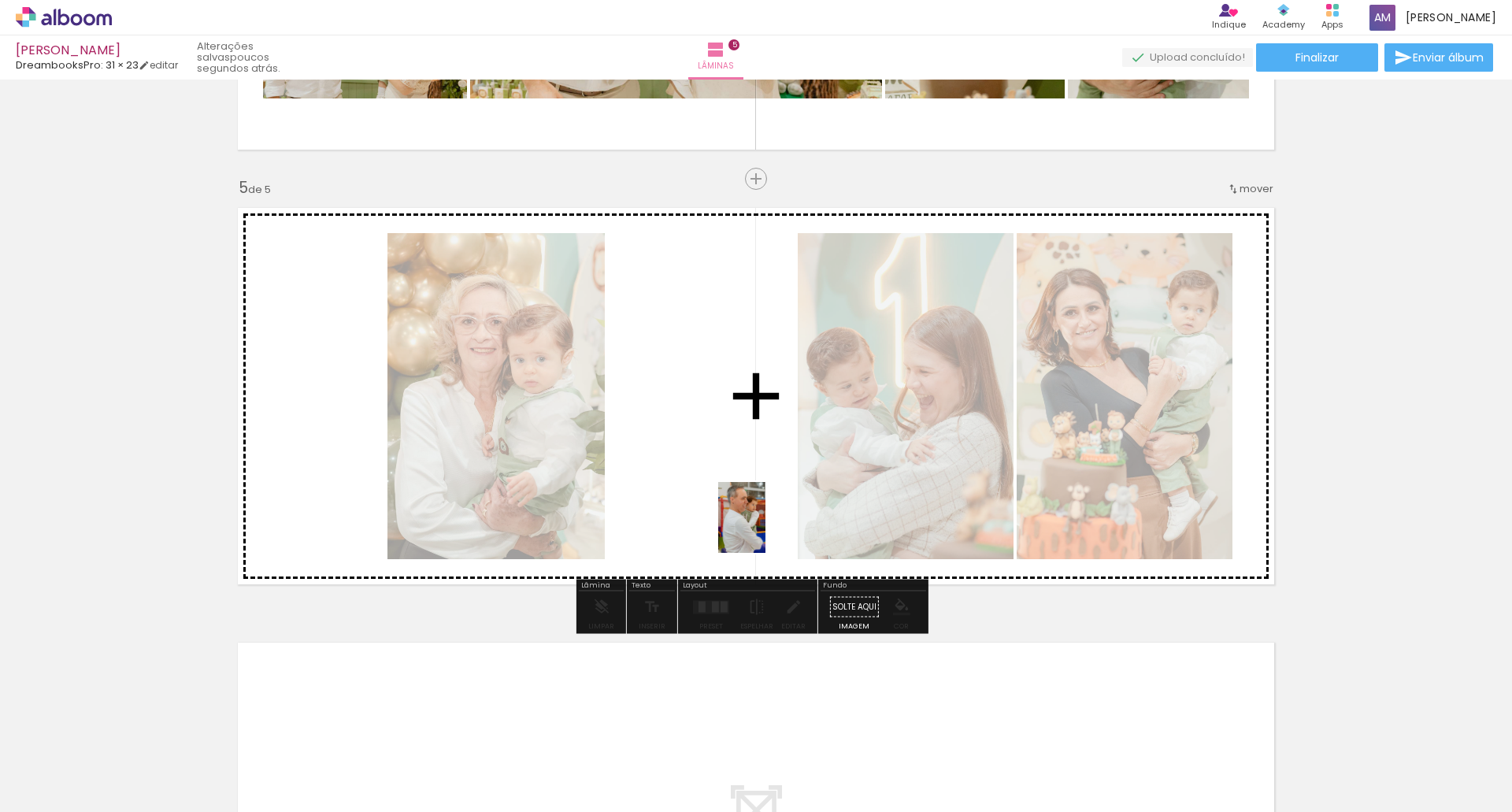
drag, startPoint x: 976, startPoint y: 770, endPoint x: 765, endPoint y: 529, distance: 320.3
click at [765, 529] on quentale-workspace at bounding box center [756, 406] width 1512 height 812
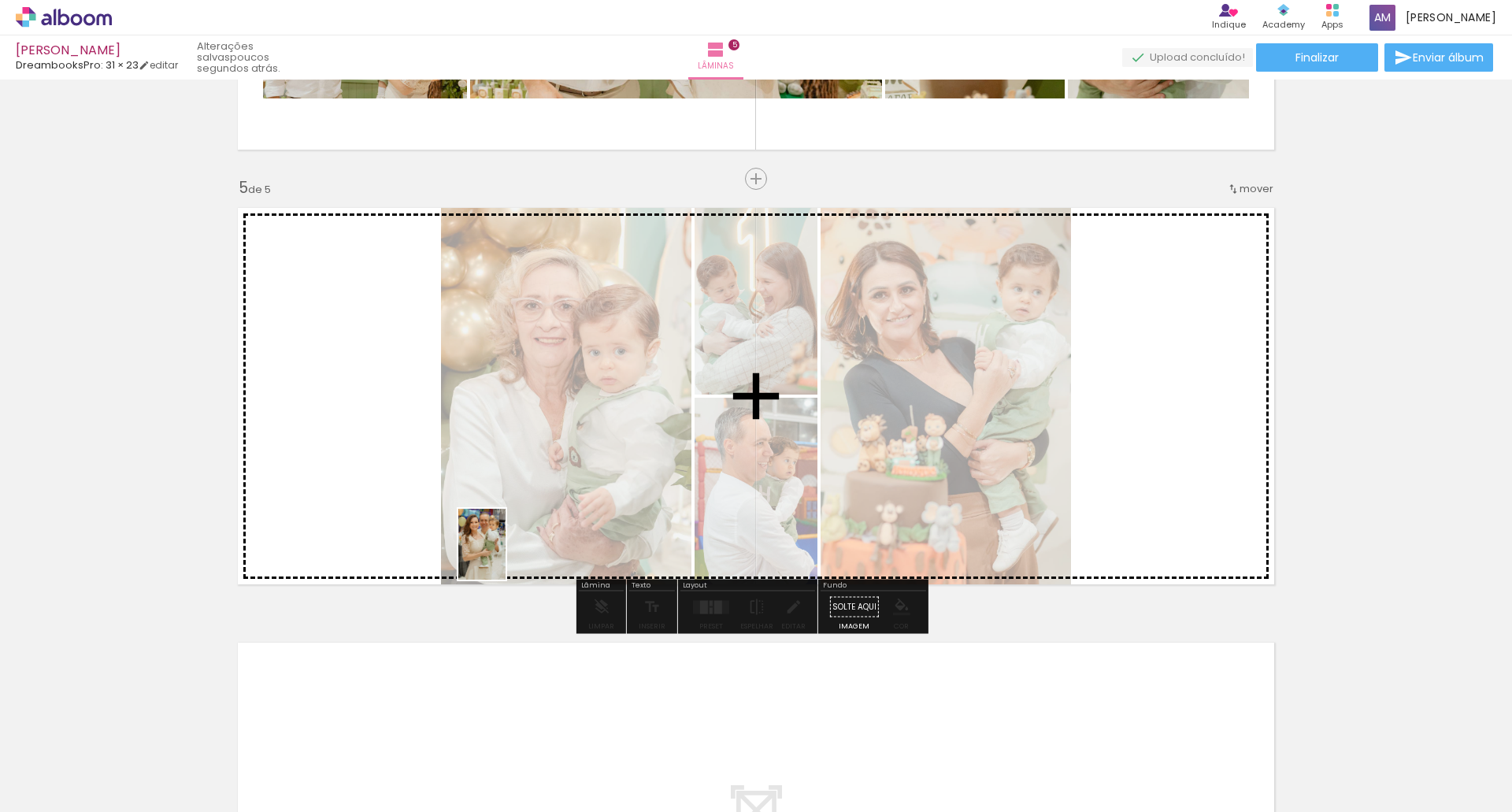
drag, startPoint x: 290, startPoint y: 764, endPoint x: 506, endPoint y: 556, distance: 299.9
click at [506, 556] on quentale-workspace at bounding box center [756, 406] width 1512 height 812
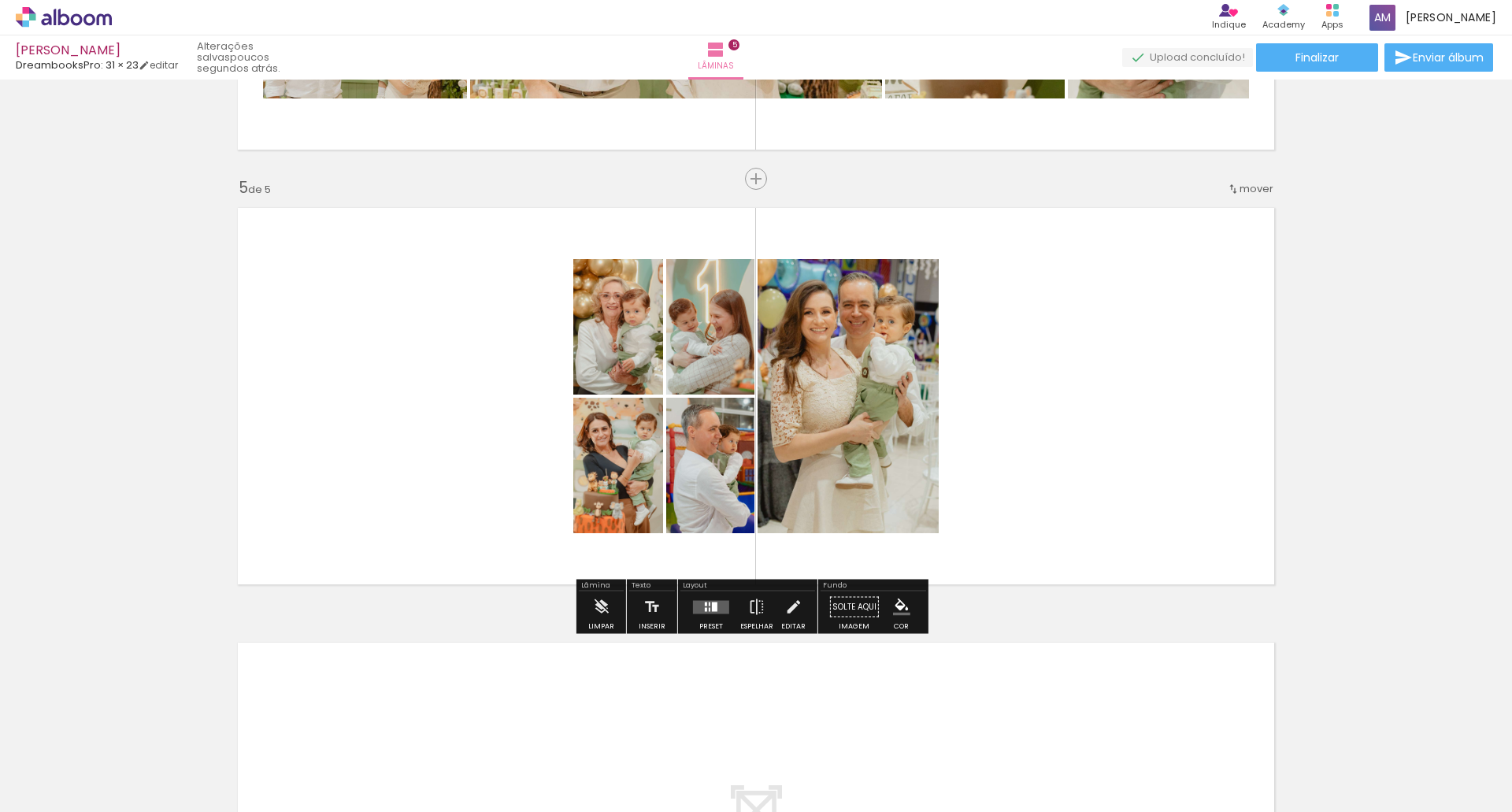
click at [691, 613] on div at bounding box center [710, 607] width 43 height 32
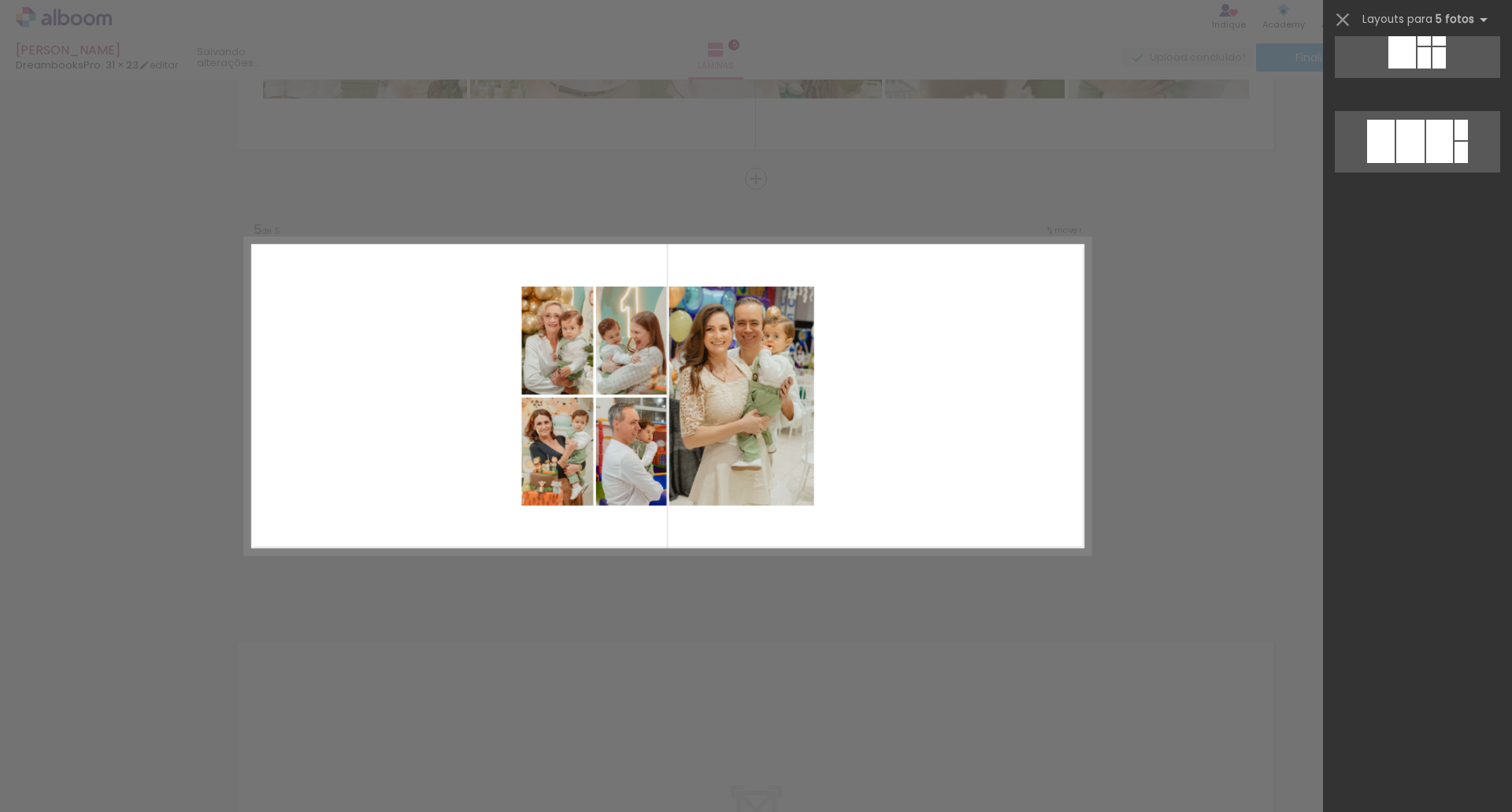
scroll to position [0, 0]
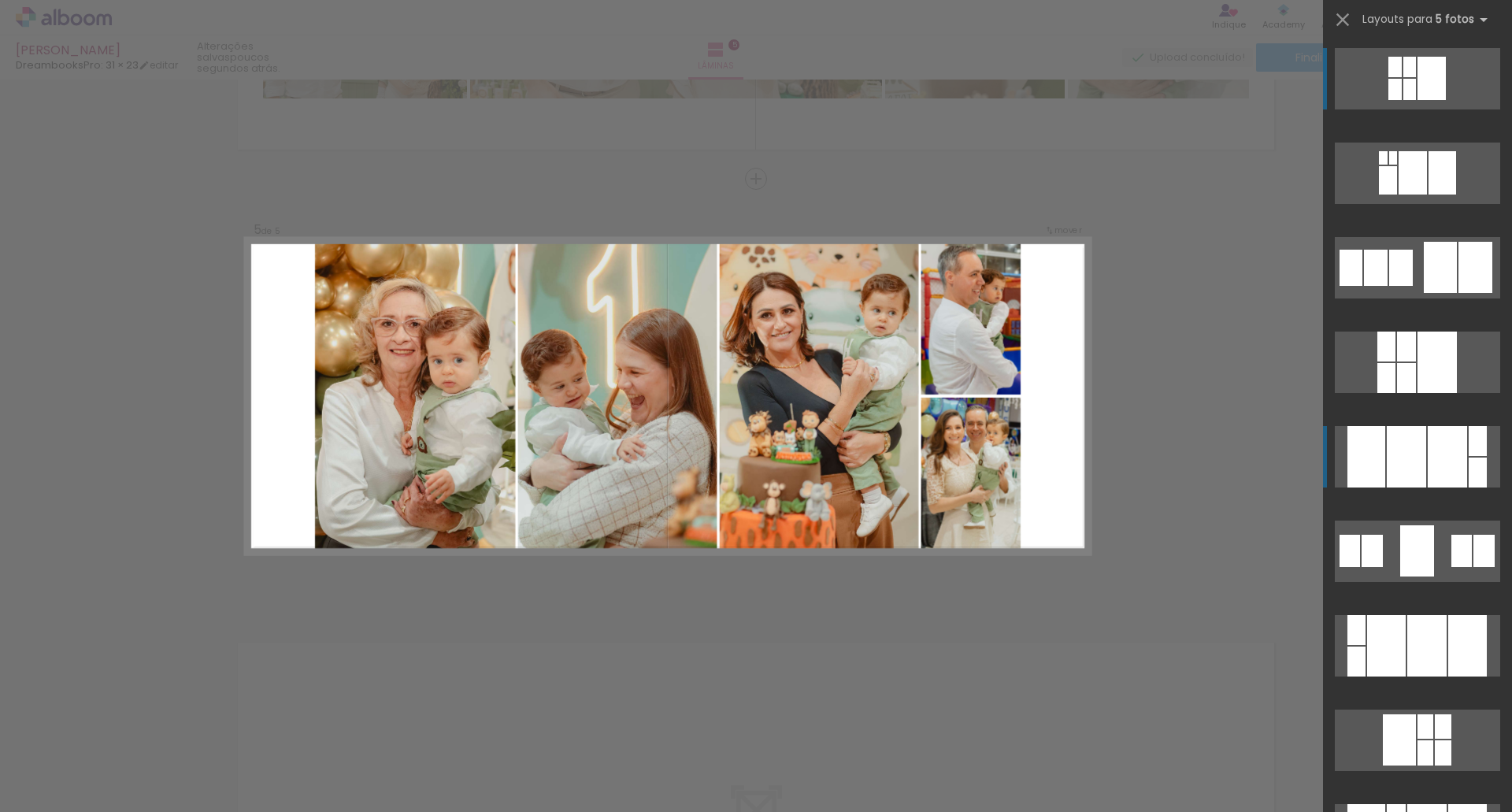
click at [1367, 470] on div at bounding box center [1365, 457] width 37 height 61
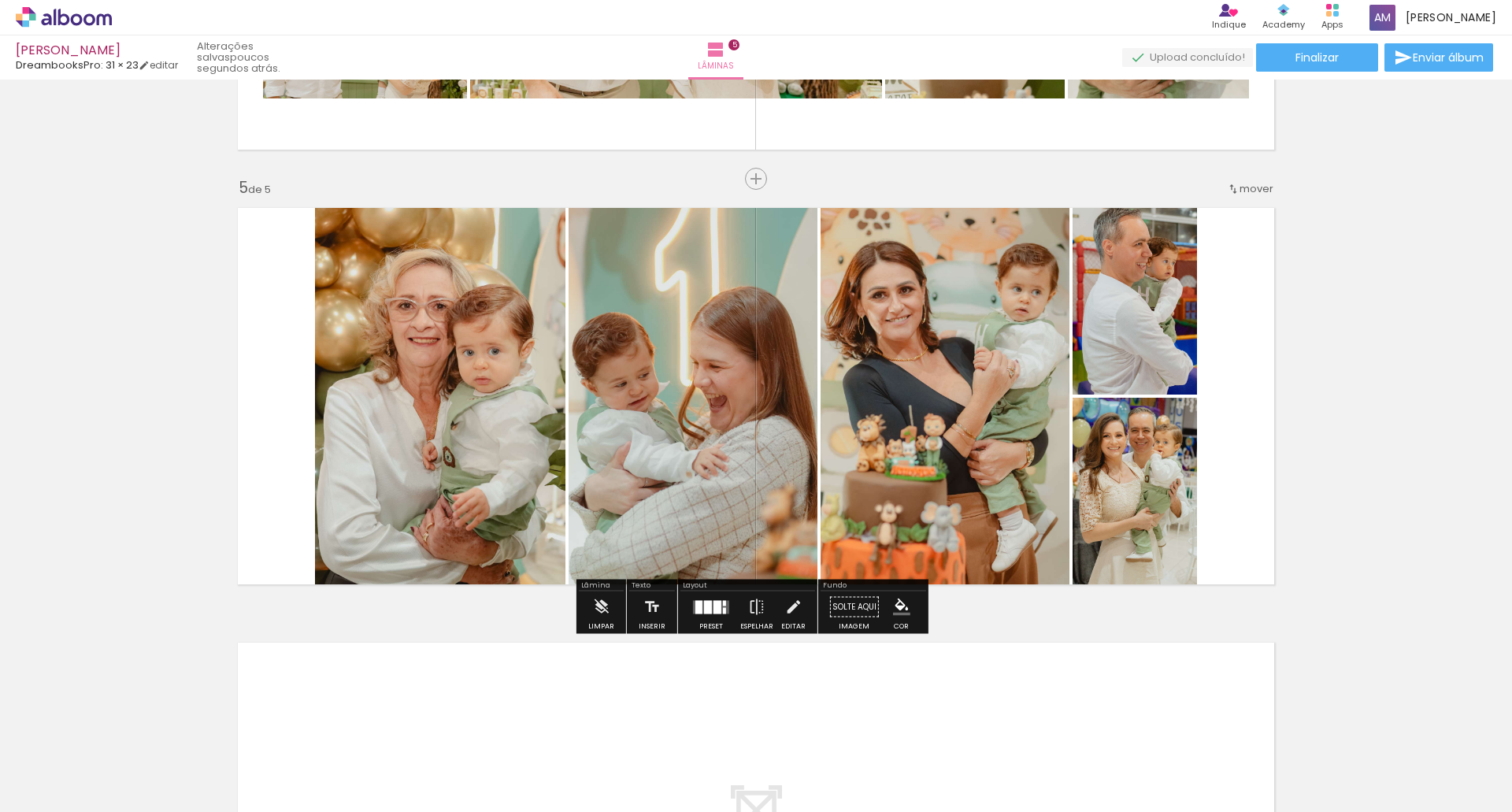
click at [719, 597] on div at bounding box center [710, 607] width 43 height 32
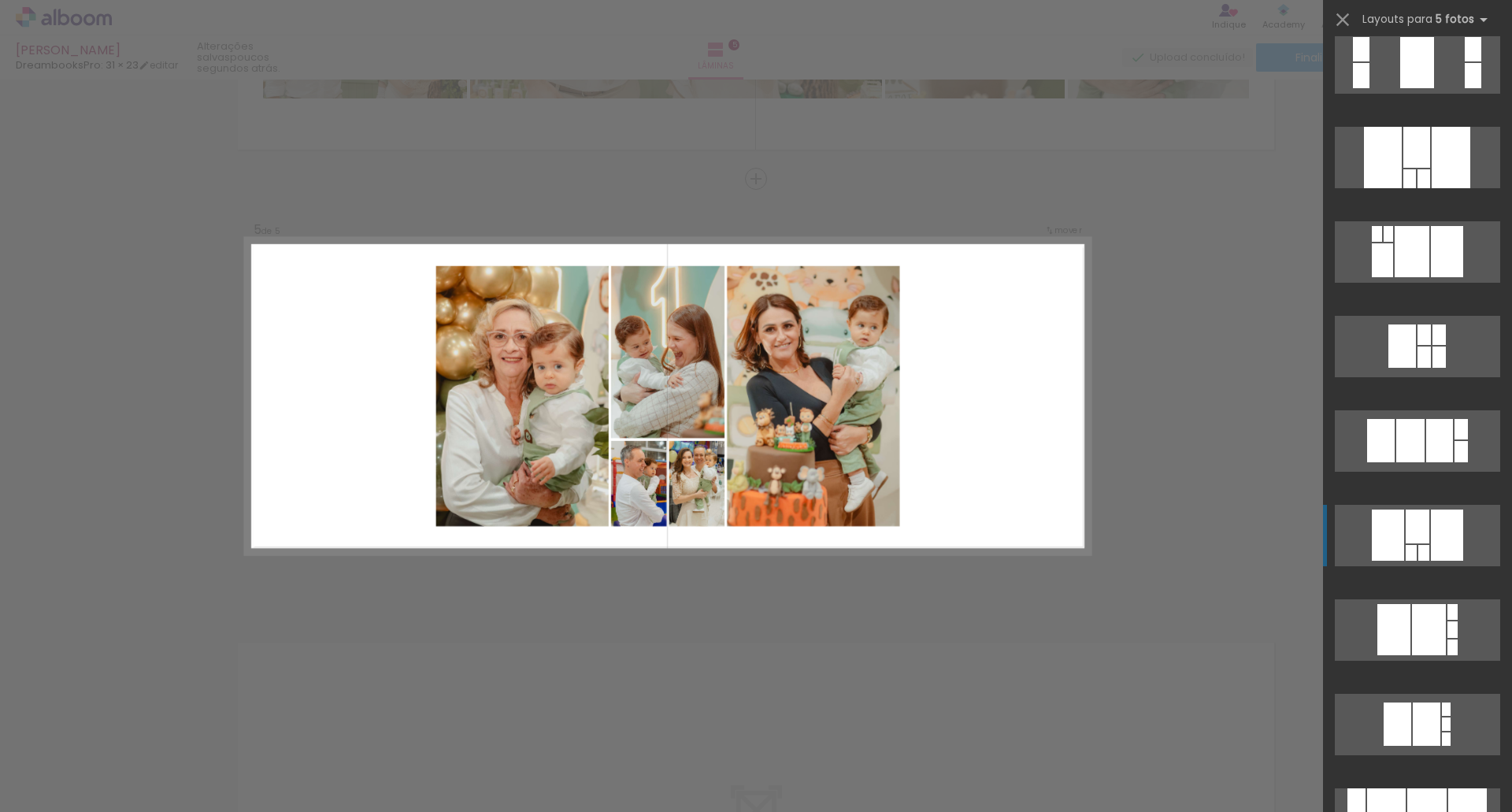
scroll to position [1560, 0]
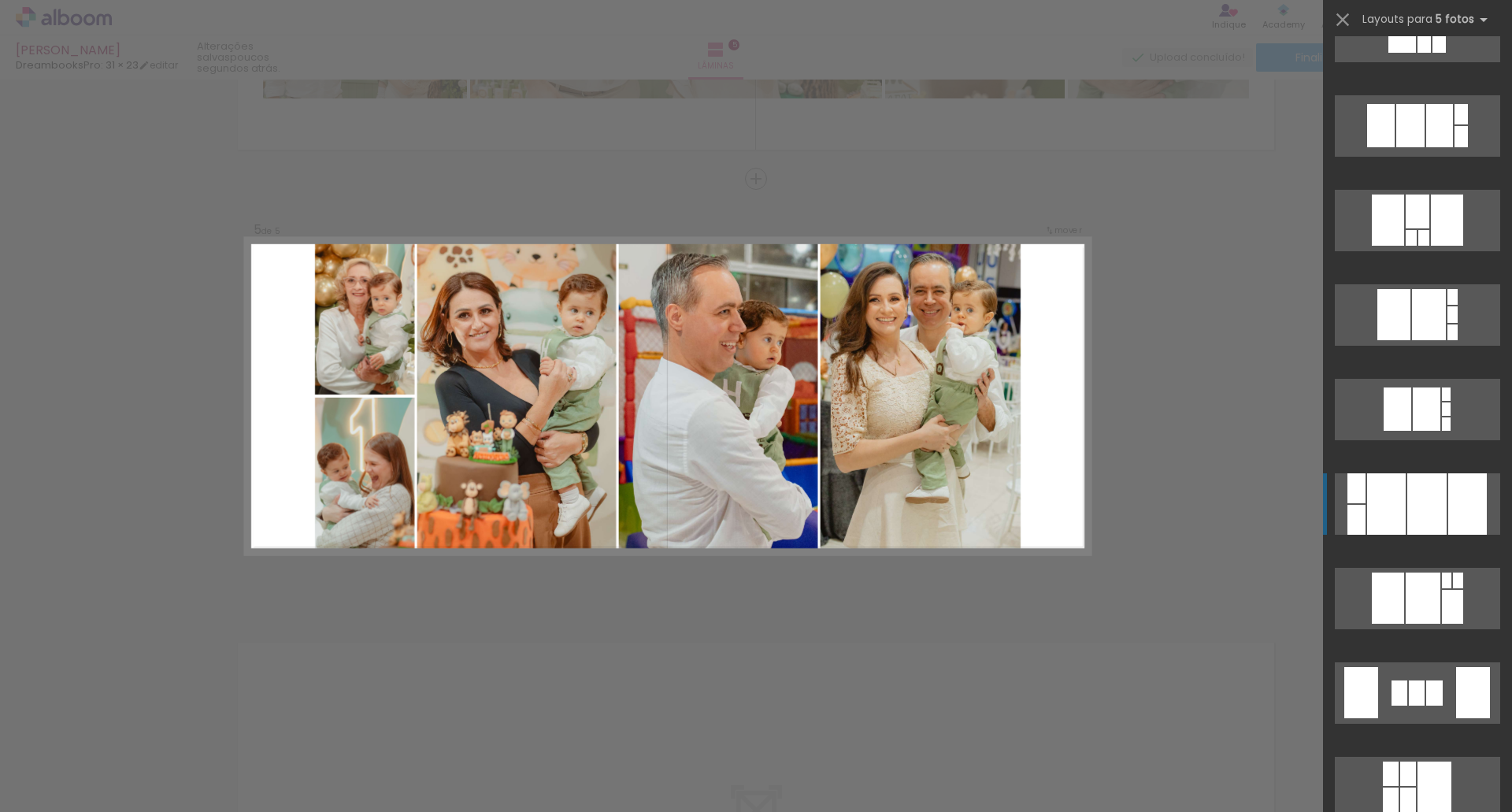
click at [1400, 345] on quentale-layouter at bounding box center [1417, 314] width 166 height 61
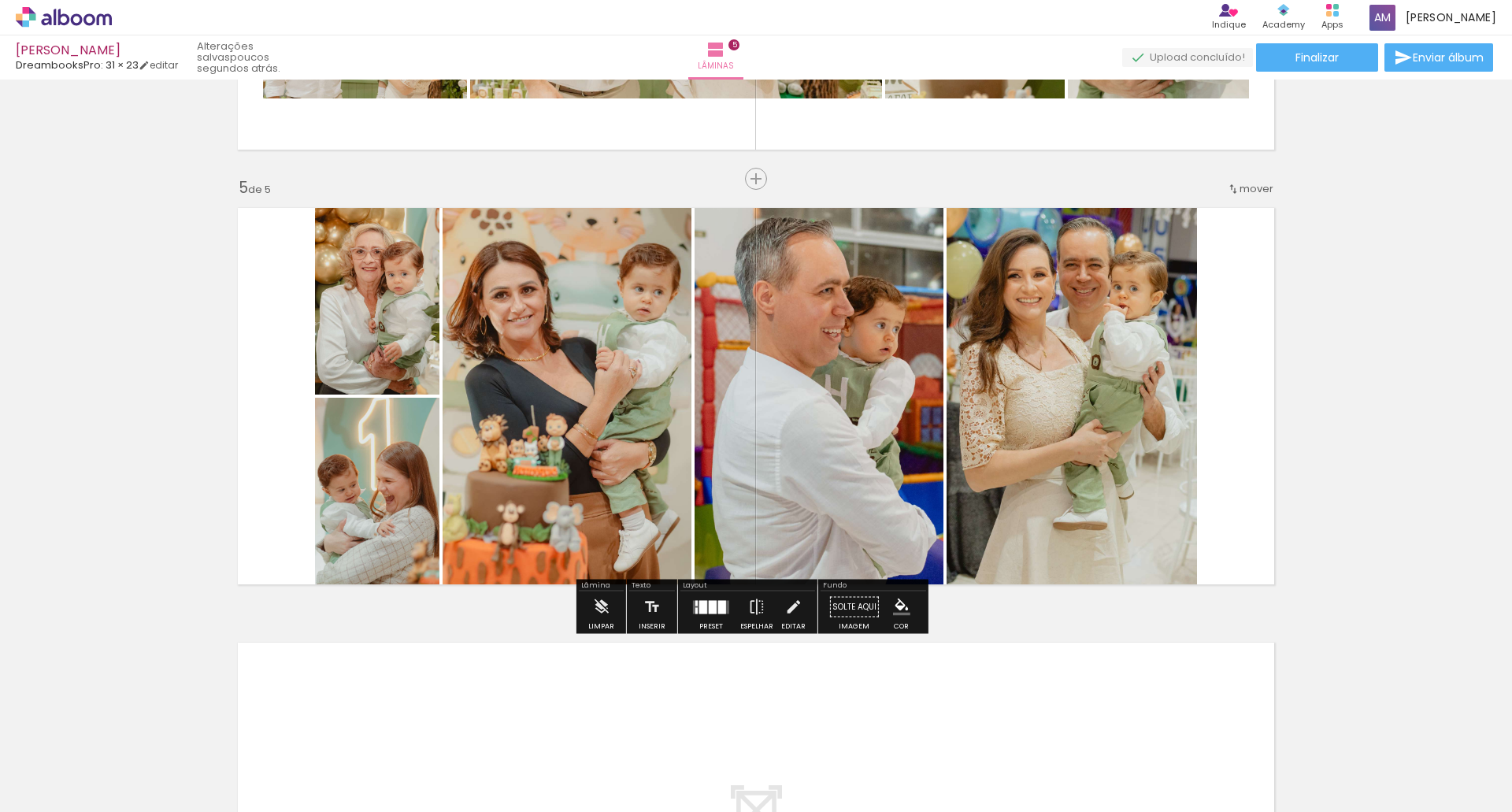
click at [700, 611] on div at bounding box center [703, 607] width 8 height 14
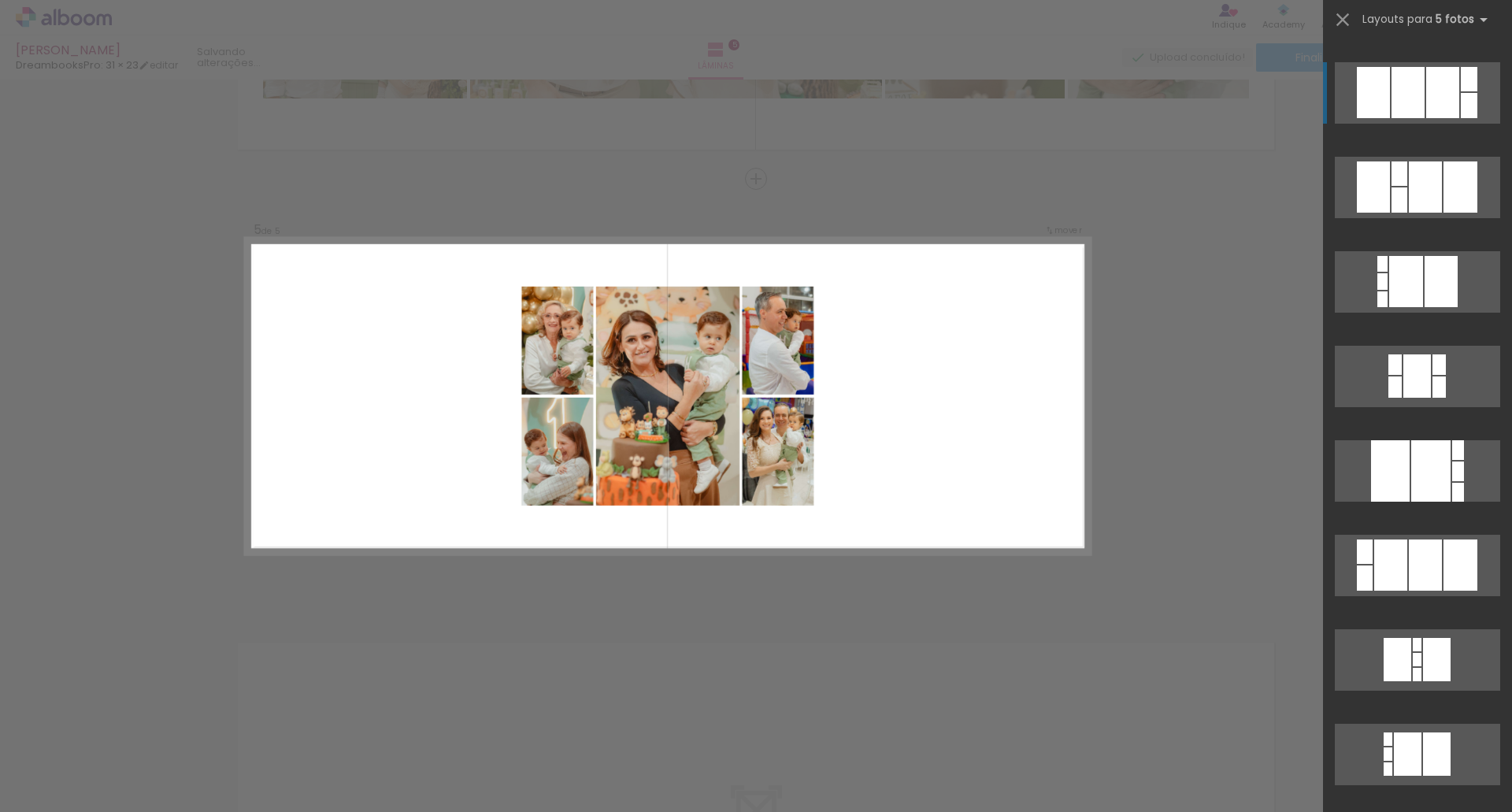
scroll to position [2931, 0]
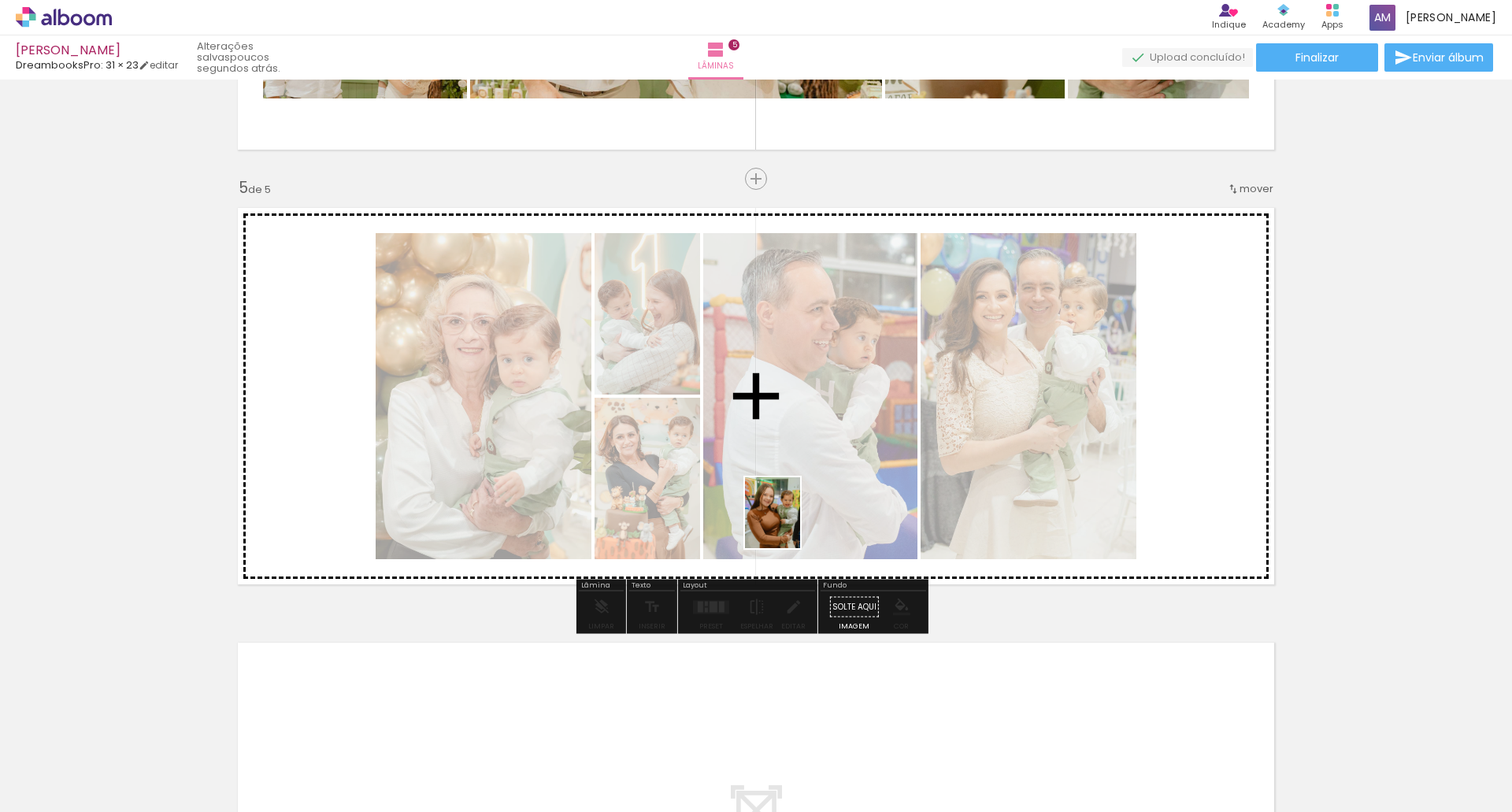
drag, startPoint x: 732, startPoint y: 761, endPoint x: 792, endPoint y: 525, distance: 243.5
click at [792, 525] on quentale-workspace at bounding box center [756, 406] width 1512 height 812
